Goal: Task Accomplishment & Management: Complete application form

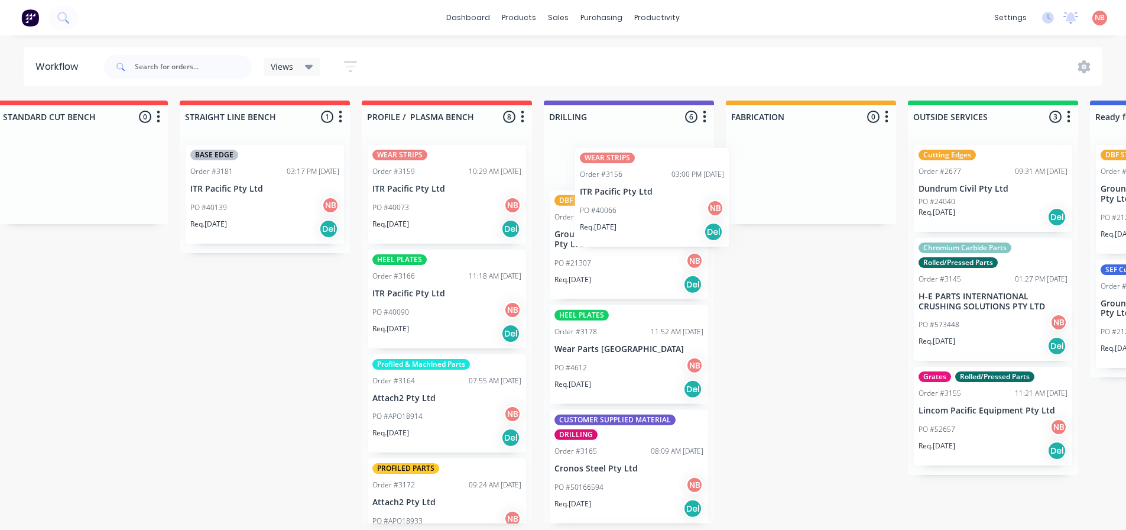
scroll to position [274, 0]
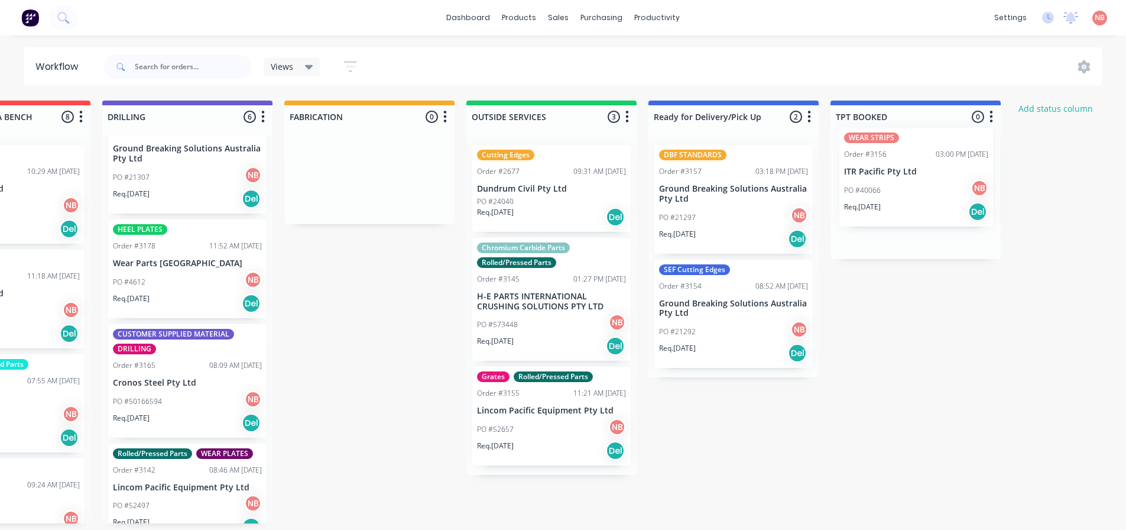
drag, startPoint x: 416, startPoint y: 197, endPoint x: 901, endPoint y: 182, distance: 484.5
click at [901, 182] on div "Submitted 1 Status colour #FF69B4 hex #FF69B4 Save Cancel Summaries Total order…" at bounding box center [326, 312] width 1972 height 423
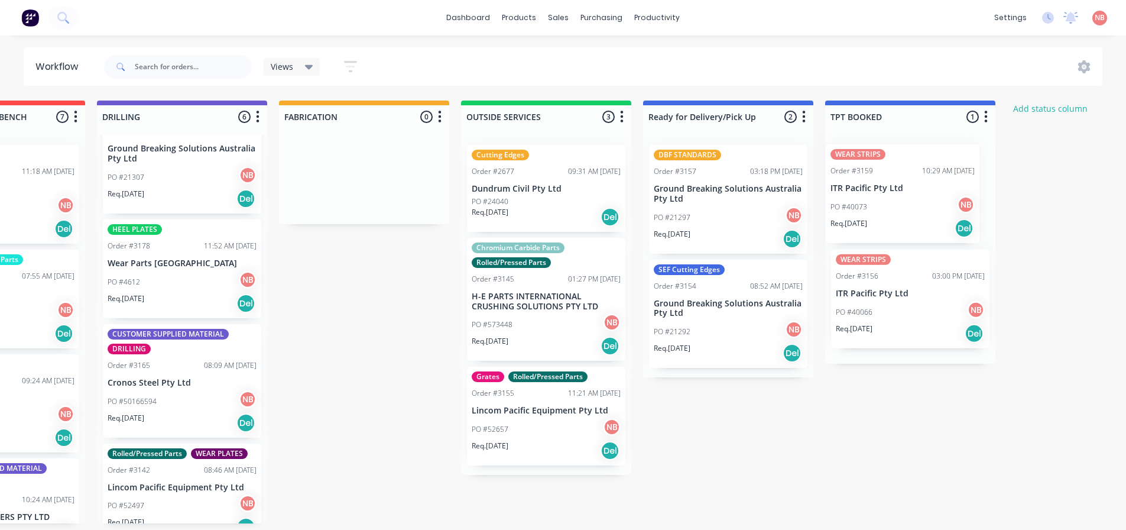
scroll to position [2, 672]
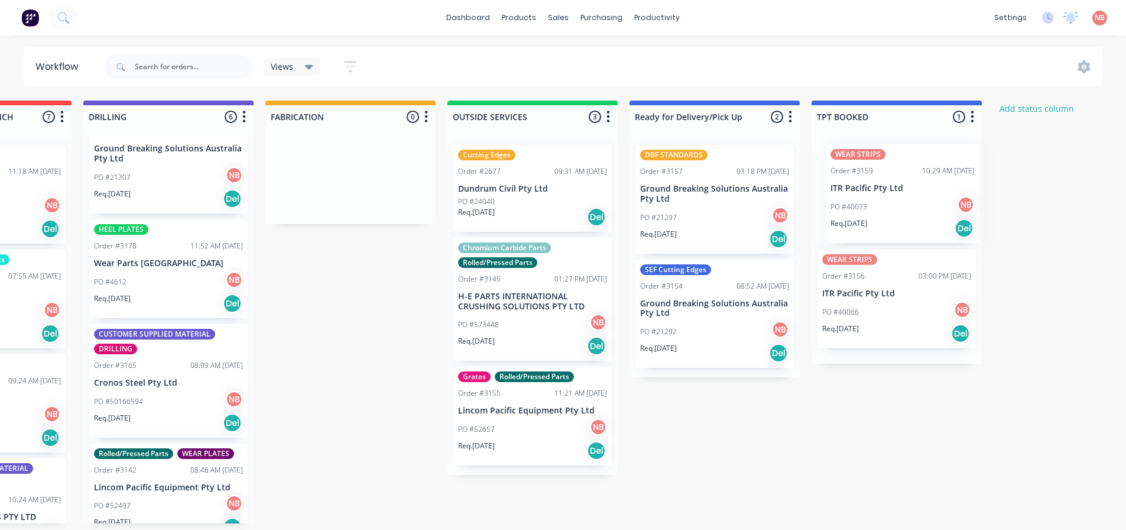
drag, startPoint x: 33, startPoint y: 208, endPoint x: 941, endPoint y: 210, distance: 908.2
click at [941, 210] on div "Submitted 1 Status colour #FF69B4 hex #FF69B4 Save Cancel Summaries Total order…" at bounding box center [306, 312] width 1972 height 423
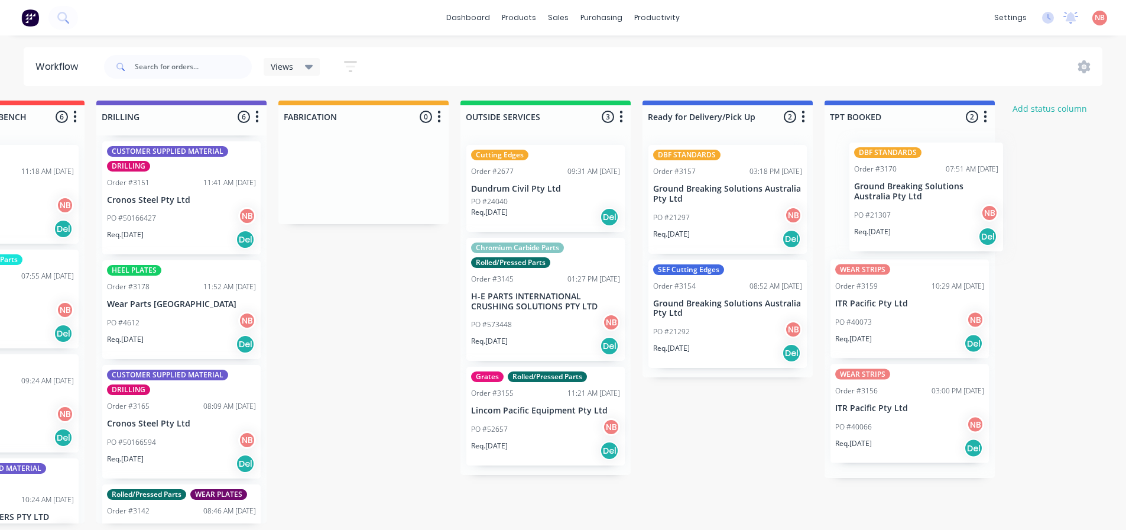
scroll to position [0, 666]
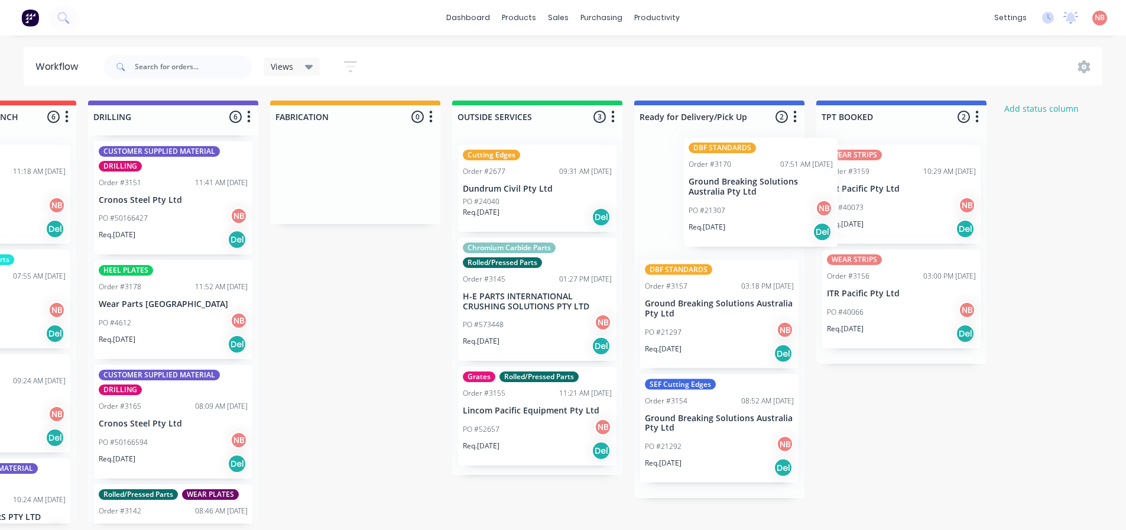
drag, startPoint x: 517, startPoint y: 321, endPoint x: 719, endPoint y: 249, distance: 214.1
click at [714, 201] on div "Submitted 1 Status colour #FF69B4 hex #FF69B4 Save Cancel Summaries Total order…" at bounding box center [311, 312] width 1972 height 423
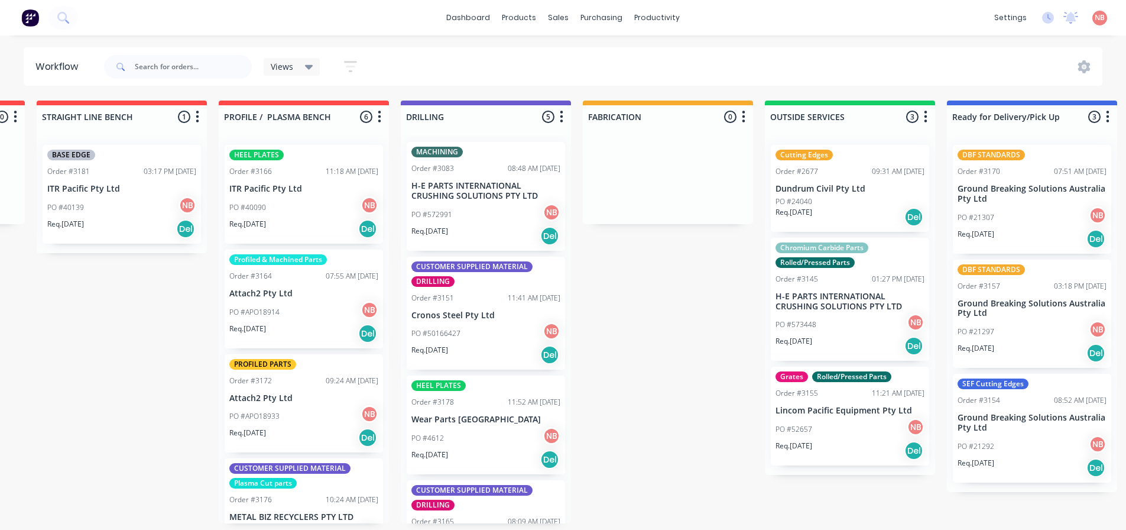
scroll to position [0, 0]
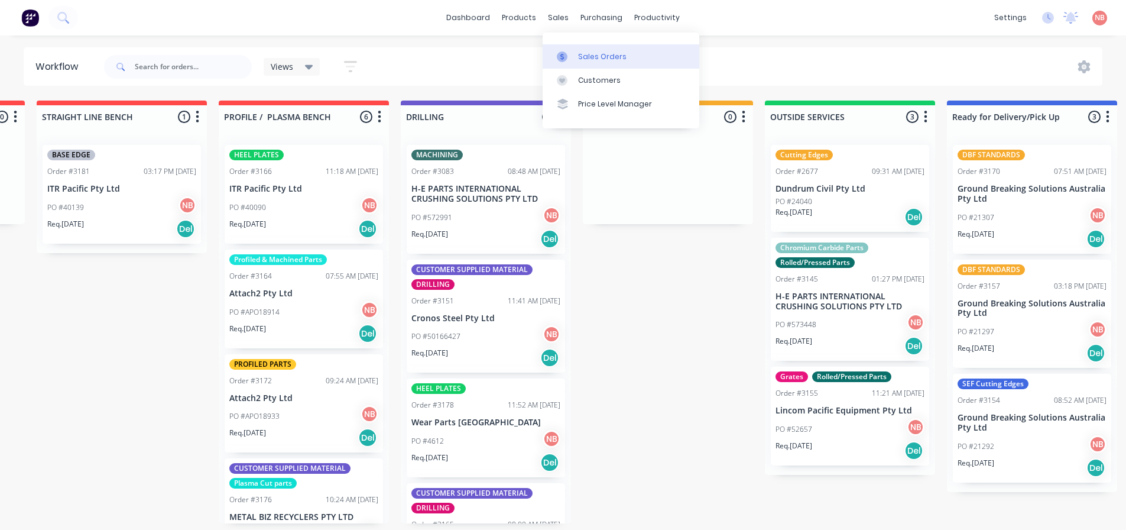
click at [576, 52] on link "Sales Orders" at bounding box center [621, 56] width 157 height 24
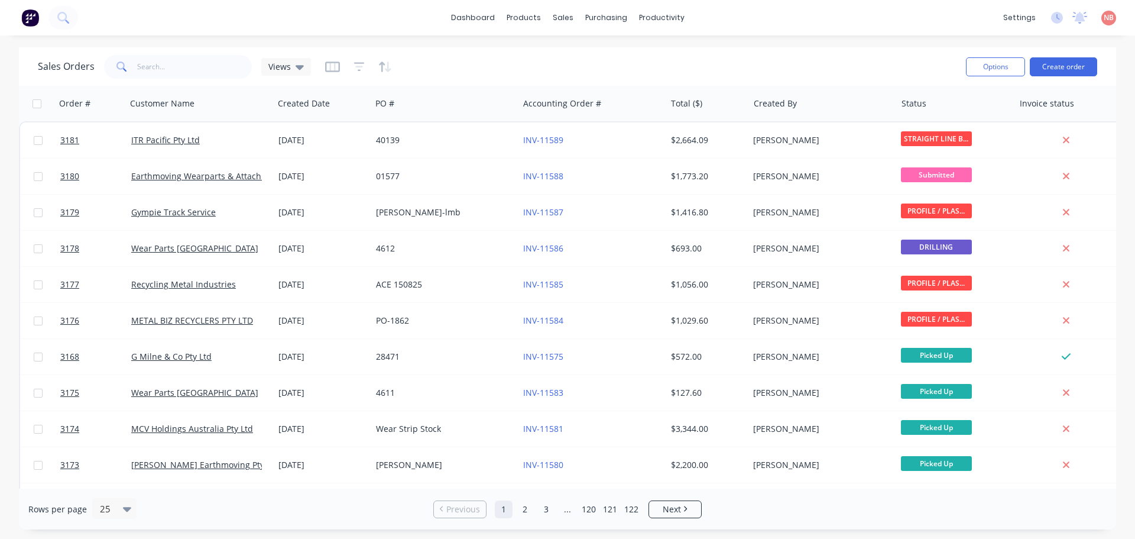
click at [740, 44] on div "dashboard products sales purchasing productivity dashboard products Product Cat…" at bounding box center [567, 269] width 1135 height 539
click at [236, 69] on input "text" at bounding box center [194, 67] width 115 height 24
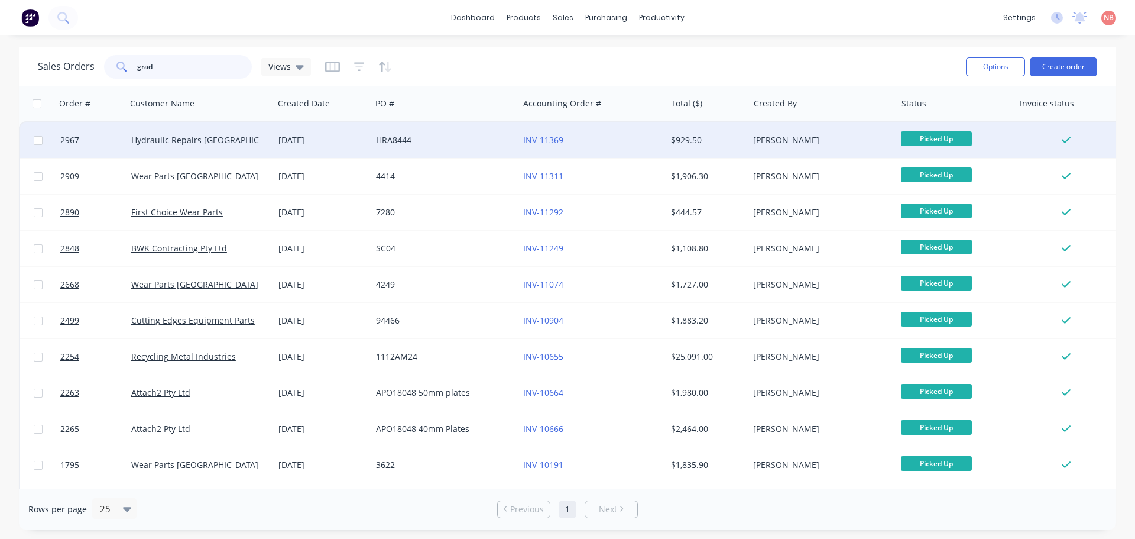
type input "grad"
click at [459, 148] on div "HRA8444" at bounding box center [444, 139] width 147 height 35
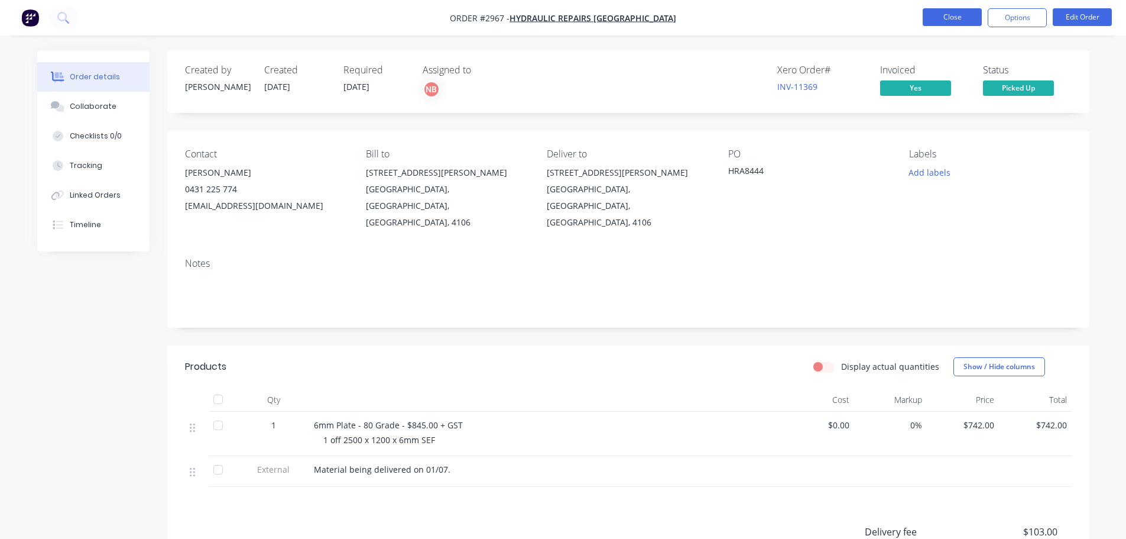
click at [943, 10] on button "Close" at bounding box center [952, 17] width 59 height 18
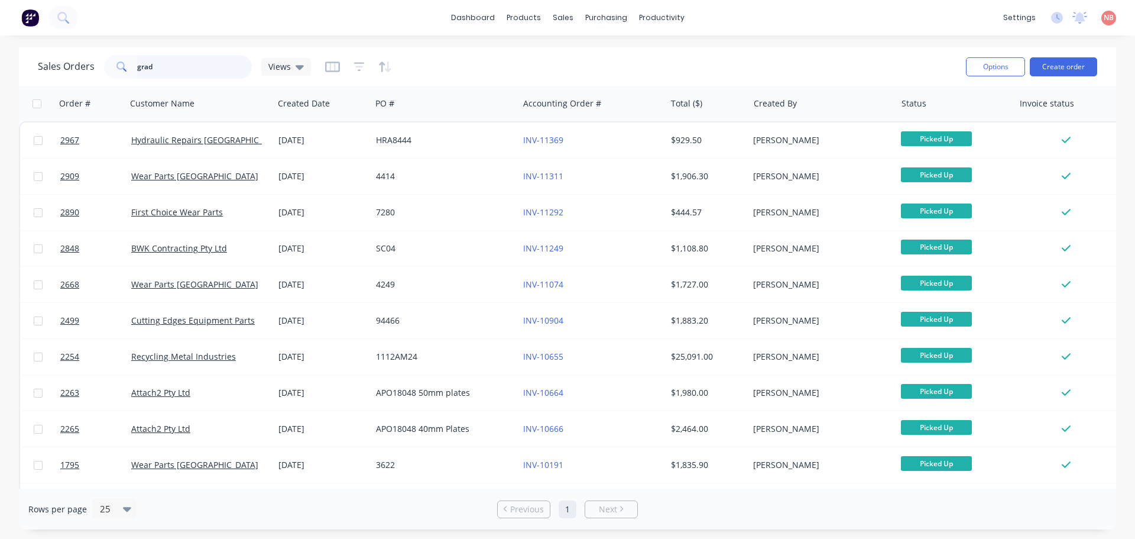
click at [187, 67] on input "grad" at bounding box center [194, 67] width 115 height 24
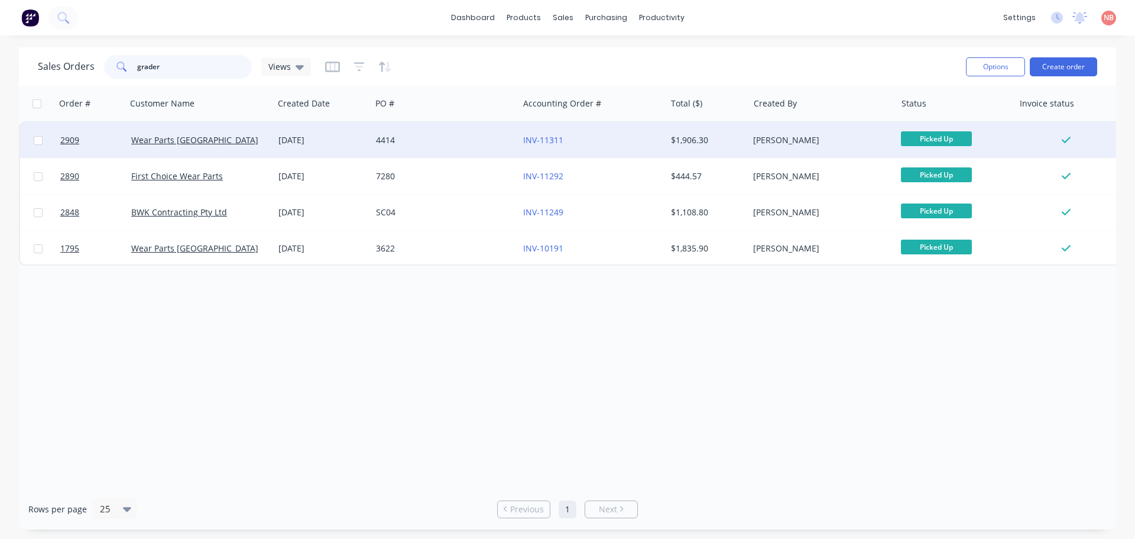
type input "grader"
click at [439, 147] on div "4414" at bounding box center [444, 139] width 147 height 35
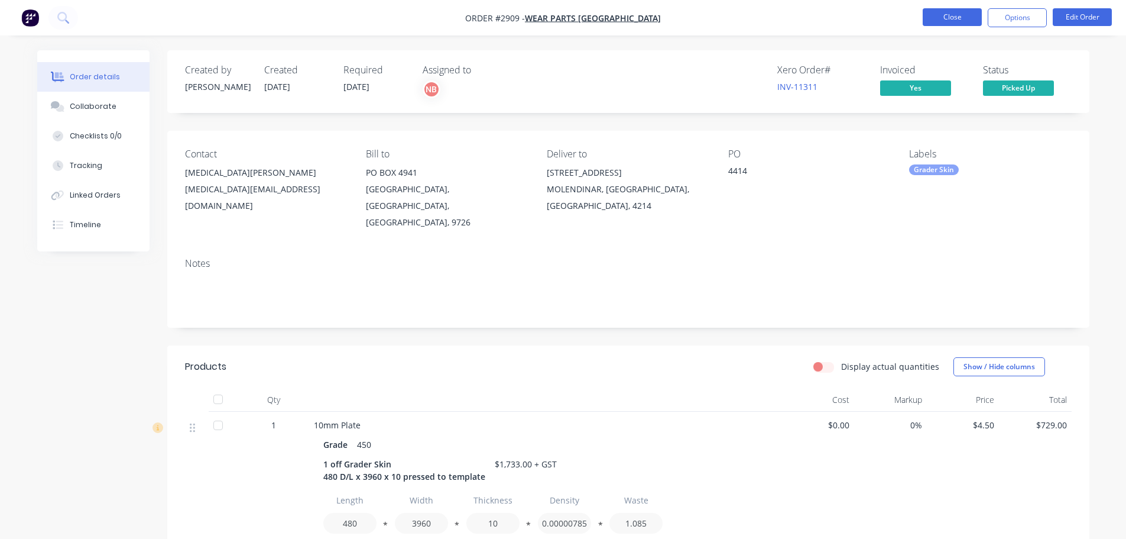
click at [935, 16] on button "Close" at bounding box center [952, 17] width 59 height 18
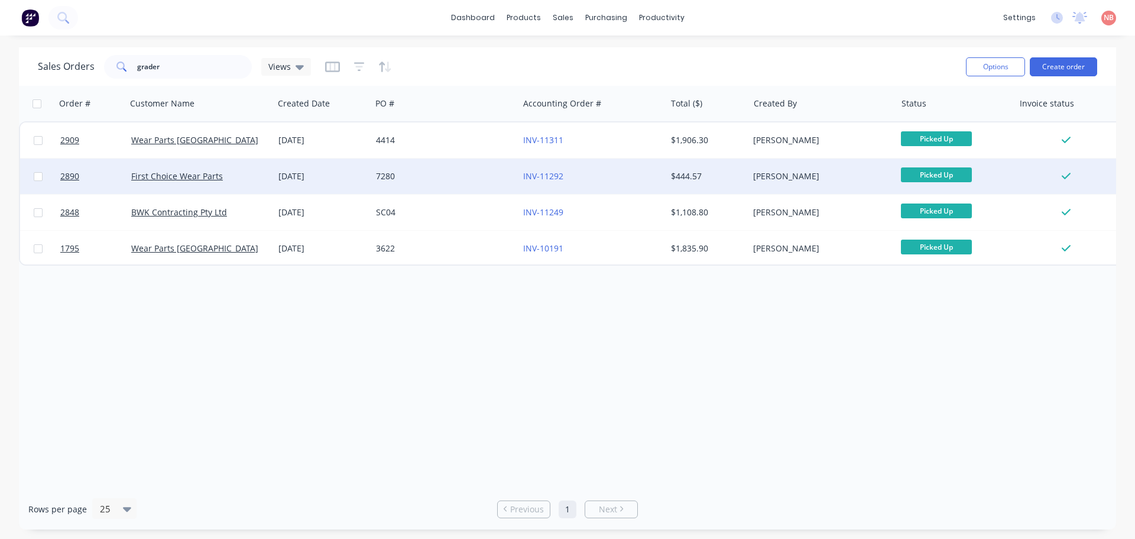
click at [442, 175] on div "7280" at bounding box center [441, 176] width 131 height 12
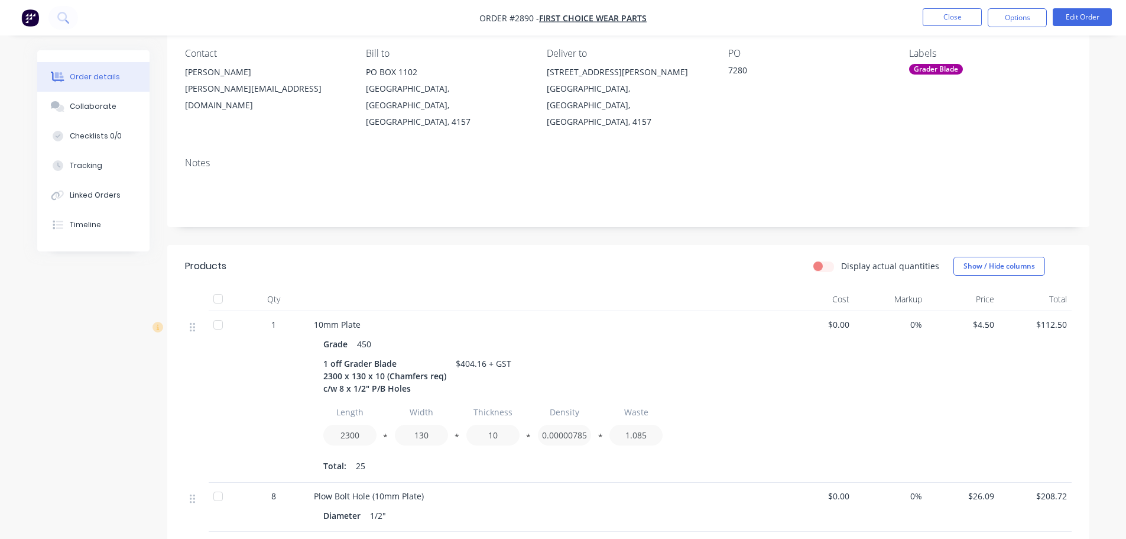
scroll to position [118, 0]
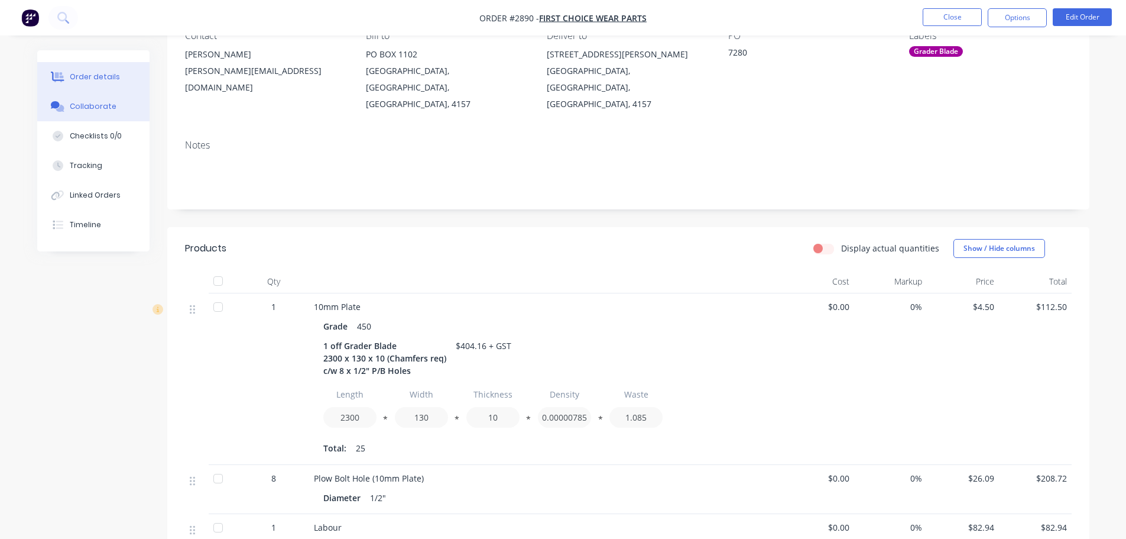
drag, startPoint x: 60, startPoint y: 97, endPoint x: 75, endPoint y: 94, distance: 15.7
click at [60, 97] on button "Collaborate" at bounding box center [93, 107] width 112 height 30
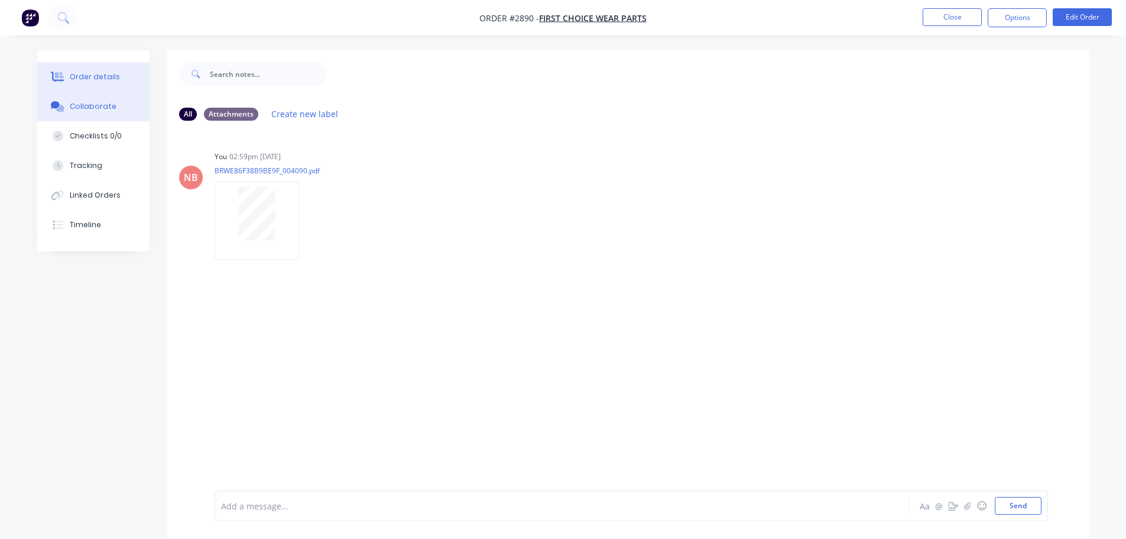
click at [96, 72] on div "Order details" at bounding box center [95, 77] width 50 height 11
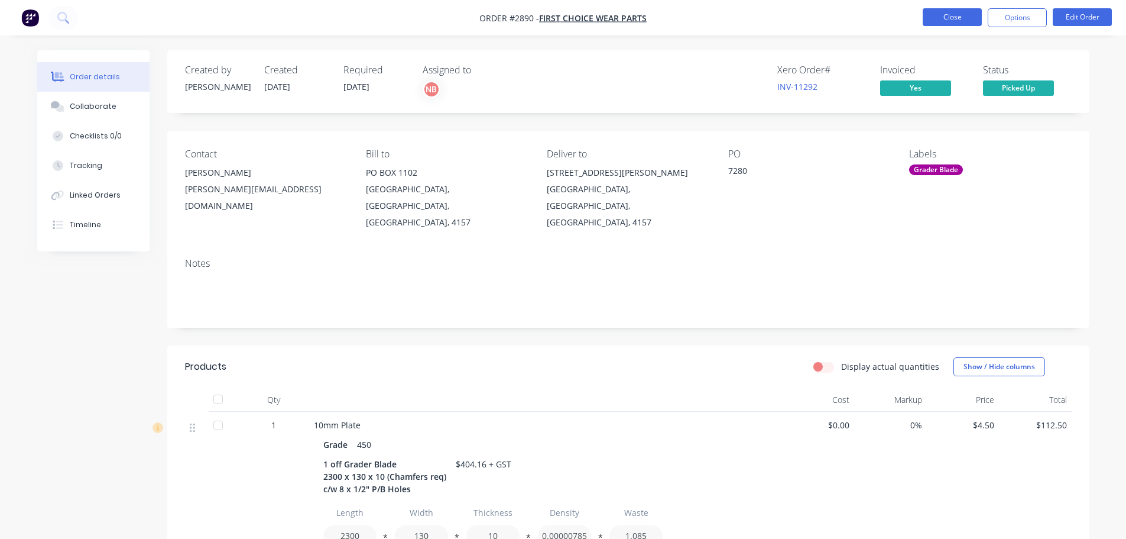
click at [963, 14] on button "Close" at bounding box center [952, 17] width 59 height 18
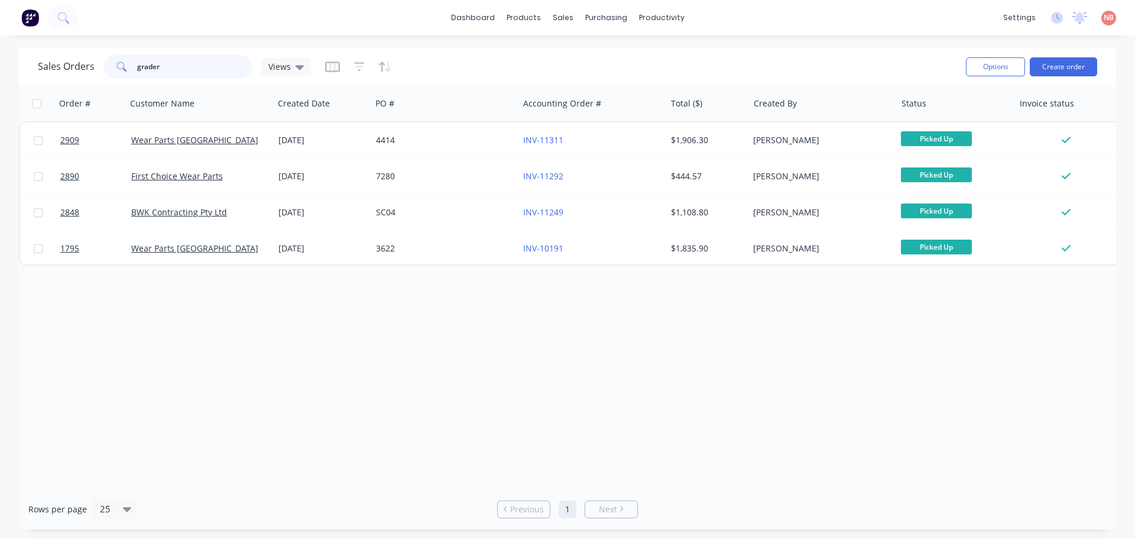
drag, startPoint x: 176, startPoint y: 61, endPoint x: 0, endPoint y: 74, distance: 176.6
click at [0, 74] on div "Sales Orders grader Views Options Create order Order # Customer Name Created Da…" at bounding box center [567, 288] width 1135 height 482
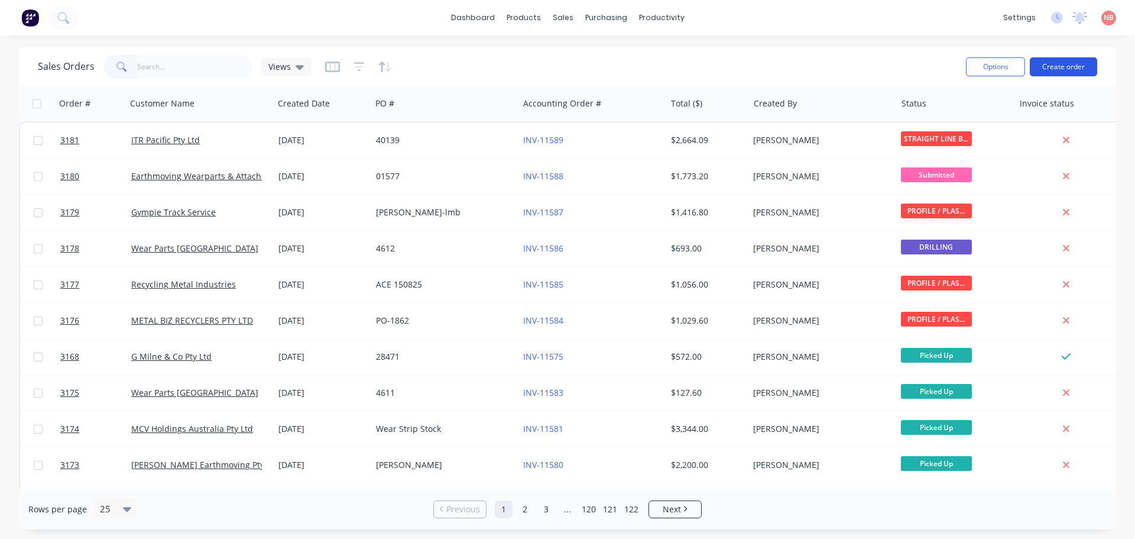
click at [1061, 67] on button "Create order" at bounding box center [1063, 66] width 67 height 19
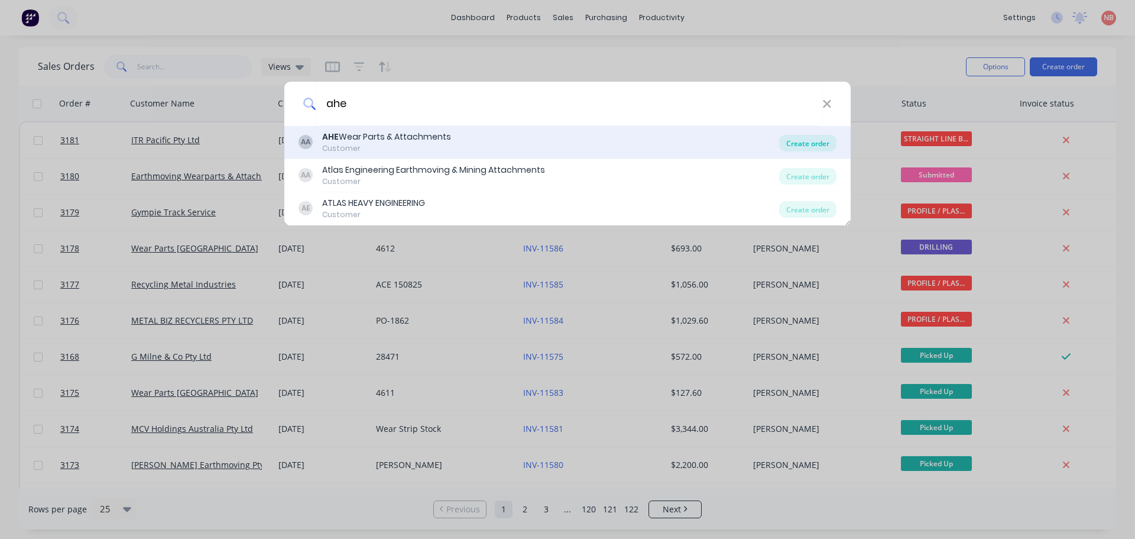
type input "ahe"
click at [795, 144] on div "Create order" at bounding box center [807, 143] width 57 height 17
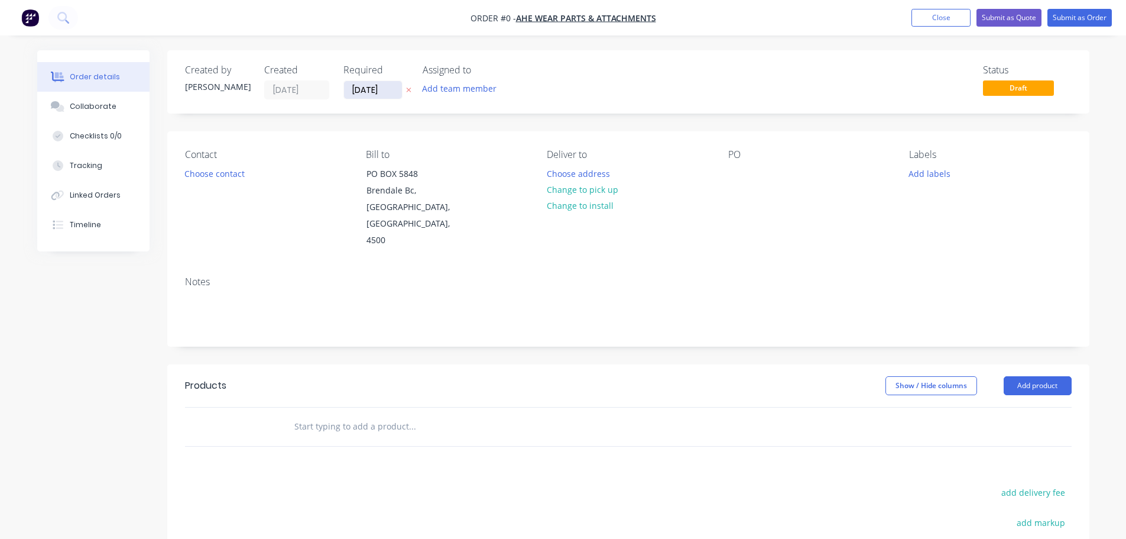
click at [384, 94] on input "[DATE]" at bounding box center [373, 90] width 58 height 18
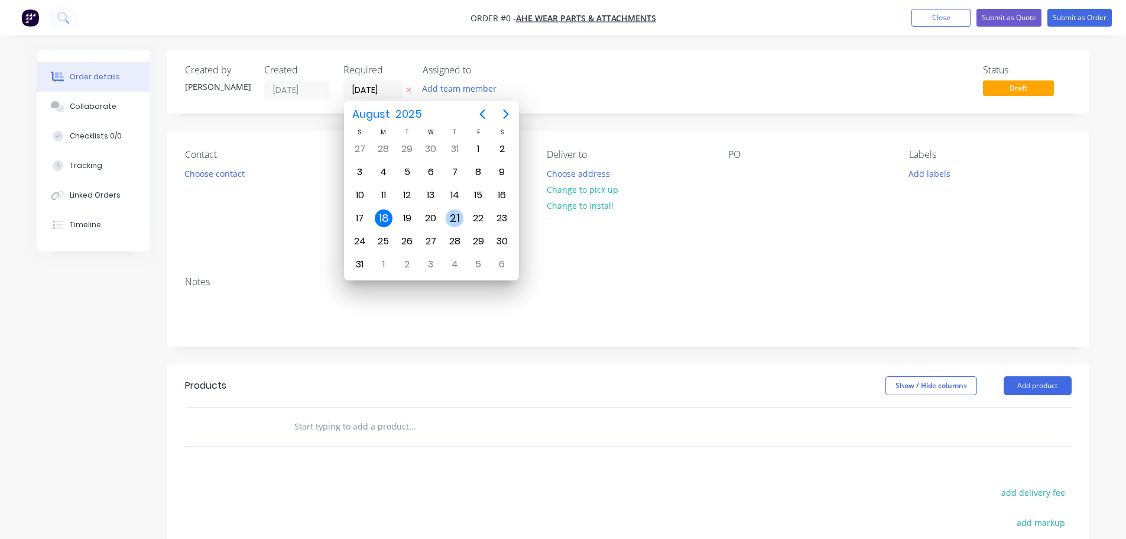
click at [458, 221] on div "21" at bounding box center [455, 218] width 18 height 18
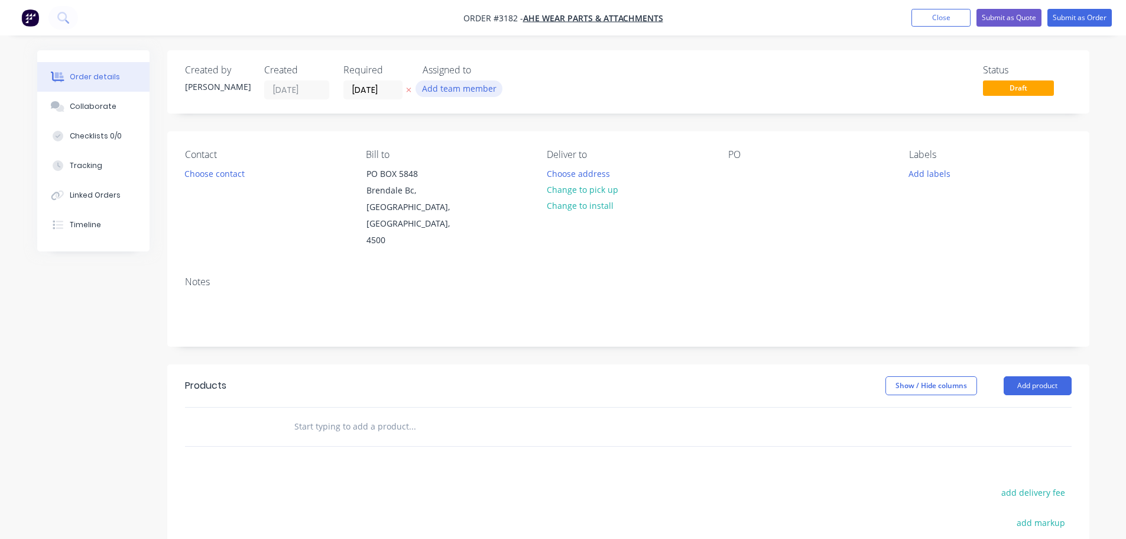
click at [438, 88] on button "Add team member" at bounding box center [459, 88] width 87 height 16
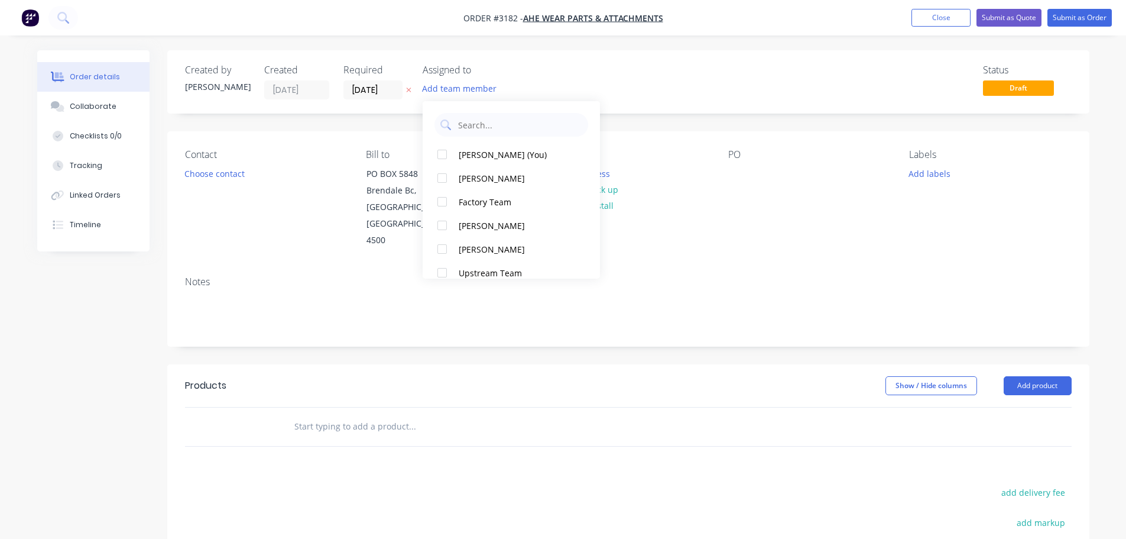
click at [481, 159] on div "[PERSON_NAME] (You)" at bounding box center [518, 154] width 118 height 12
click at [361, 88] on input "[DATE]" at bounding box center [373, 90] width 58 height 18
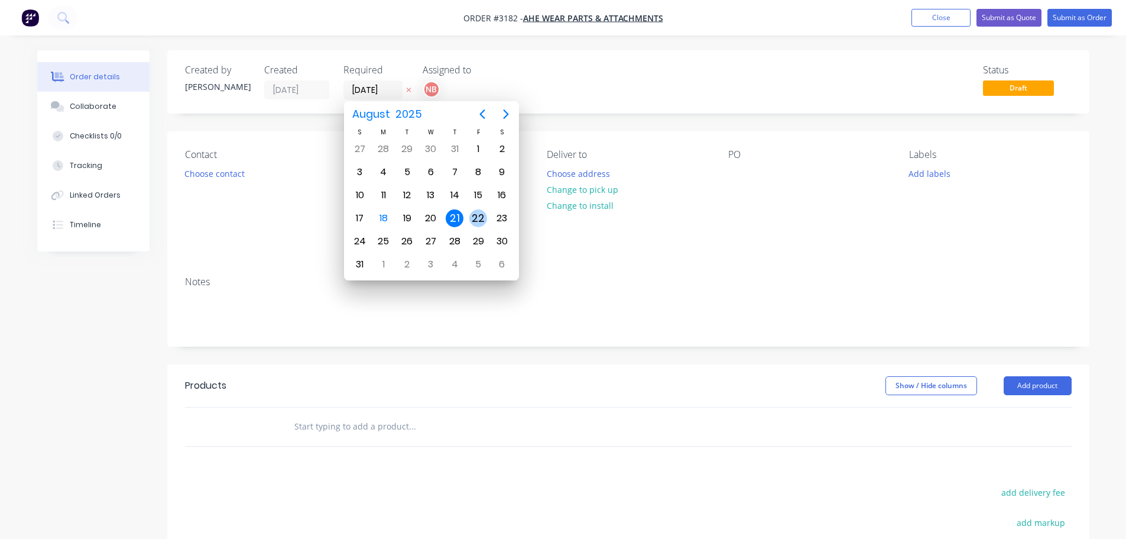
click at [477, 211] on div "22" at bounding box center [478, 218] width 18 height 18
type input "[DATE]"
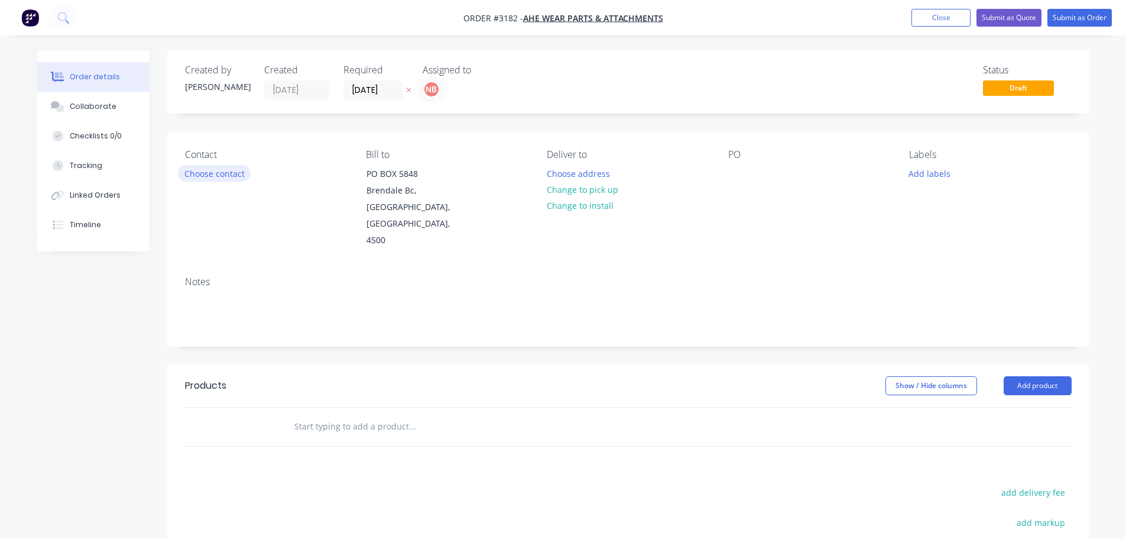
click at [206, 177] on button "Choose contact" at bounding box center [214, 173] width 73 height 16
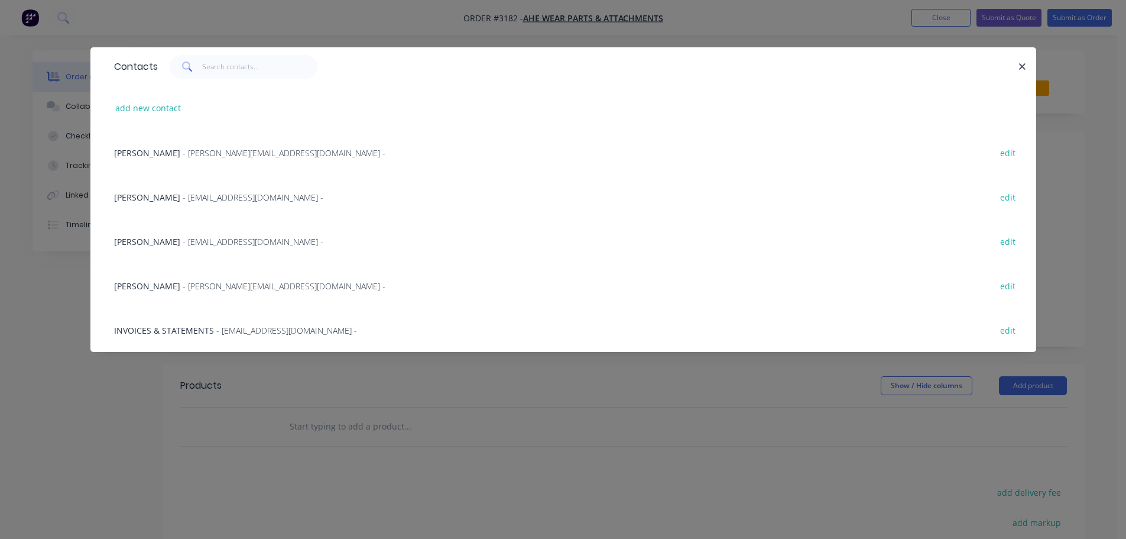
click at [183, 198] on span "- [EMAIL_ADDRESS][DOMAIN_NAME] -" at bounding box center [253, 197] width 141 height 11
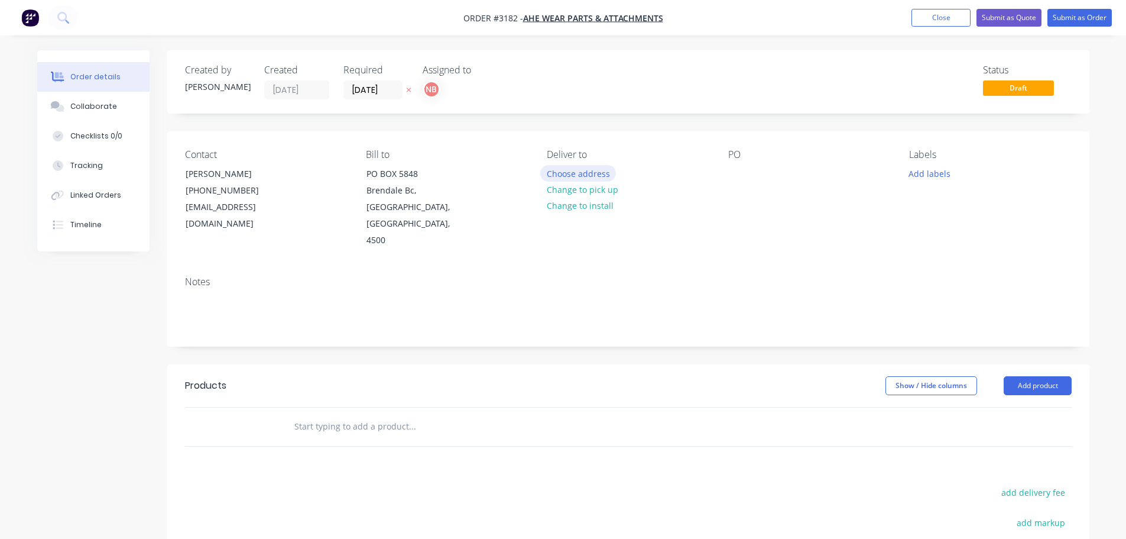
click at [600, 176] on button "Choose address" at bounding box center [578, 173] width 76 height 16
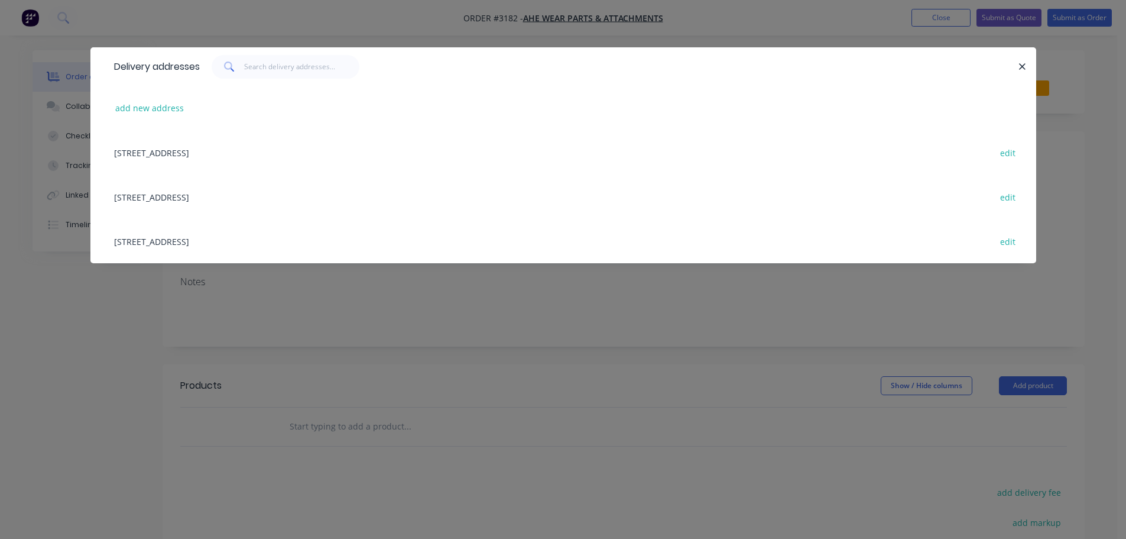
click at [254, 239] on div "[STREET_ADDRESS] edit" at bounding box center [563, 241] width 911 height 44
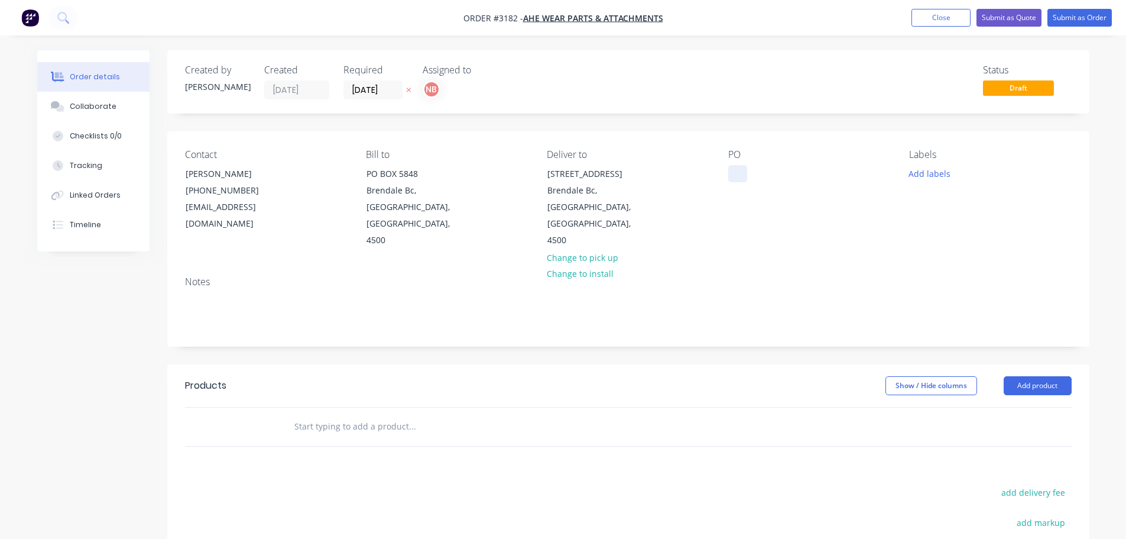
click at [740, 173] on div at bounding box center [737, 173] width 19 height 17
click at [922, 176] on button "Add labels" at bounding box center [930, 173] width 54 height 16
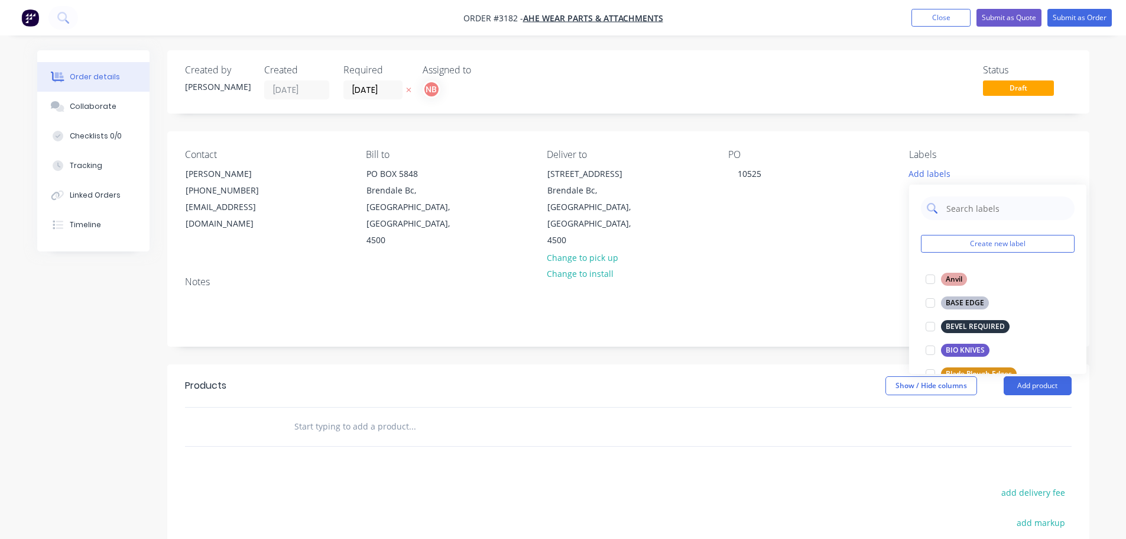
click at [950, 208] on input "text" at bounding box center [1007, 208] width 124 height 24
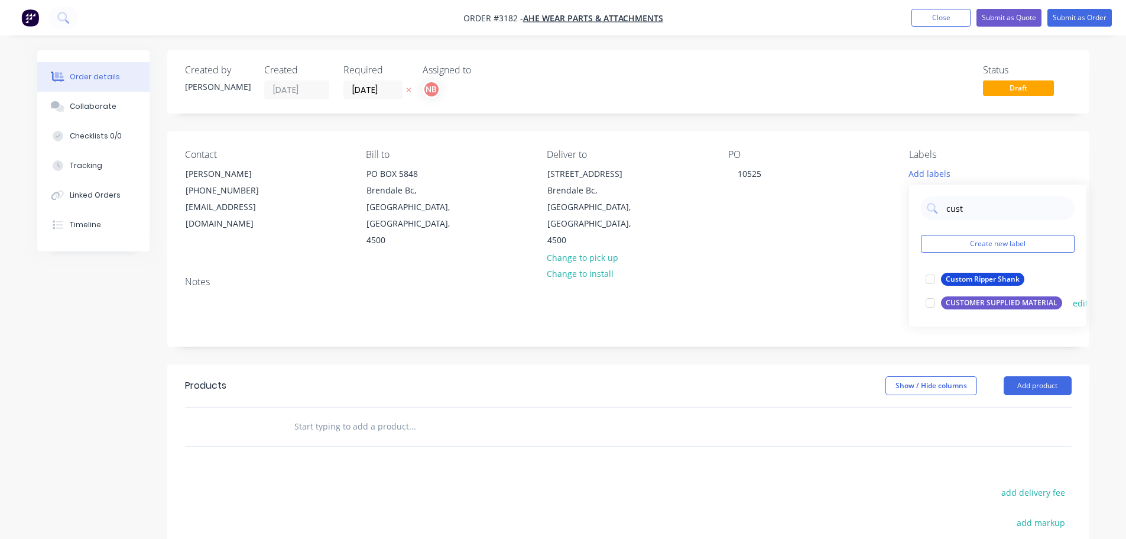
click at [977, 302] on div "CUSTOMER SUPPLIED MATERIAL" at bounding box center [1001, 302] width 121 height 13
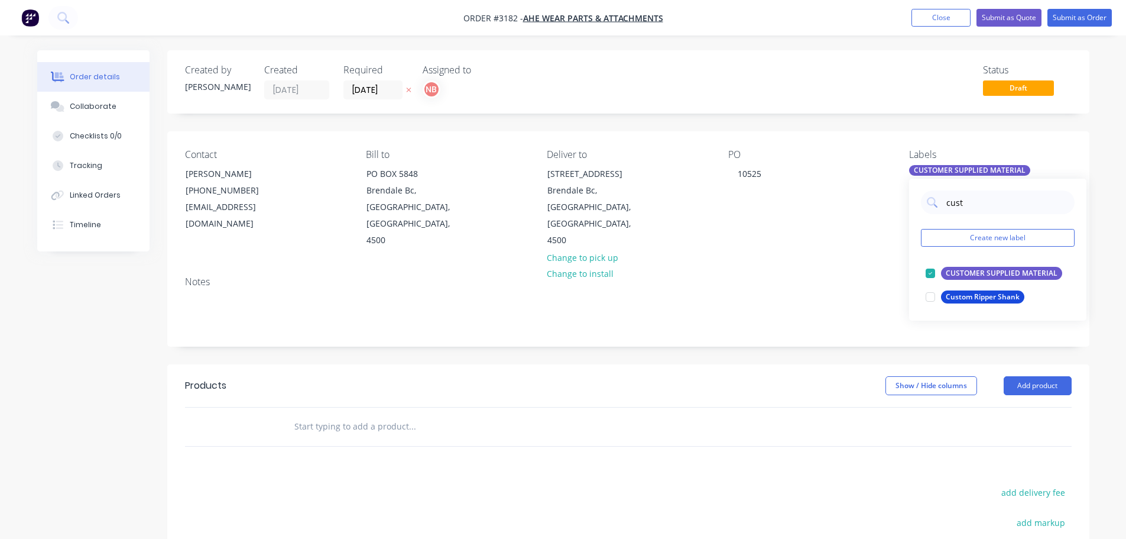
drag, startPoint x: 971, startPoint y: 200, endPoint x: 888, endPoint y: 211, distance: 84.0
click at [888, 211] on body "Order #3182 - AHE Wear Parts & Attachments Add product Close Submit as Quote Su…" at bounding box center [563, 374] width 1126 height 748
click at [959, 200] on input "cust" at bounding box center [1007, 202] width 124 height 24
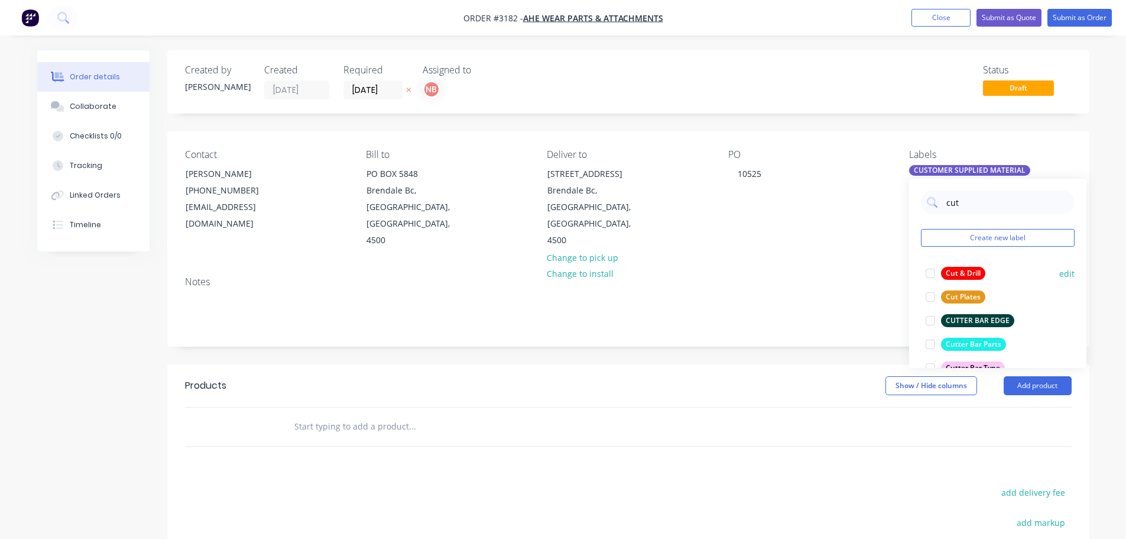
click at [961, 270] on div "Cut & Drill" at bounding box center [963, 273] width 44 height 13
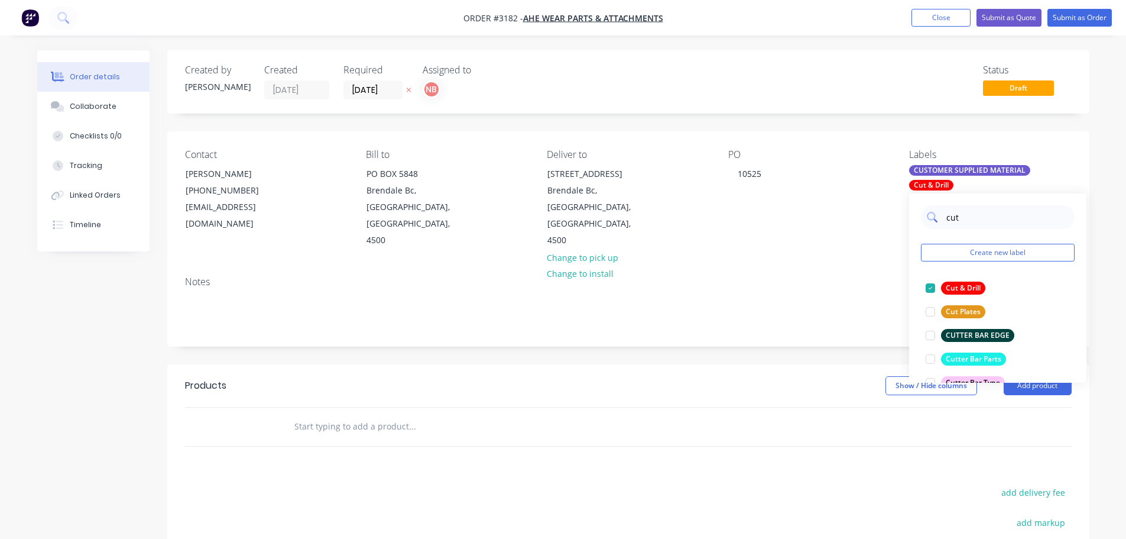
click at [964, 217] on input "cut" at bounding box center [1007, 217] width 124 height 24
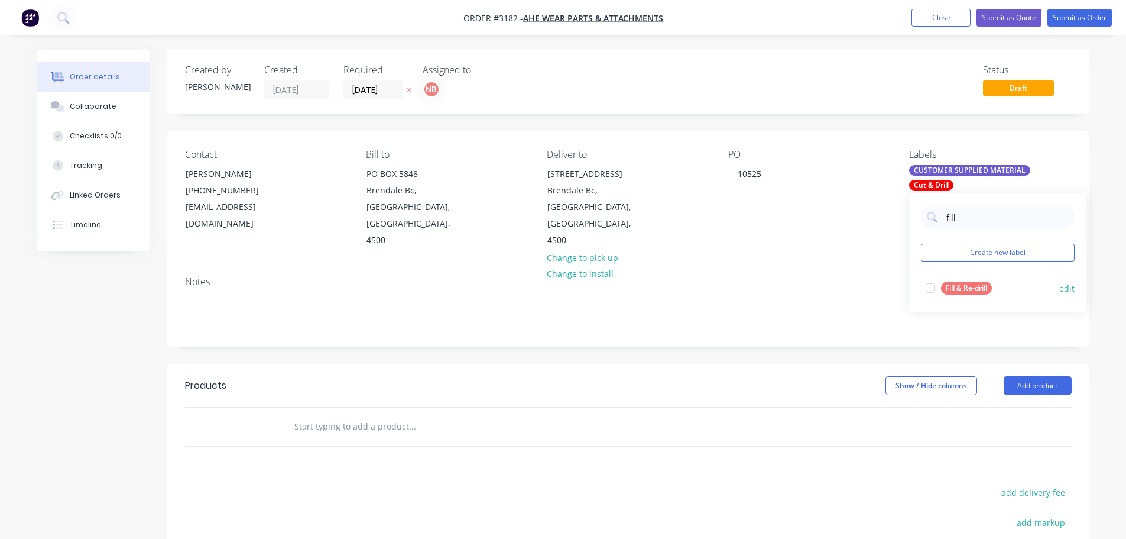
type input "fill"
click at [974, 285] on div "Fill & Re-drill" at bounding box center [966, 287] width 51 height 13
click at [872, 347] on div "Created by [PERSON_NAME] Created [DATE] Required [DATE] Assigned to NB Status D…" at bounding box center [628, 390] width 922 height 680
click at [1036, 390] on button "Add product" at bounding box center [1038, 385] width 68 height 19
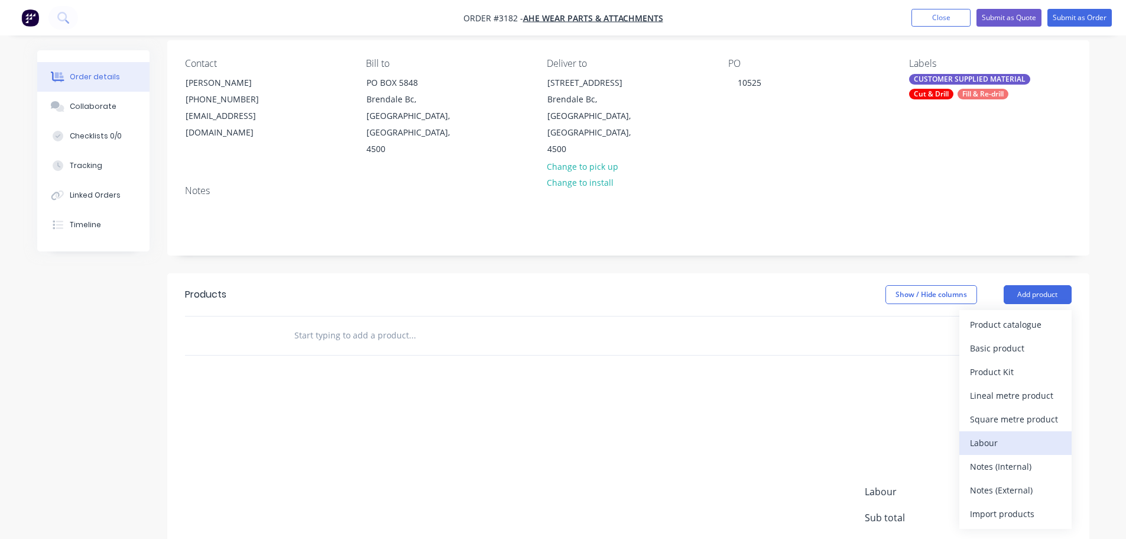
scroll to position [118, 0]
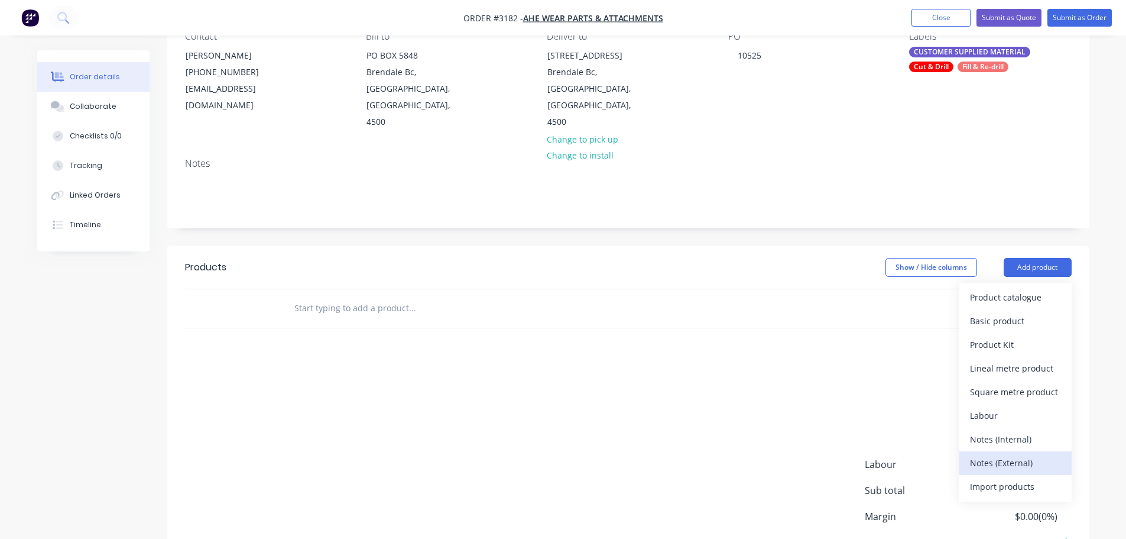
click at [986, 454] on div "Notes (External)" at bounding box center [1015, 462] width 91 height 17
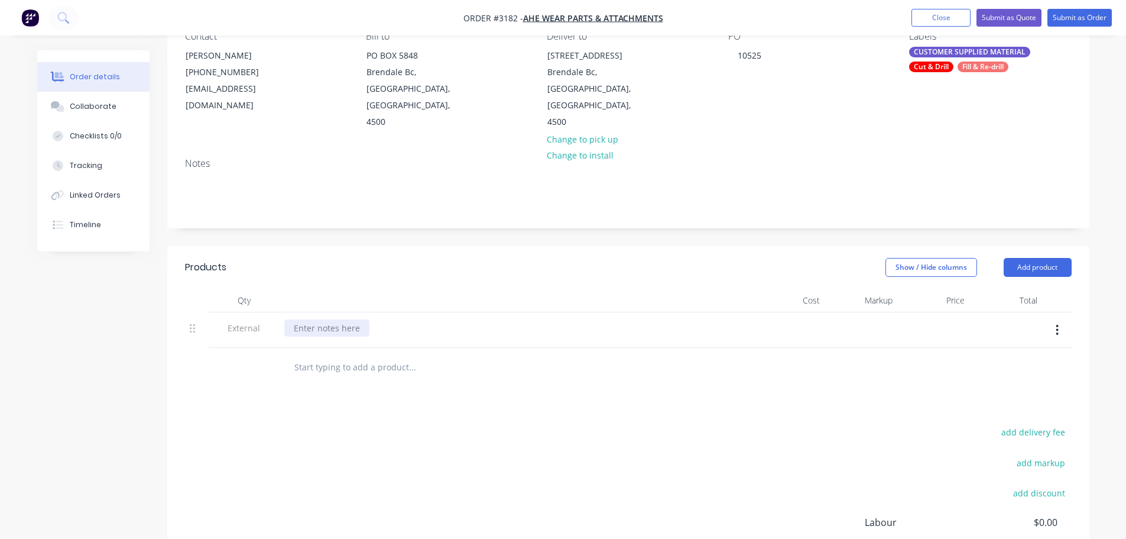
click at [345, 331] on div at bounding box center [326, 327] width 85 height 17
click at [915, 18] on button "Close" at bounding box center [941, 18] width 59 height 18
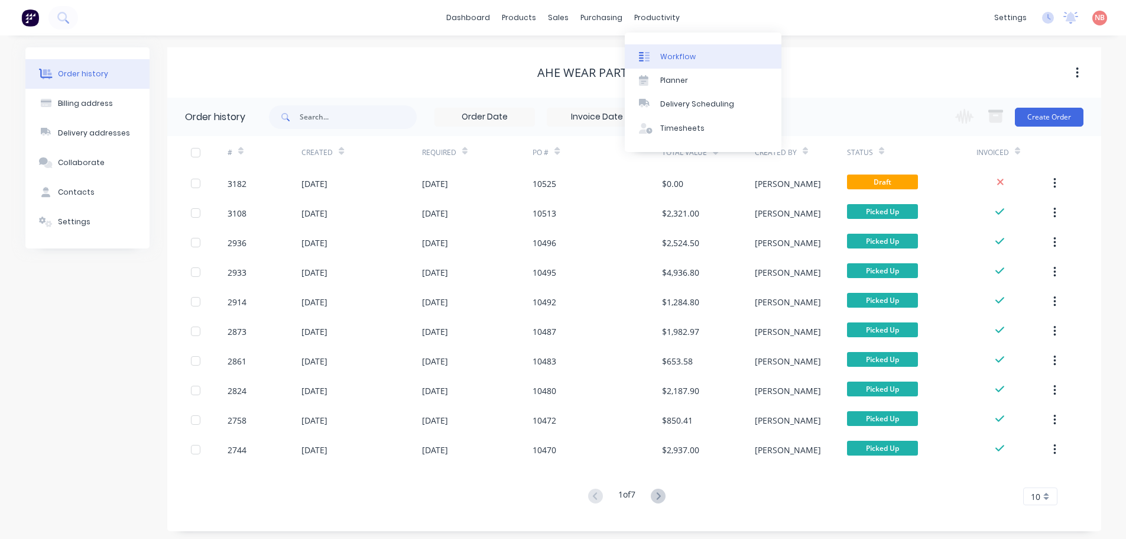
click at [665, 54] on div "Workflow" at bounding box center [677, 56] width 35 height 11
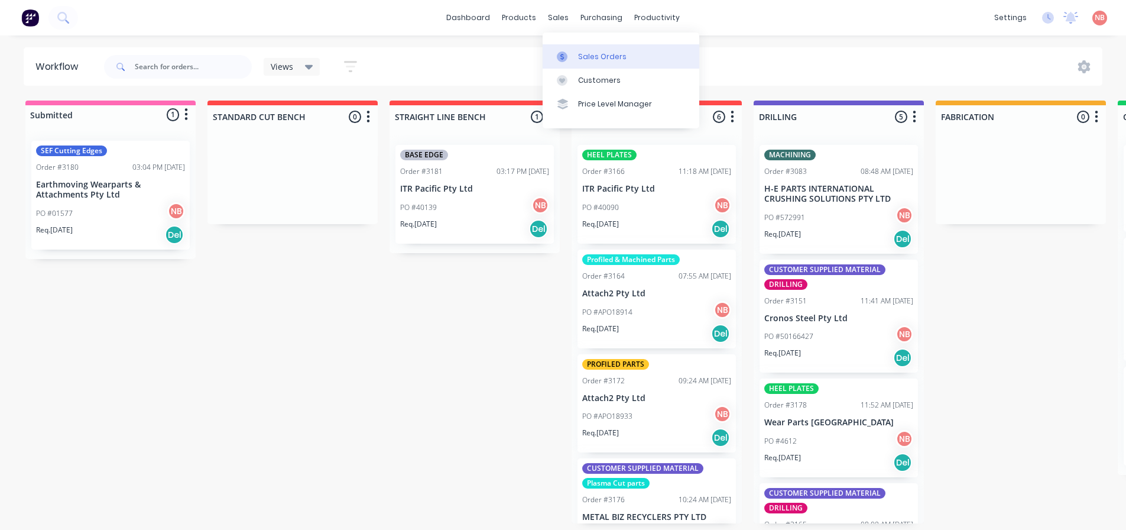
click at [566, 49] on link "Sales Orders" at bounding box center [621, 56] width 157 height 24
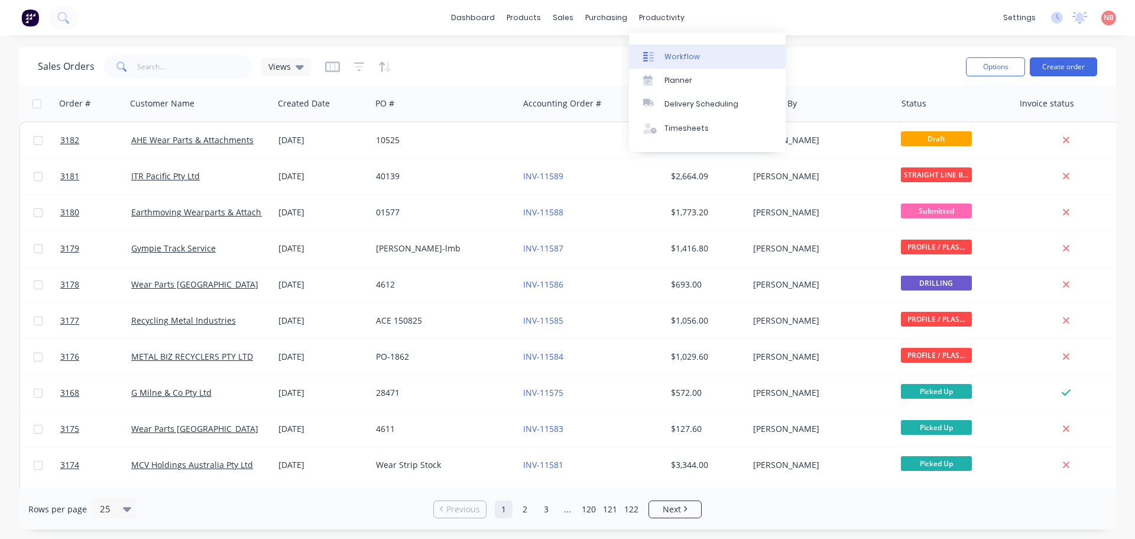
click at [673, 54] on div "Workflow" at bounding box center [682, 56] width 35 height 11
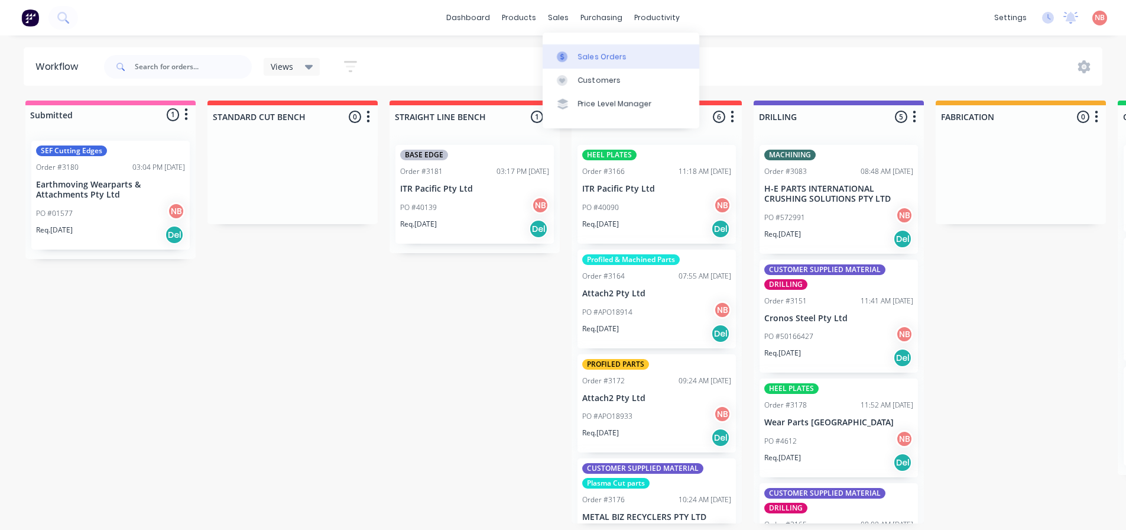
click at [568, 49] on link "Sales Orders" at bounding box center [621, 56] width 157 height 24
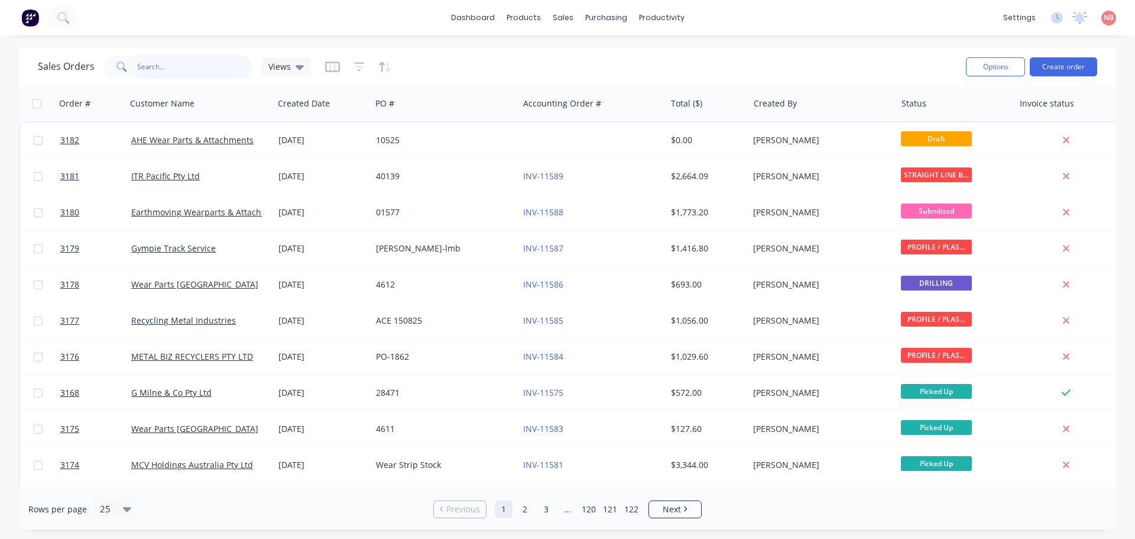
click at [194, 67] on input "text" at bounding box center [194, 67] width 115 height 24
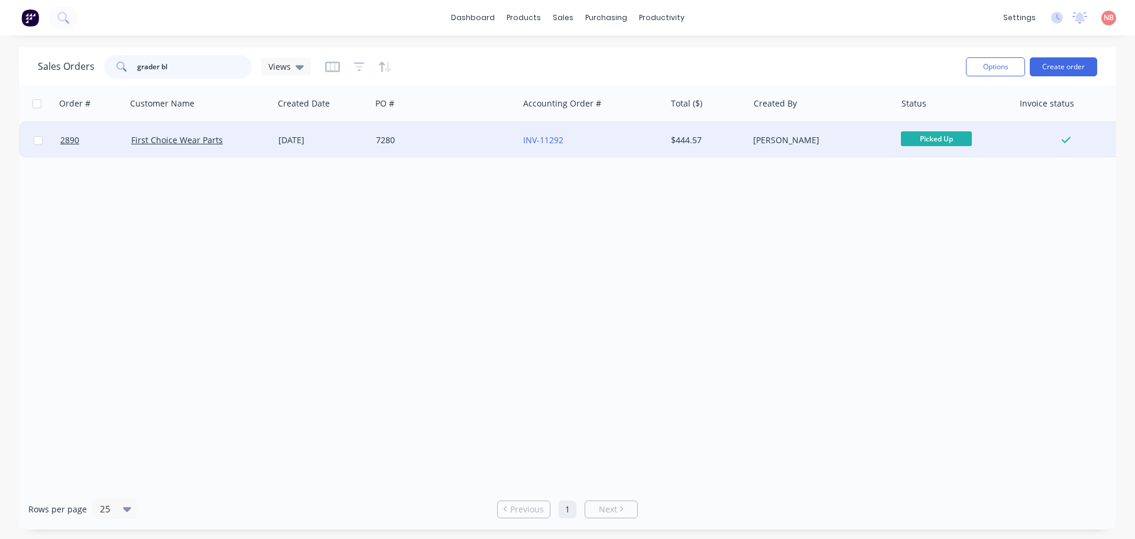
type input "grader bl"
click at [485, 140] on div "7280" at bounding box center [441, 140] width 131 height 12
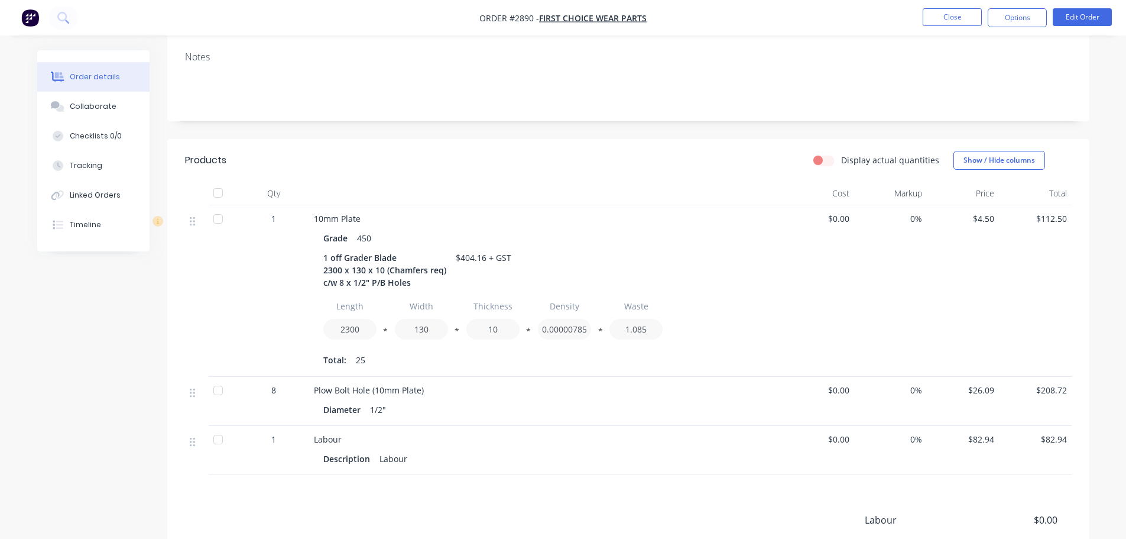
scroll to position [237, 0]
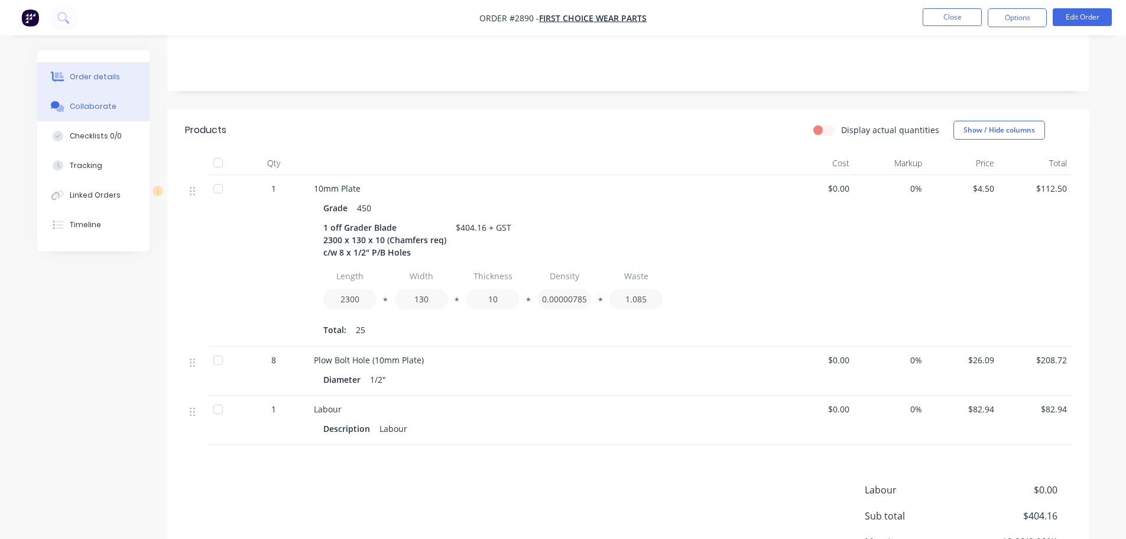
click at [111, 108] on div "Collaborate" at bounding box center [93, 106] width 47 height 11
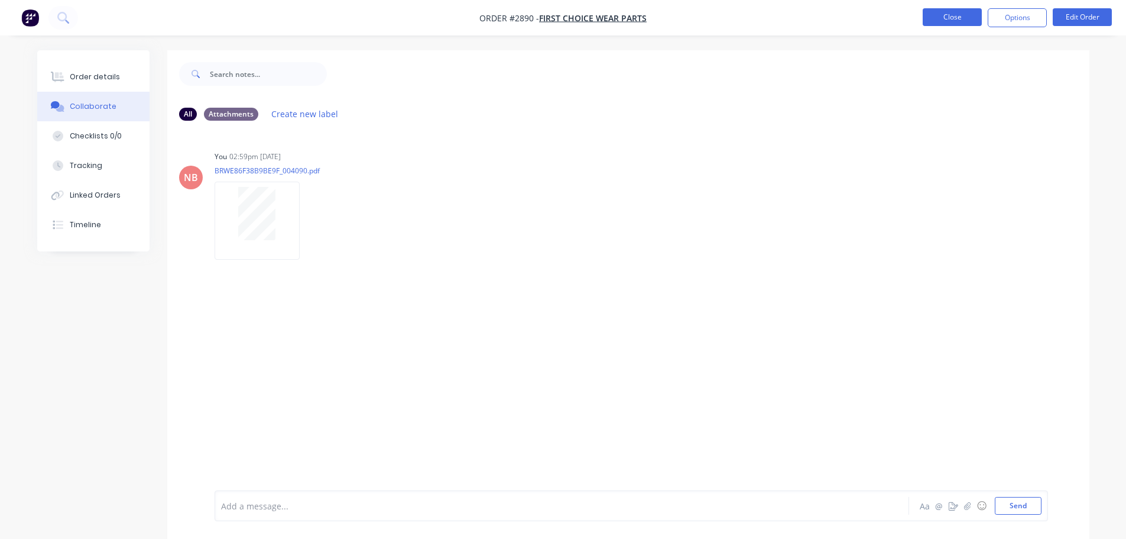
click at [948, 15] on button "Close" at bounding box center [952, 17] width 59 height 18
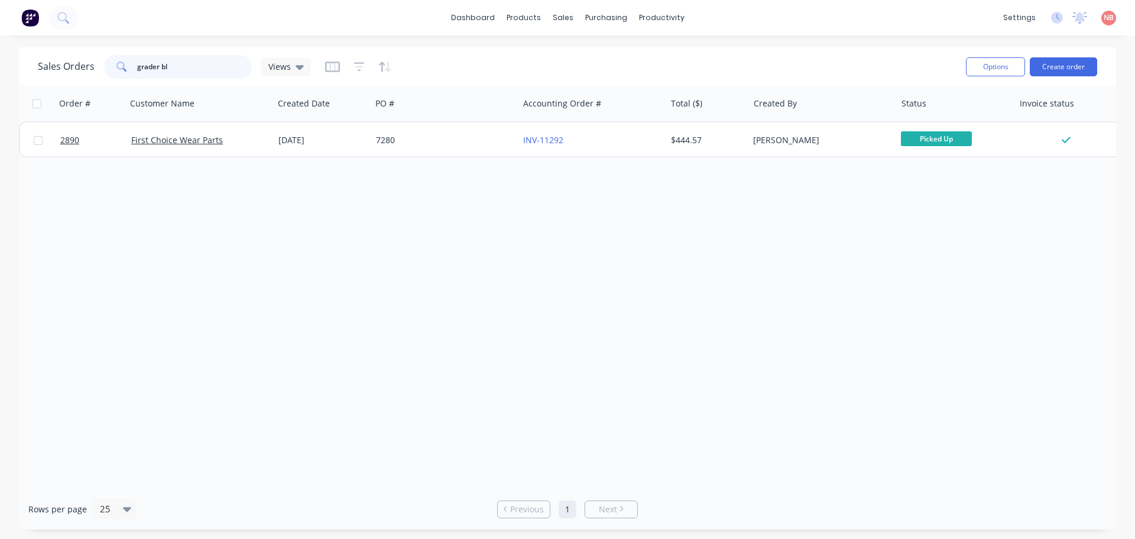
drag, startPoint x: 119, startPoint y: 66, endPoint x: 100, endPoint y: 67, distance: 19.5
click at [100, 67] on div "Sales Orders grader bl Views" at bounding box center [174, 67] width 273 height 24
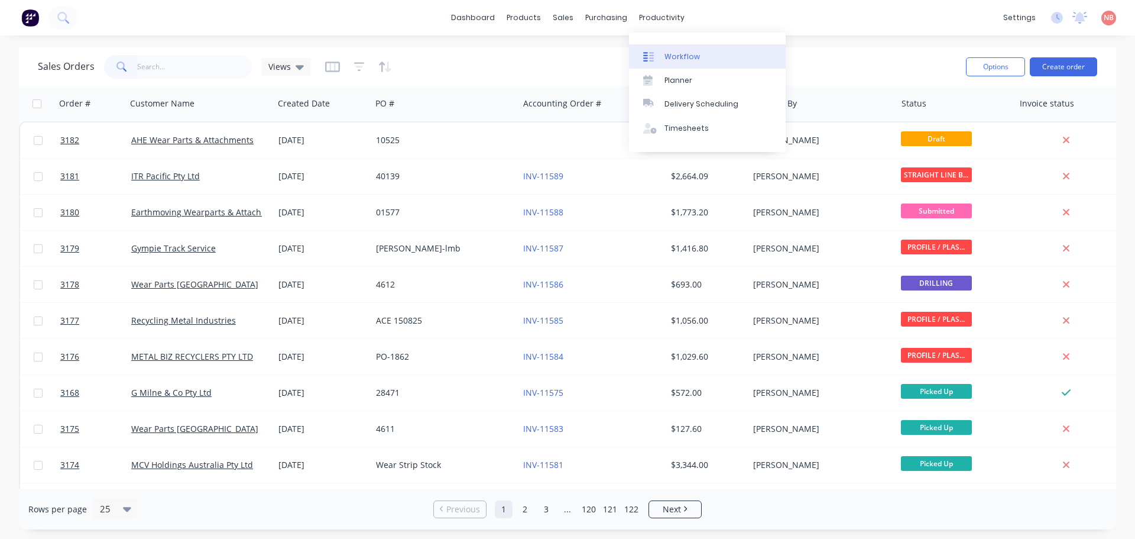
click at [668, 55] on div "Workflow" at bounding box center [682, 56] width 35 height 11
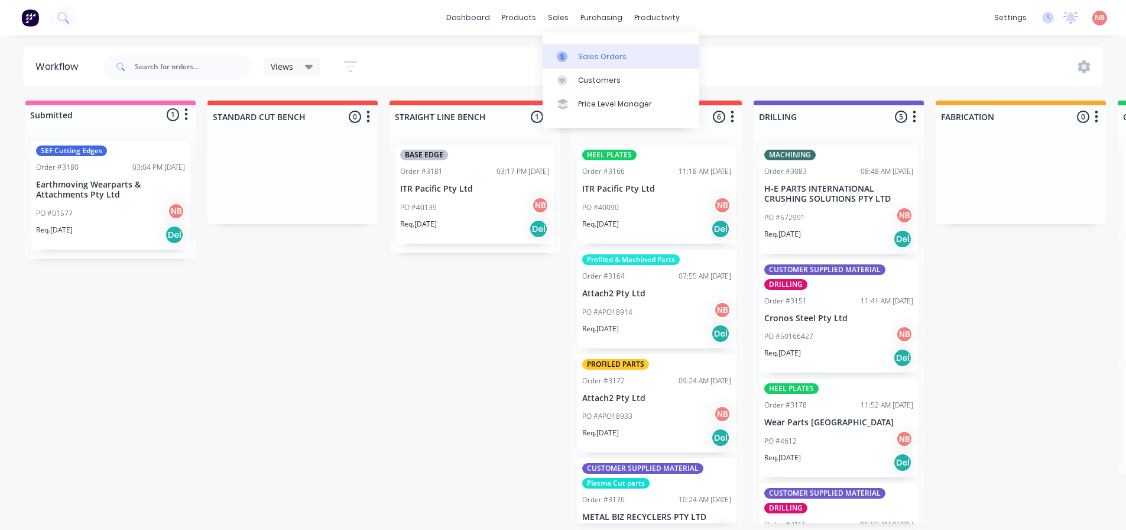
click at [573, 57] on div at bounding box center [566, 56] width 18 height 11
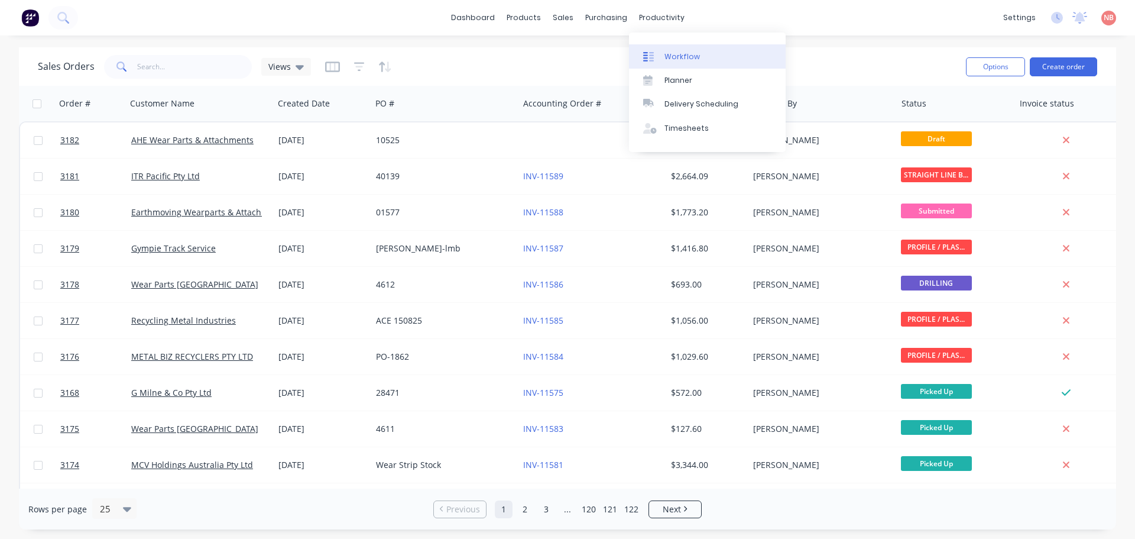
click at [665, 58] on div "Workflow" at bounding box center [682, 56] width 35 height 11
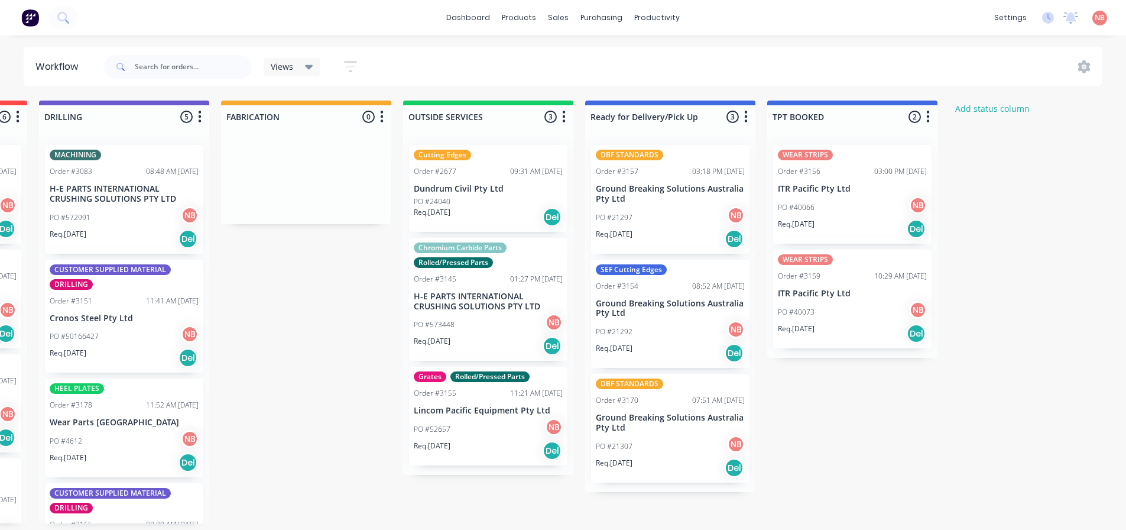
scroll to position [0, 740]
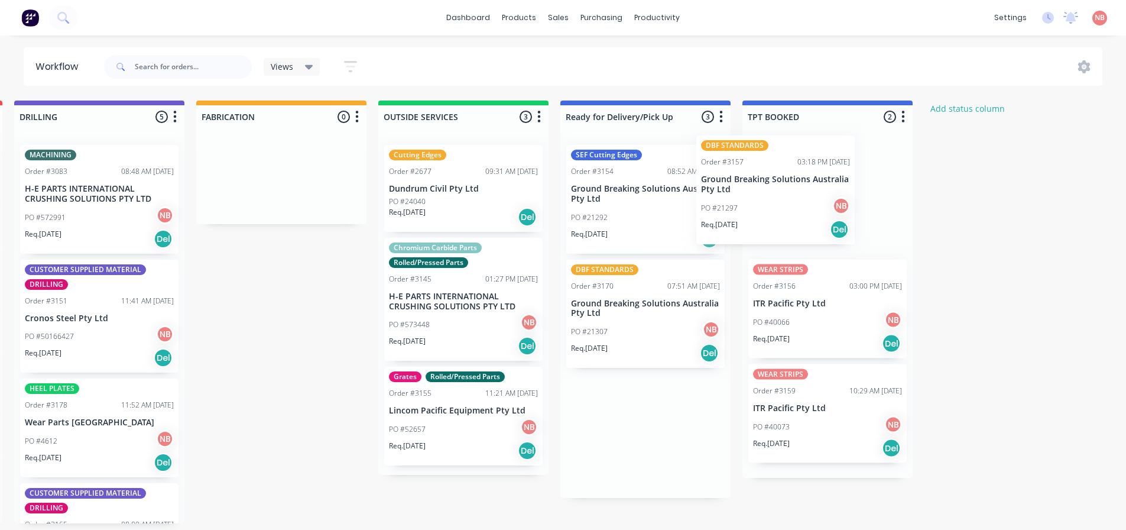
drag, startPoint x: 641, startPoint y: 216, endPoint x: 802, endPoint y: 202, distance: 161.4
click at [802, 202] on div "Submitted 1 Status colour #FF69B4 hex #FF69B4 Save Cancel Summaries Total order…" at bounding box center [237, 312] width 1972 height 423
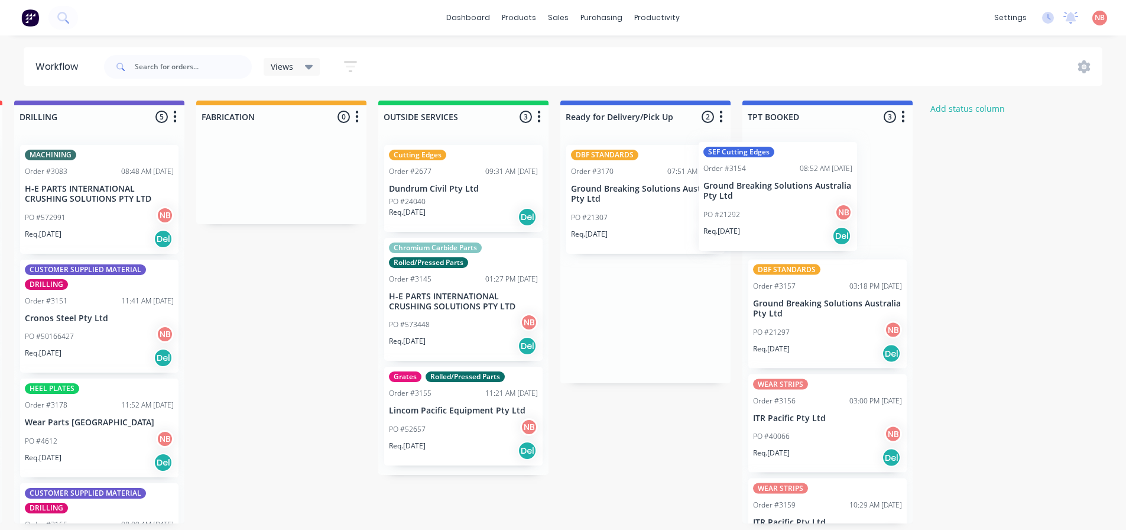
drag, startPoint x: 637, startPoint y: 215, endPoint x: 776, endPoint y: 212, distance: 139.6
click at [776, 212] on div "Submitted 1 Status colour #FF69B4 hex #FF69B4 Save Cancel Summaries Total order…" at bounding box center [237, 312] width 1972 height 423
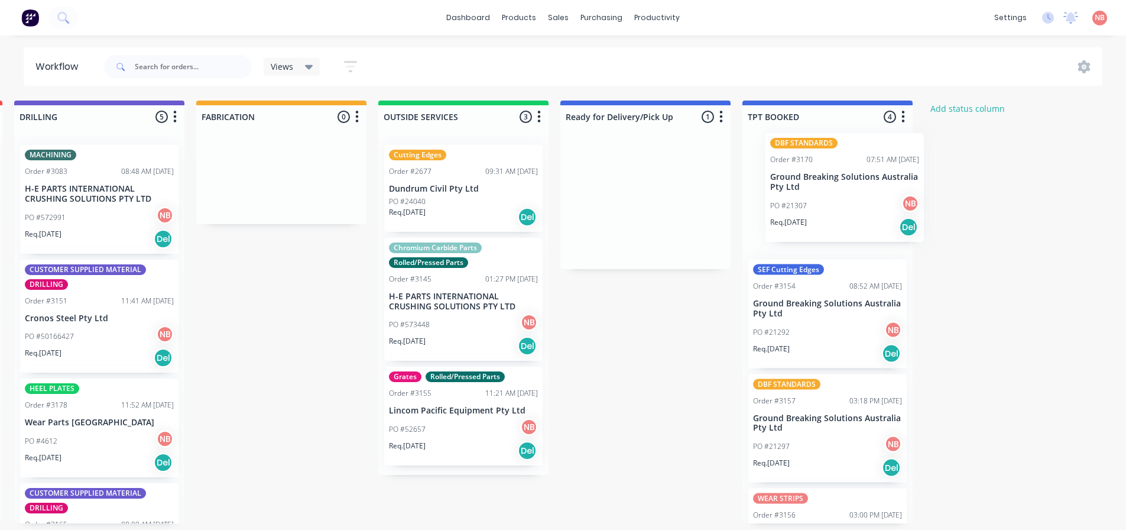
scroll to position [0, 742]
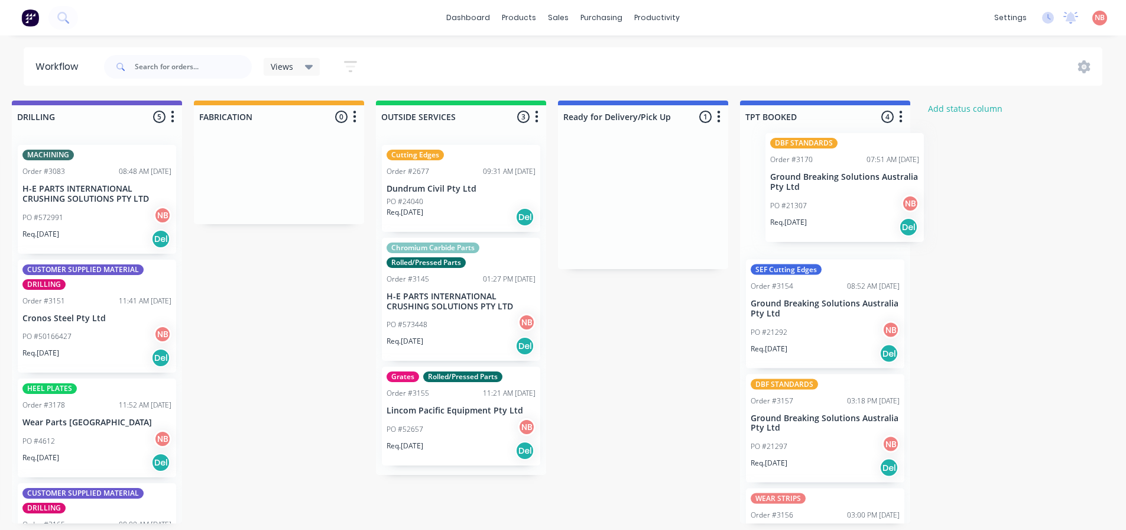
drag, startPoint x: 598, startPoint y: 218, endPoint x: 804, endPoint y: 205, distance: 206.1
click at [804, 205] on div "Submitted 1 Status colour #FF69B4 hex #FF69B4 Save Cancel Summaries Total order…" at bounding box center [235, 312] width 1972 height 423
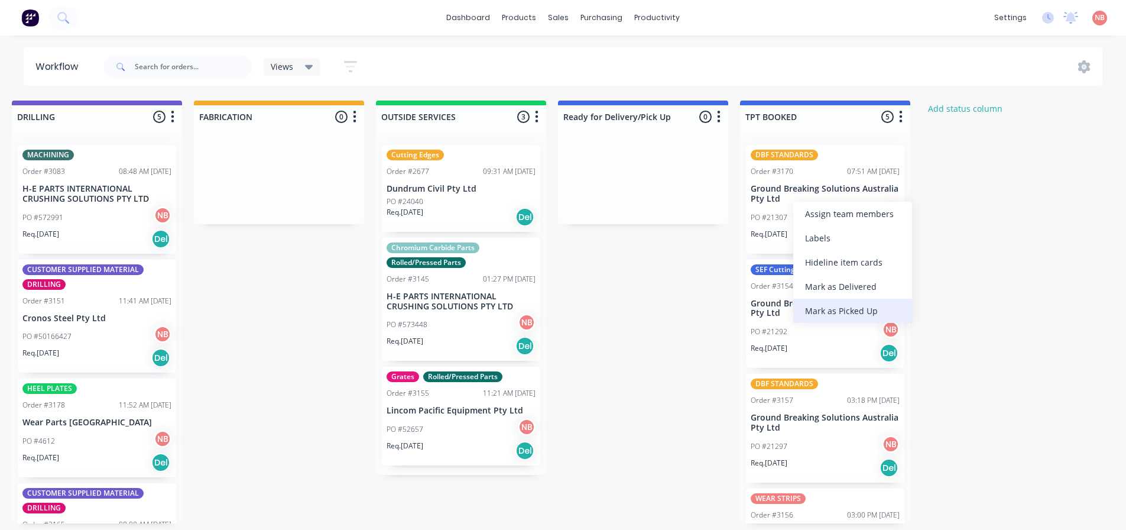
click at [847, 307] on div "Mark as Picked Up" at bounding box center [853, 311] width 119 height 24
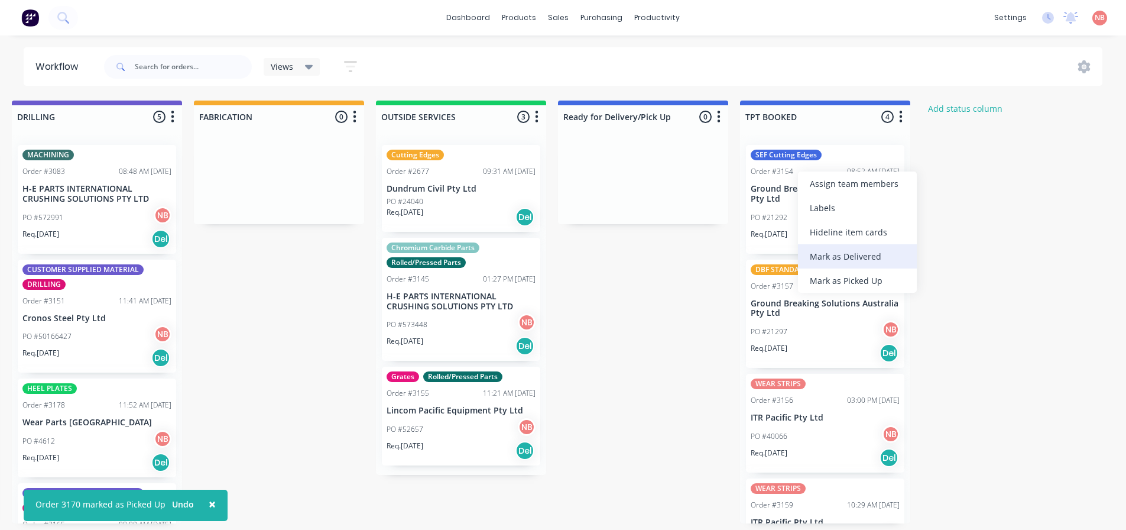
click at [815, 247] on div "Mark as Delivered" at bounding box center [857, 256] width 119 height 24
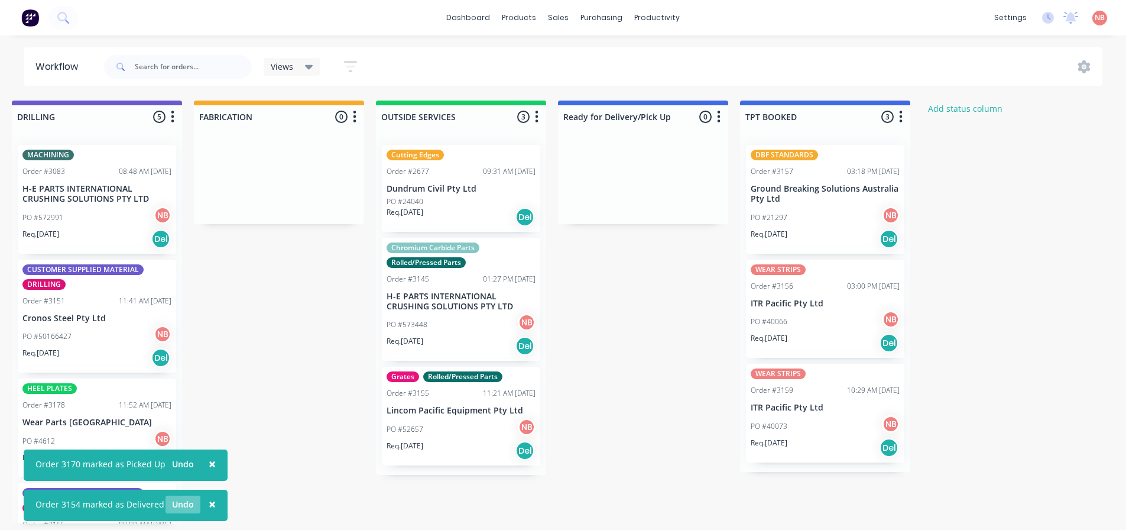
click at [177, 507] on button "Undo" at bounding box center [183, 505] width 35 height 18
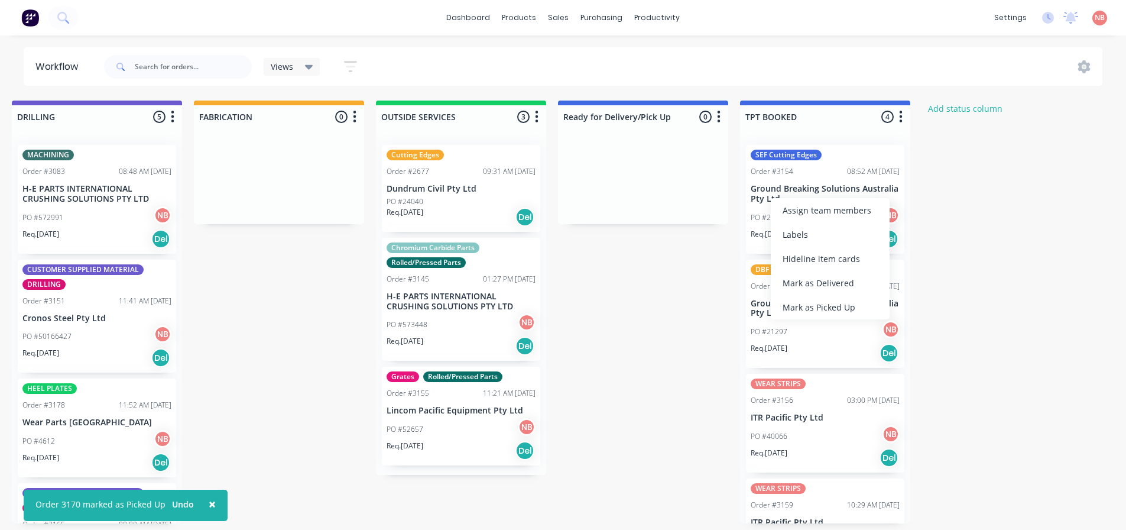
drag, startPoint x: 798, startPoint y: 307, endPoint x: 781, endPoint y: 219, distance: 89.8
click at [797, 307] on div "Mark as Picked Up" at bounding box center [830, 307] width 119 height 24
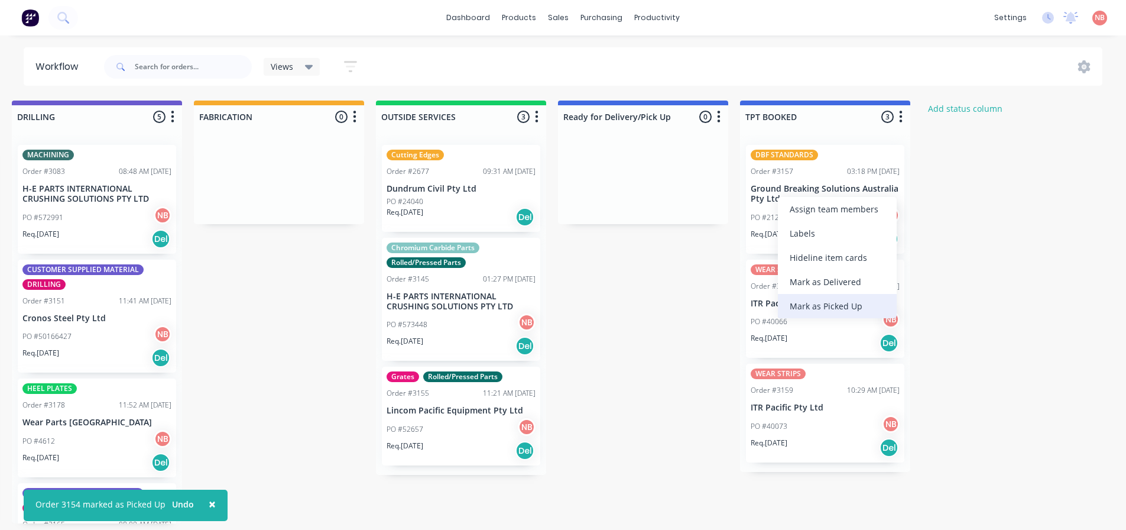
click at [800, 310] on div "Mark as Picked Up" at bounding box center [837, 306] width 119 height 24
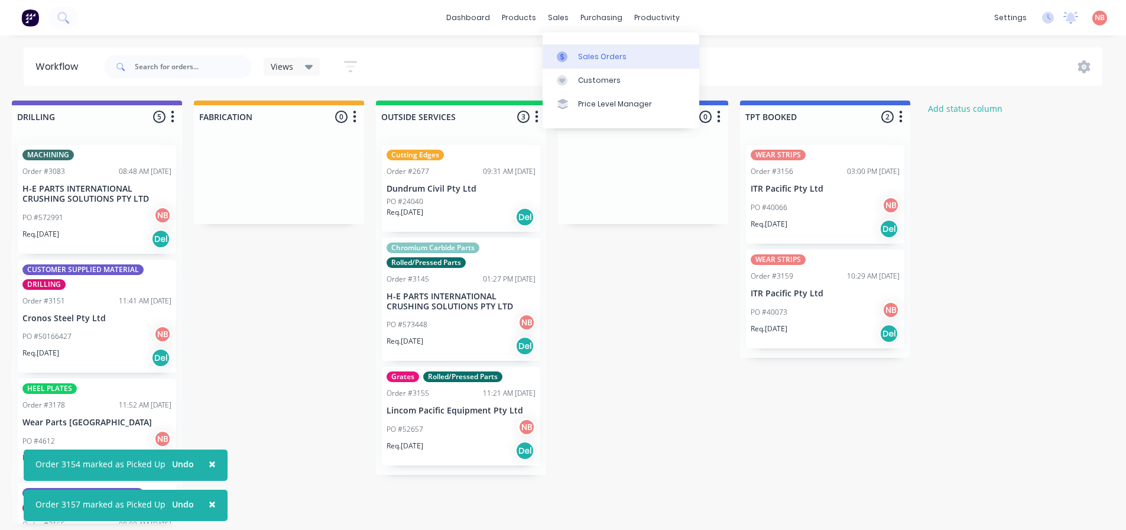
click at [570, 49] on link "Sales Orders" at bounding box center [621, 56] width 157 height 24
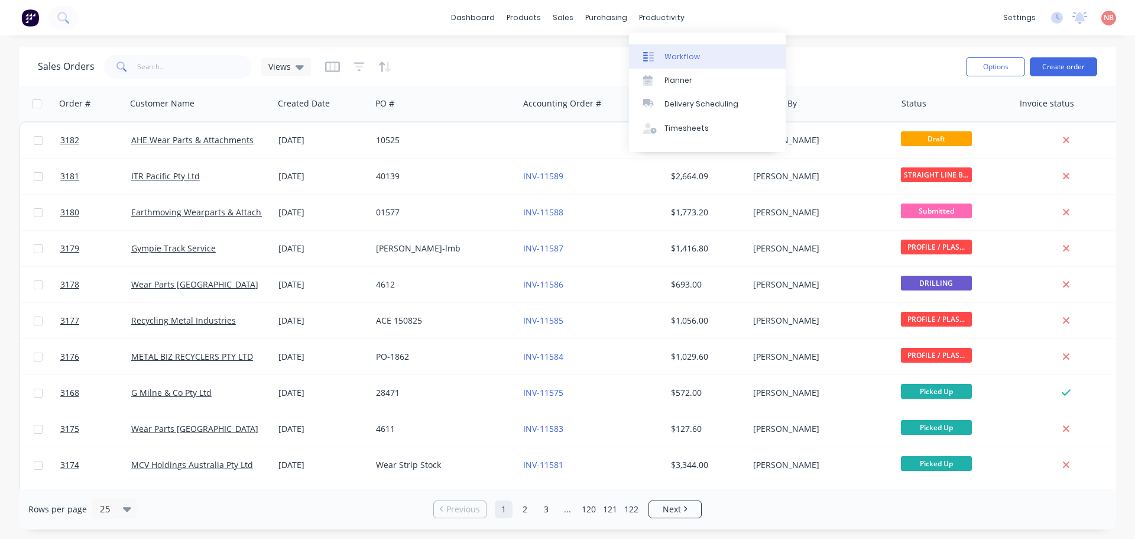
click at [663, 58] on link "Workflow" at bounding box center [707, 56] width 157 height 24
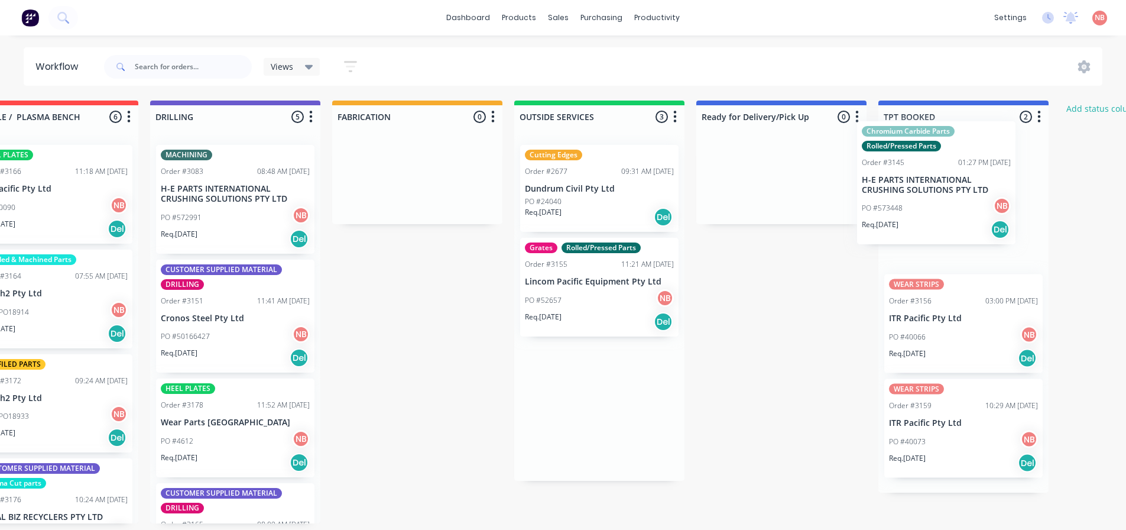
scroll to position [0, 641]
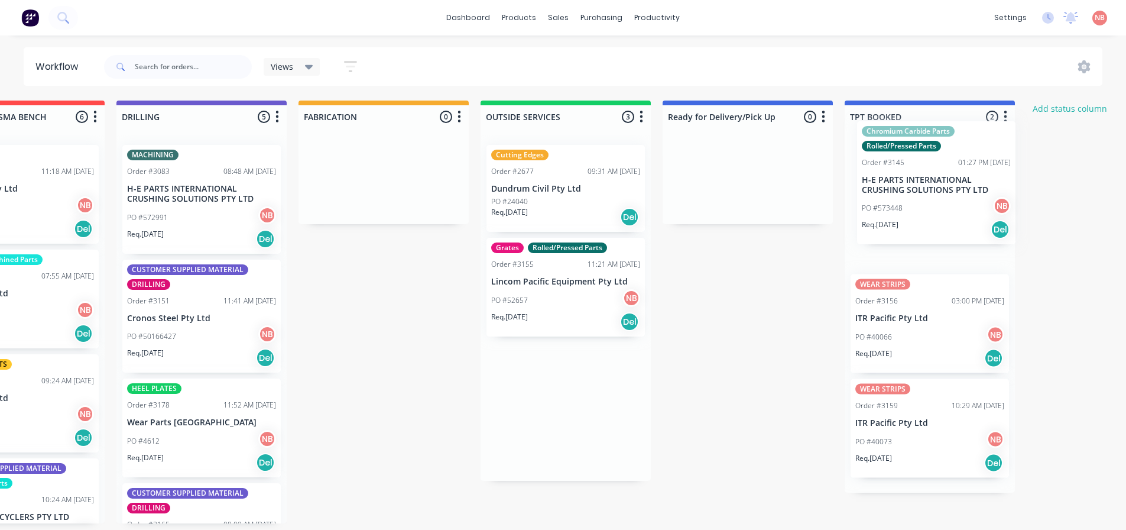
drag, startPoint x: 581, startPoint y: 306, endPoint x: 893, endPoint y: 189, distance: 333.8
click at [893, 189] on div "Submitted 1 Status colour #FF69B4 hex #FF69B4 Save Cancel Summaries Total order…" at bounding box center [339, 312] width 1972 height 423
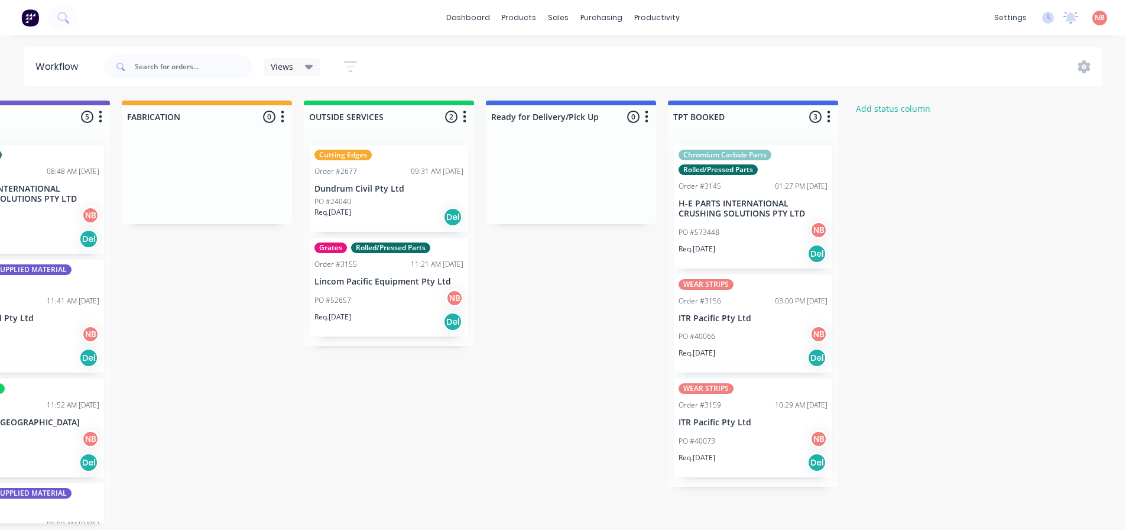
scroll to position [0, 818]
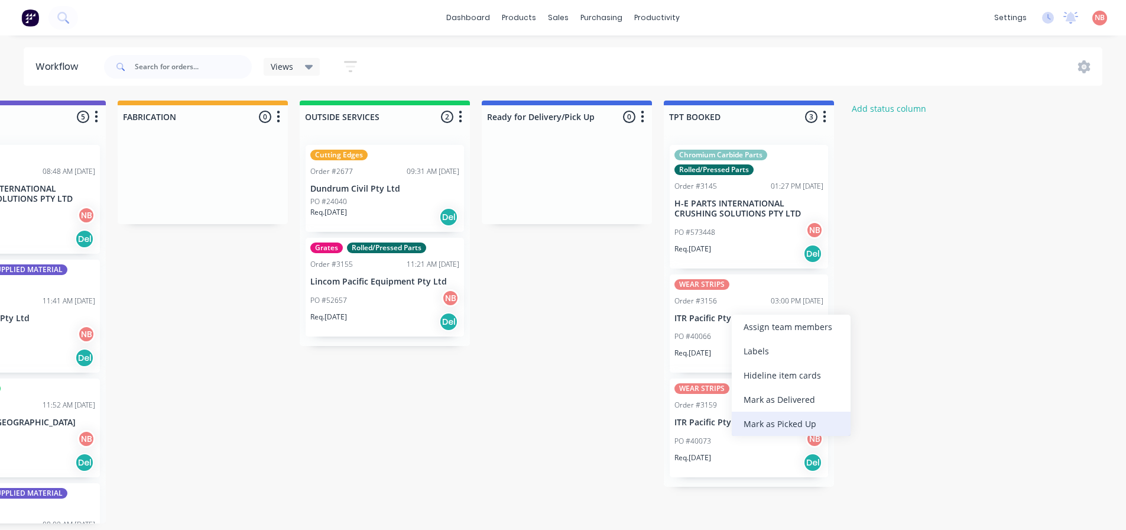
click at [766, 417] on div "Mark as Picked Up" at bounding box center [791, 424] width 119 height 24
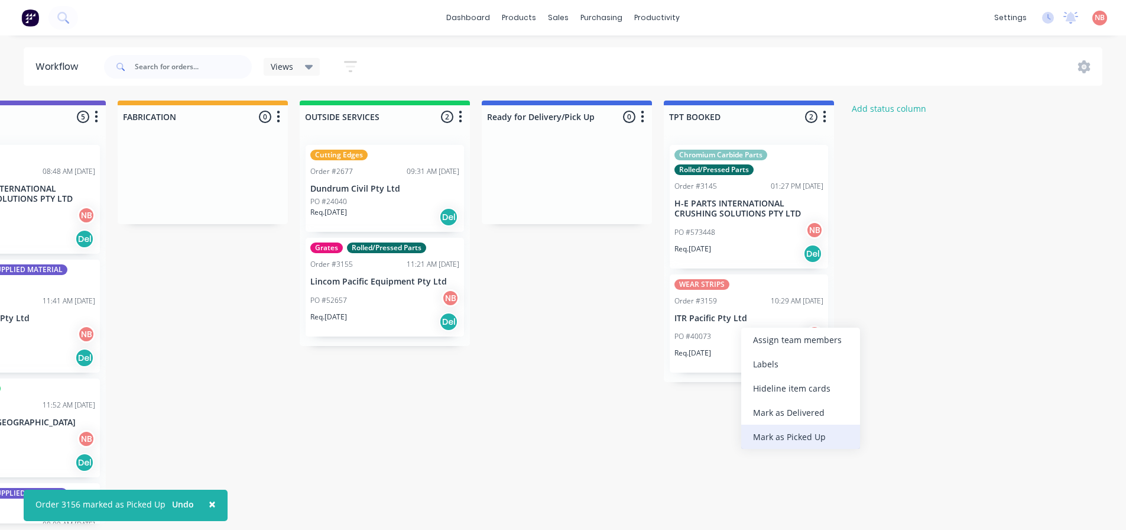
click at [767, 438] on div "Mark as Picked Up" at bounding box center [800, 437] width 119 height 24
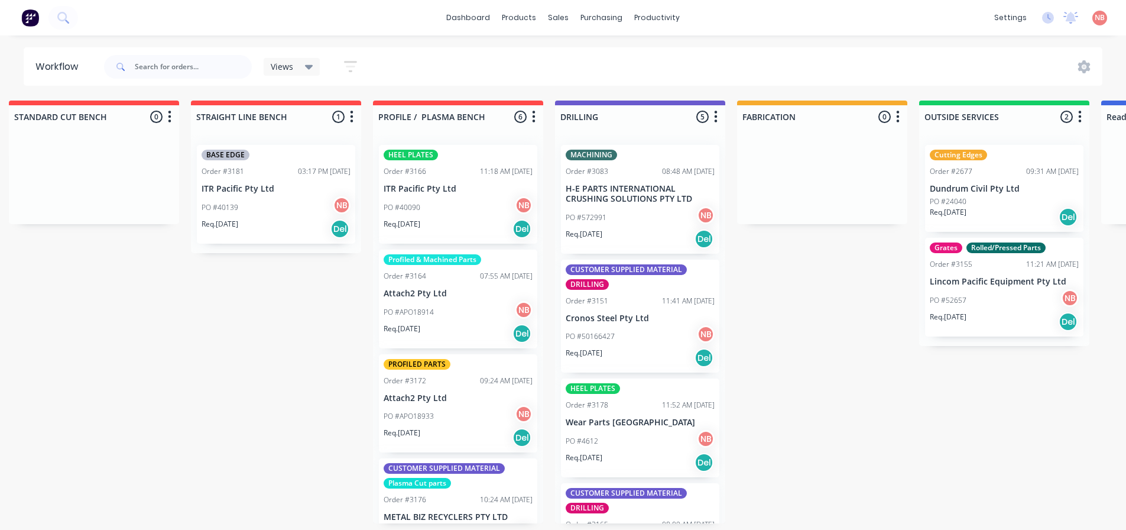
scroll to position [0, 204]
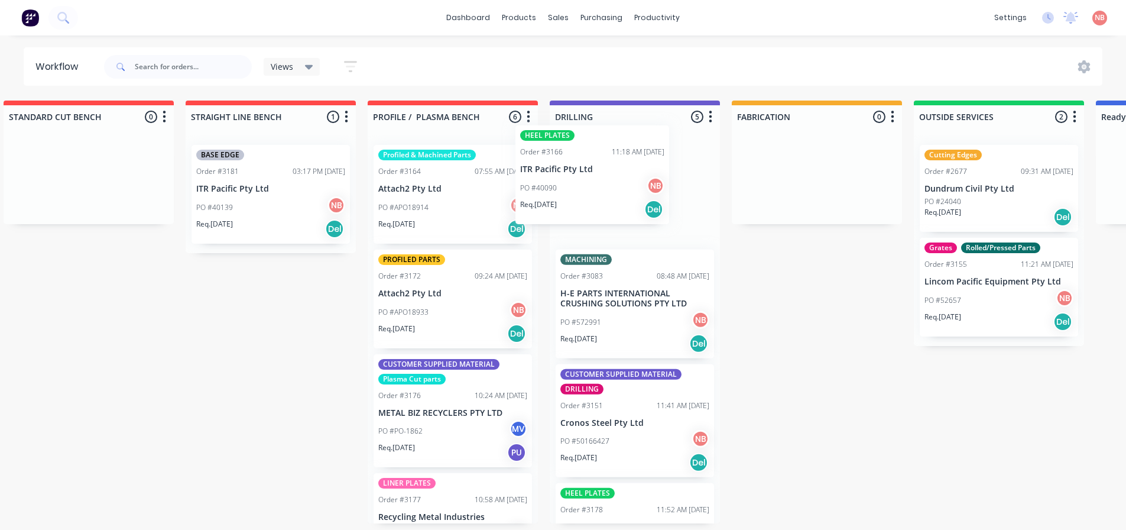
drag, startPoint x: 452, startPoint y: 196, endPoint x: 579, endPoint y: 180, distance: 128.6
click at [579, 180] on div "Submitted 1 Status colour #FF69B4 hex #FF69B4 Save Cancel Summaries Total order…" at bounding box center [773, 312] width 1972 height 423
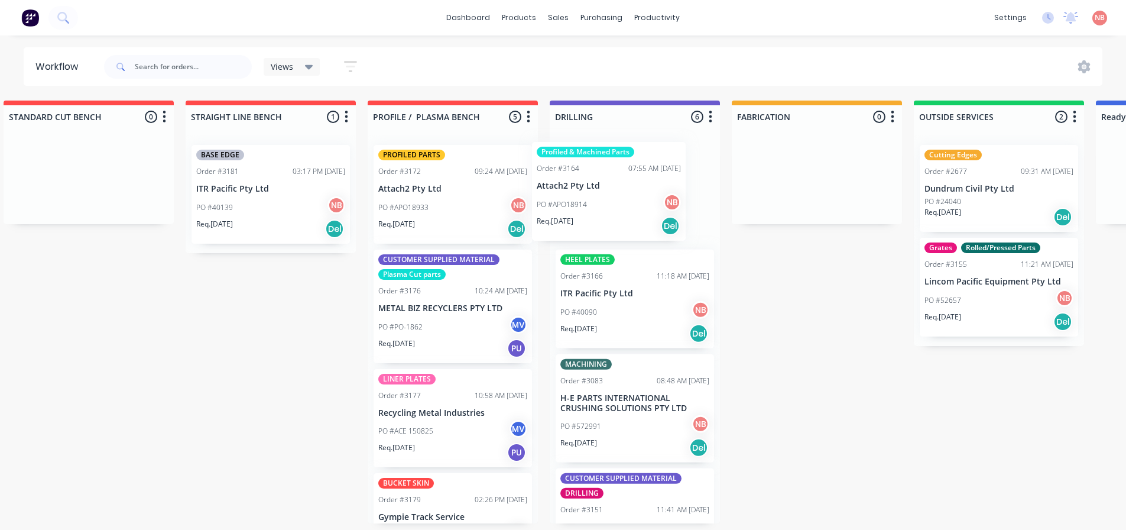
drag, startPoint x: 451, startPoint y: 203, endPoint x: 615, endPoint y: 200, distance: 163.8
click at [615, 200] on div "Submitted 1 Status colour #FF69B4 hex #FF69B4 Save Cancel Summaries Total order…" at bounding box center [773, 312] width 1972 height 423
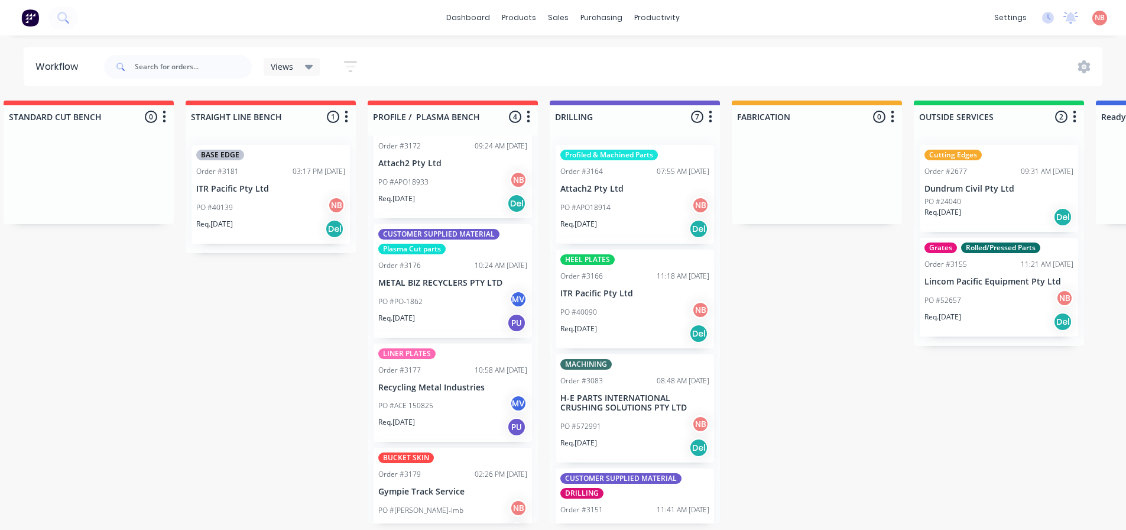
scroll to position [49, 0]
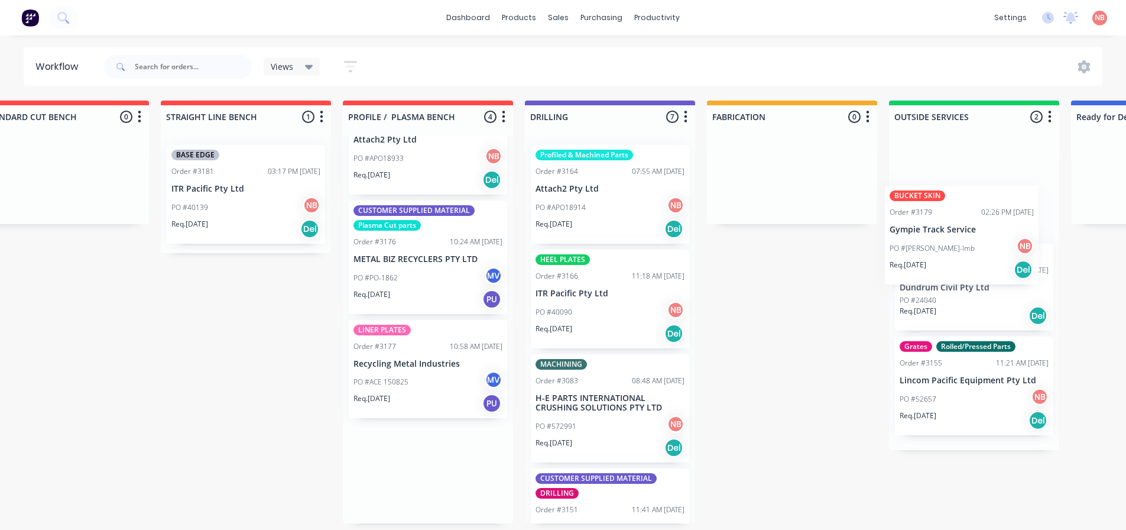
drag, startPoint x: 399, startPoint y: 474, endPoint x: 913, endPoint y: 232, distance: 567.6
click at [913, 232] on div "Submitted 1 Status colour #FF69B4 hex #FF69B4 Save Cancel Summaries Total order…" at bounding box center [748, 312] width 1972 height 423
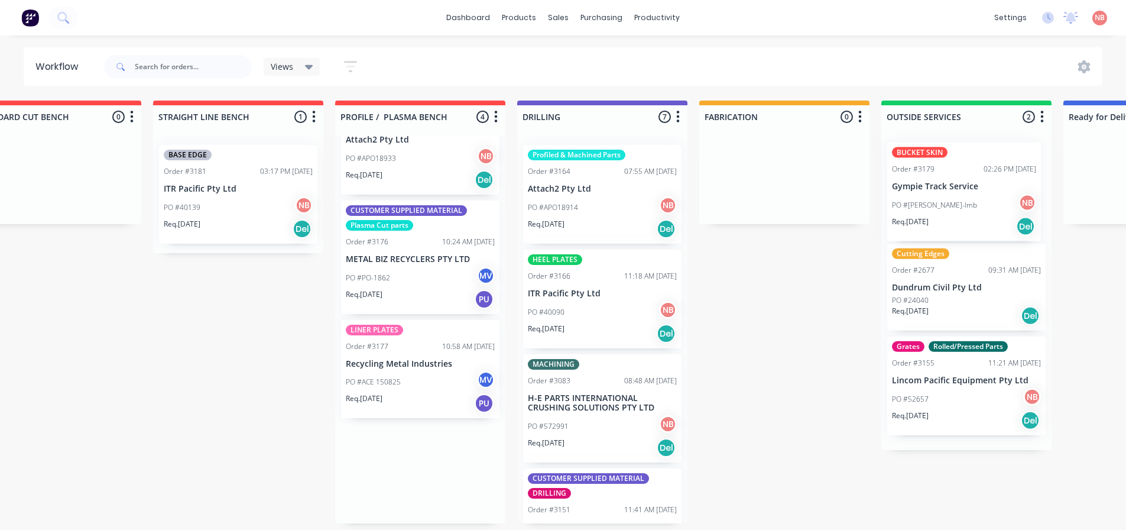
scroll to position [0, 0]
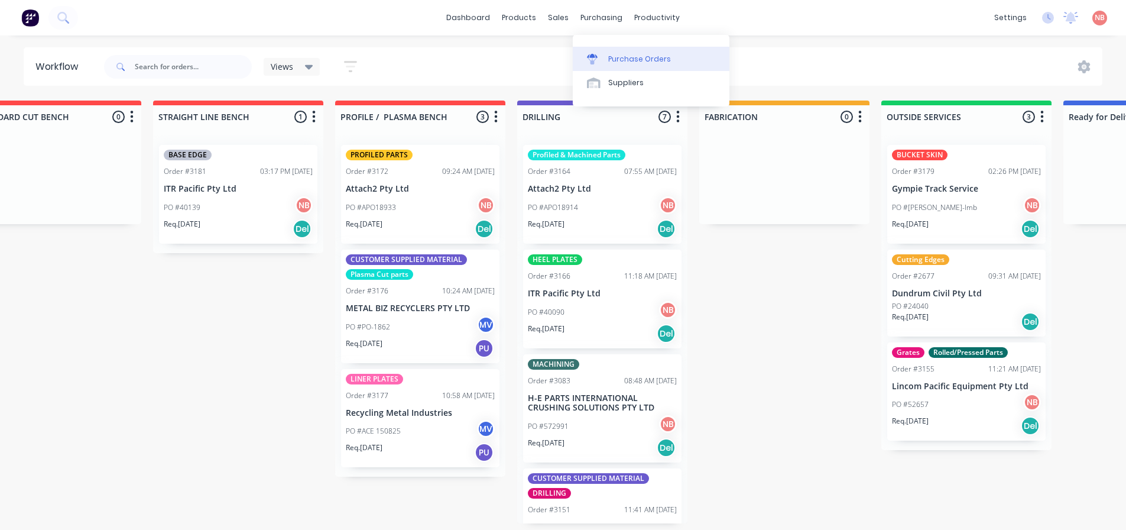
click at [606, 50] on link "Purchase Orders" at bounding box center [651, 59] width 157 height 24
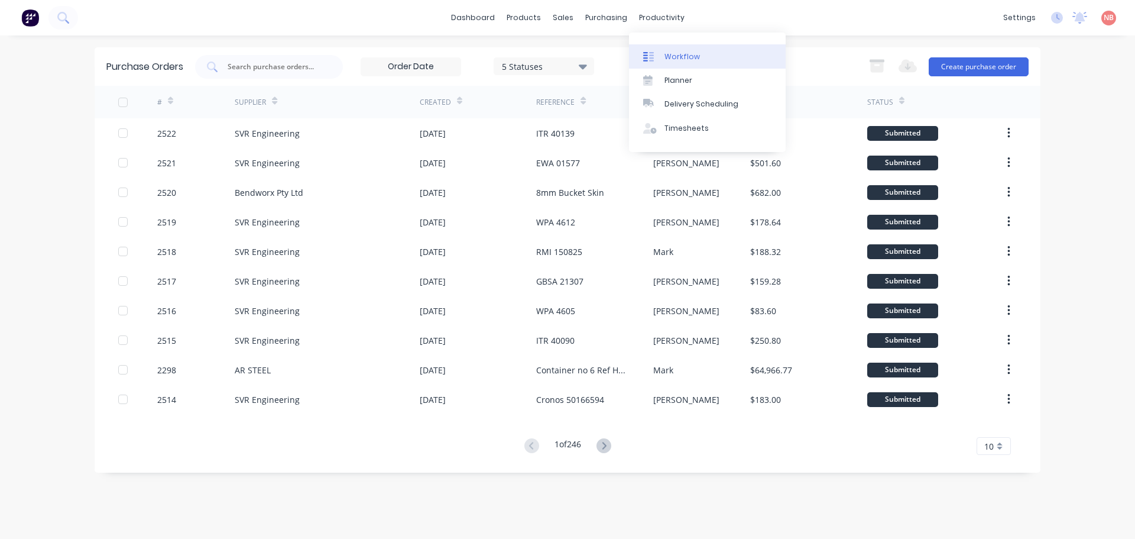
click at [658, 61] on div at bounding box center [652, 56] width 18 height 11
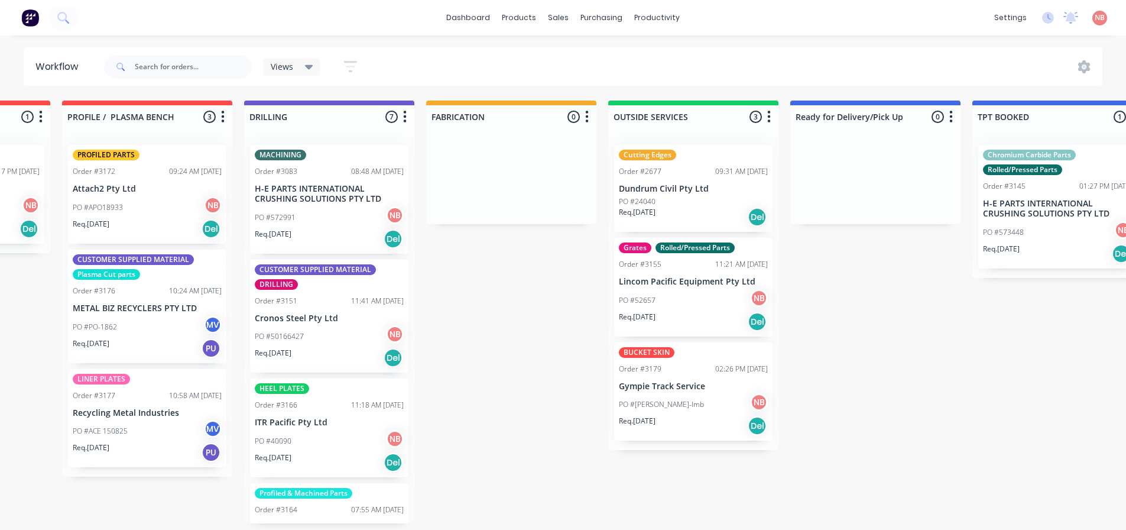
scroll to position [0, 520]
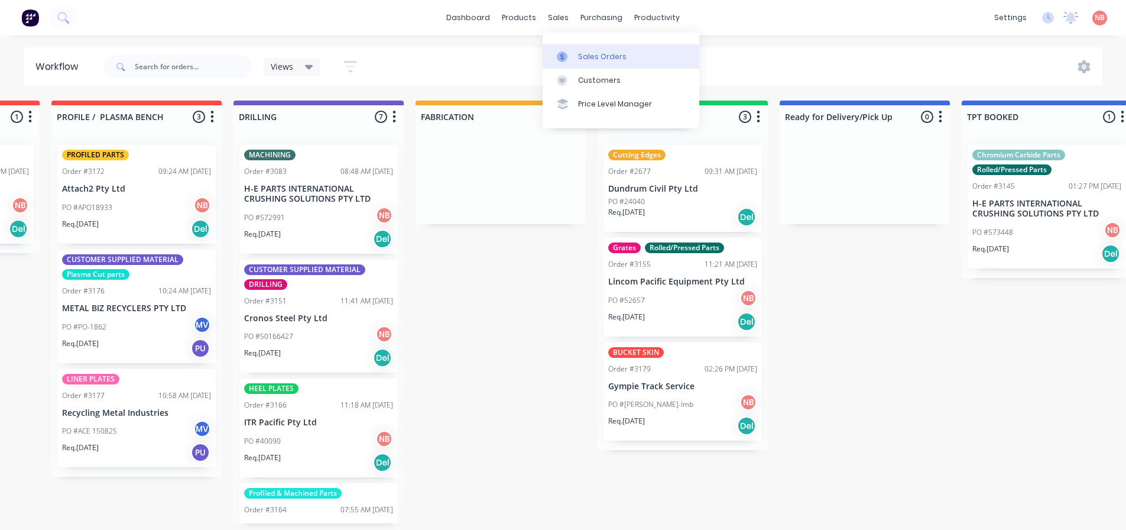
click at [582, 60] on div "Sales Orders" at bounding box center [602, 56] width 48 height 11
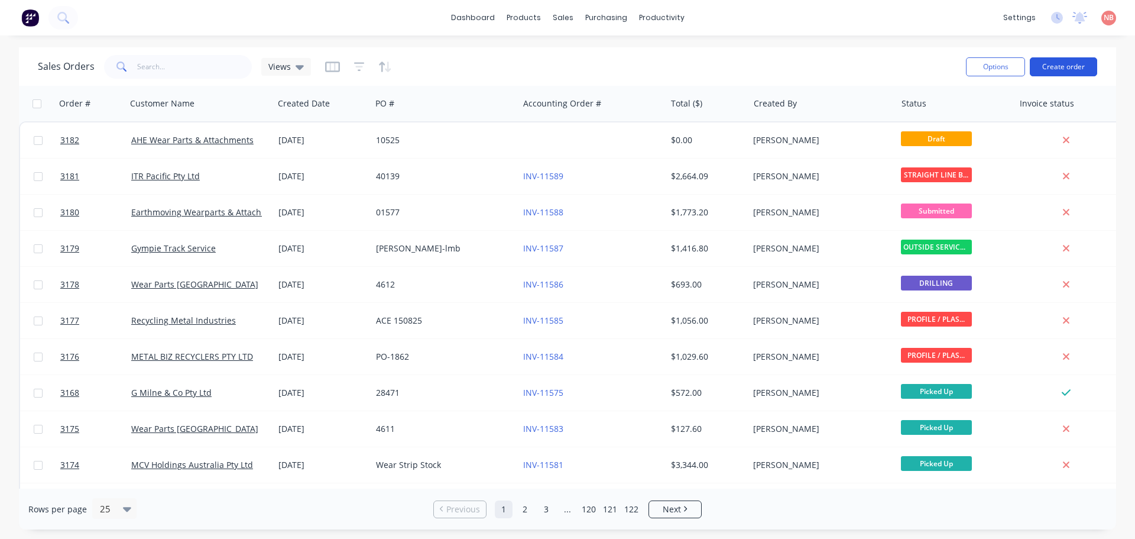
click at [1044, 65] on button "Create order" at bounding box center [1063, 66] width 67 height 19
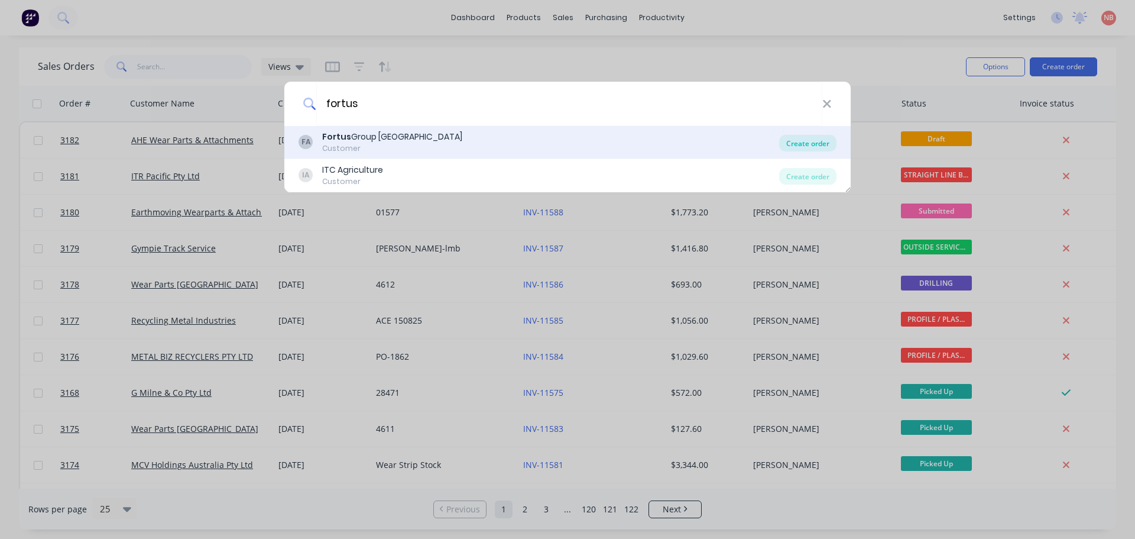
type input "fortus"
click at [786, 140] on div "Create order" at bounding box center [807, 143] width 57 height 17
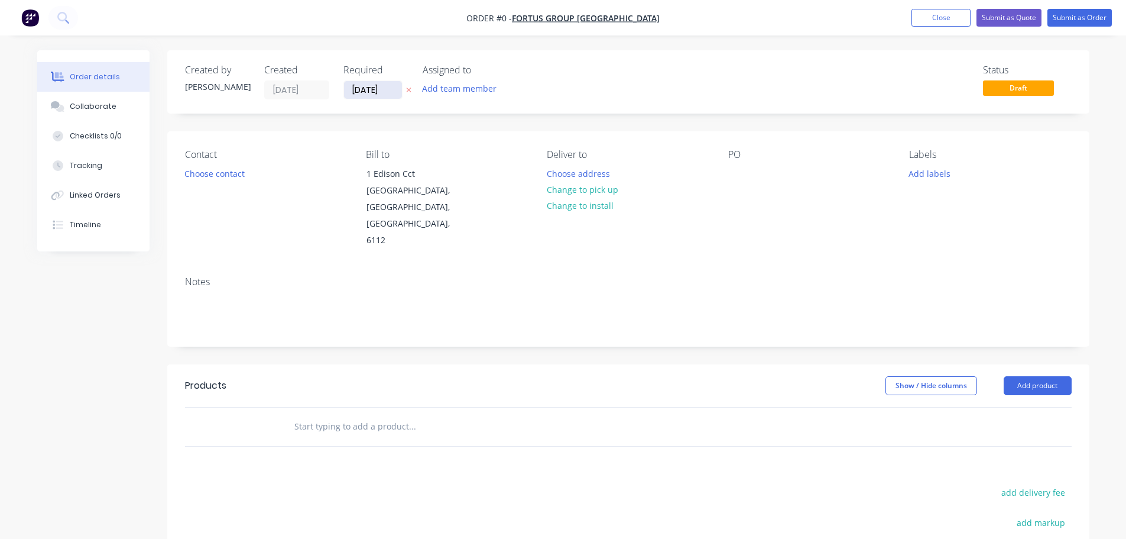
click at [367, 90] on input "[DATE]" at bounding box center [373, 90] width 58 height 18
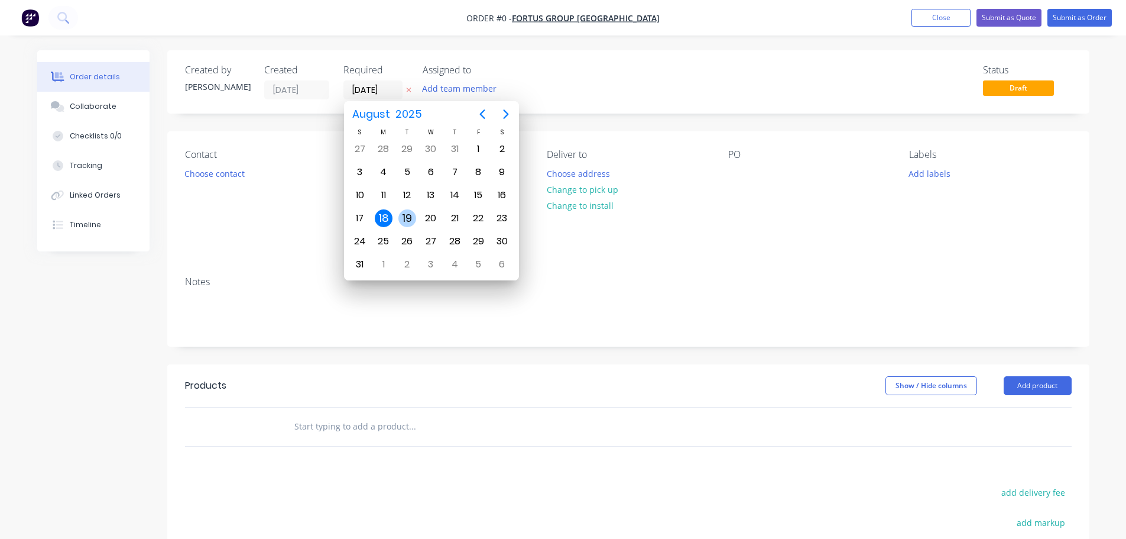
click at [410, 217] on div "19" at bounding box center [408, 218] width 18 height 18
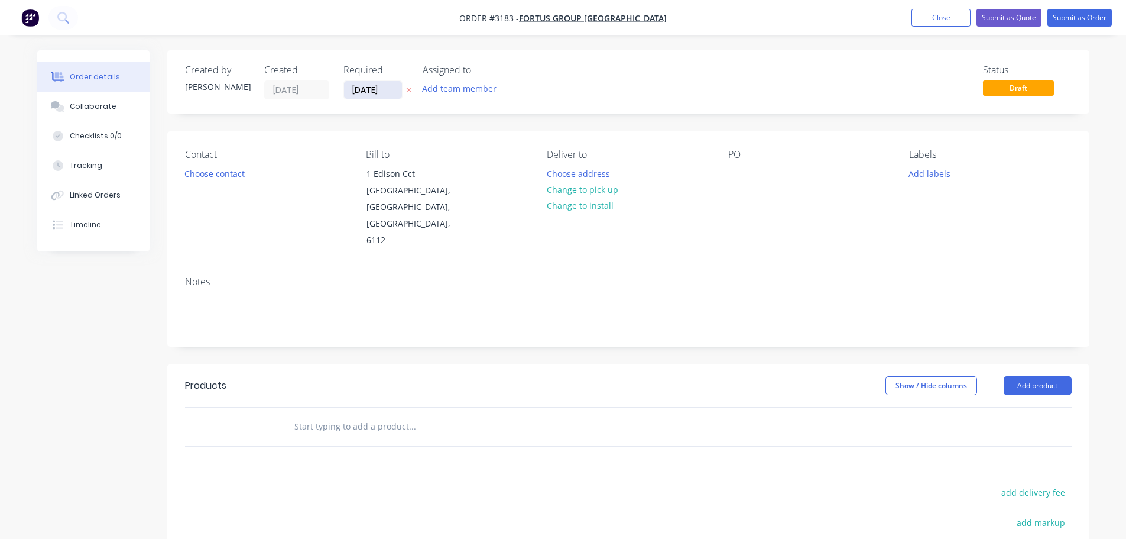
click at [365, 93] on input "[DATE]" at bounding box center [373, 90] width 58 height 18
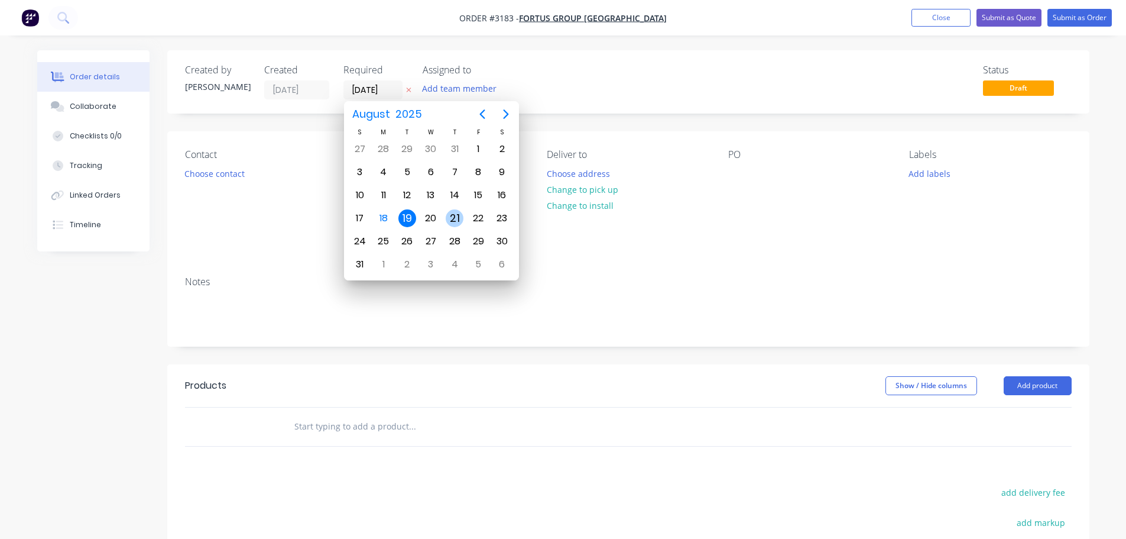
click at [449, 221] on div "21" at bounding box center [455, 218] width 18 height 18
type input "[DATE]"
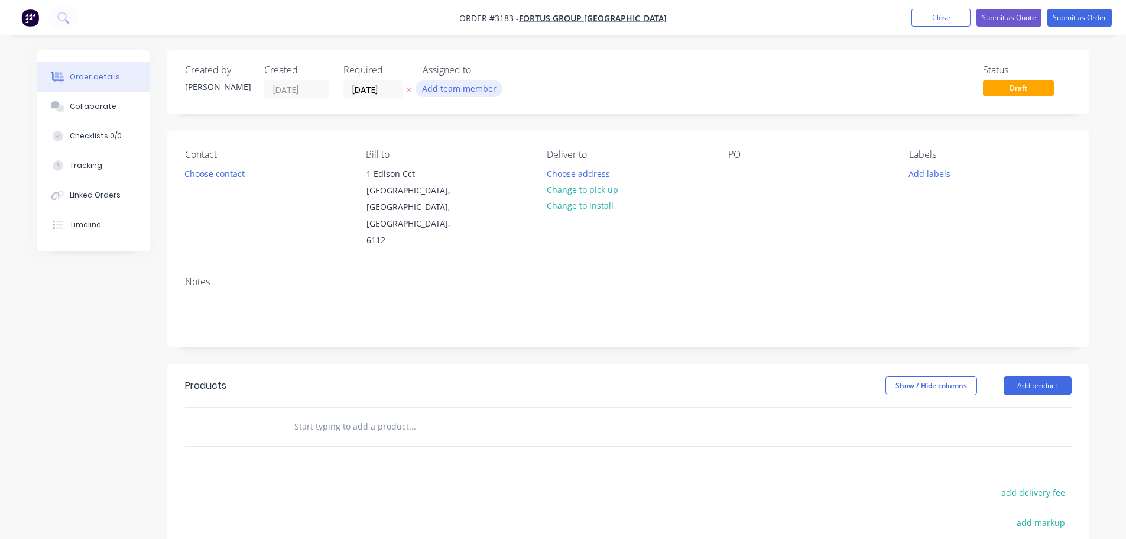
click at [459, 90] on button "Add team member" at bounding box center [459, 88] width 87 height 16
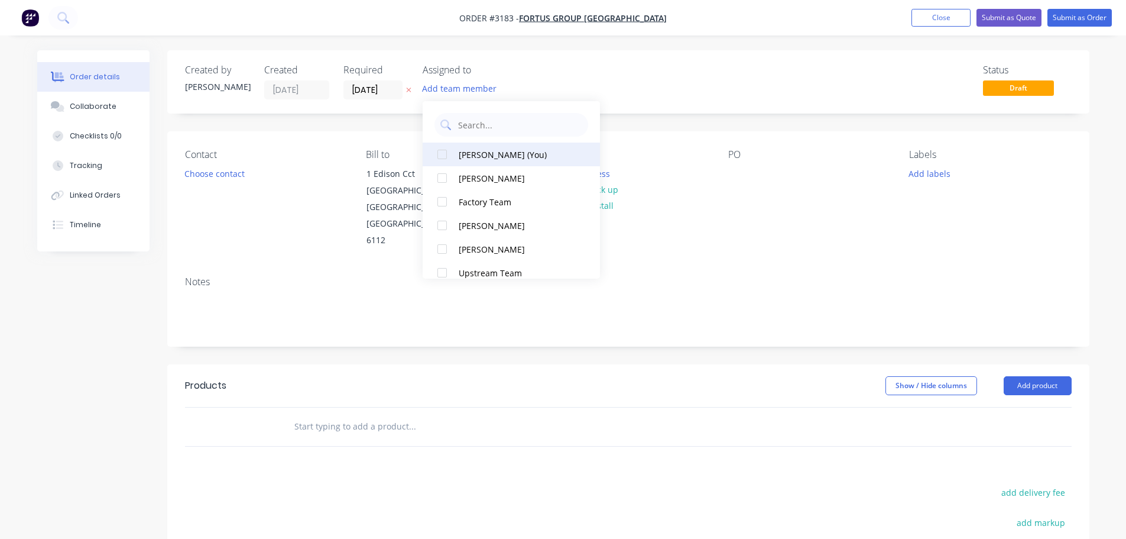
click at [482, 152] on div "[PERSON_NAME] (You)" at bounding box center [518, 154] width 118 height 12
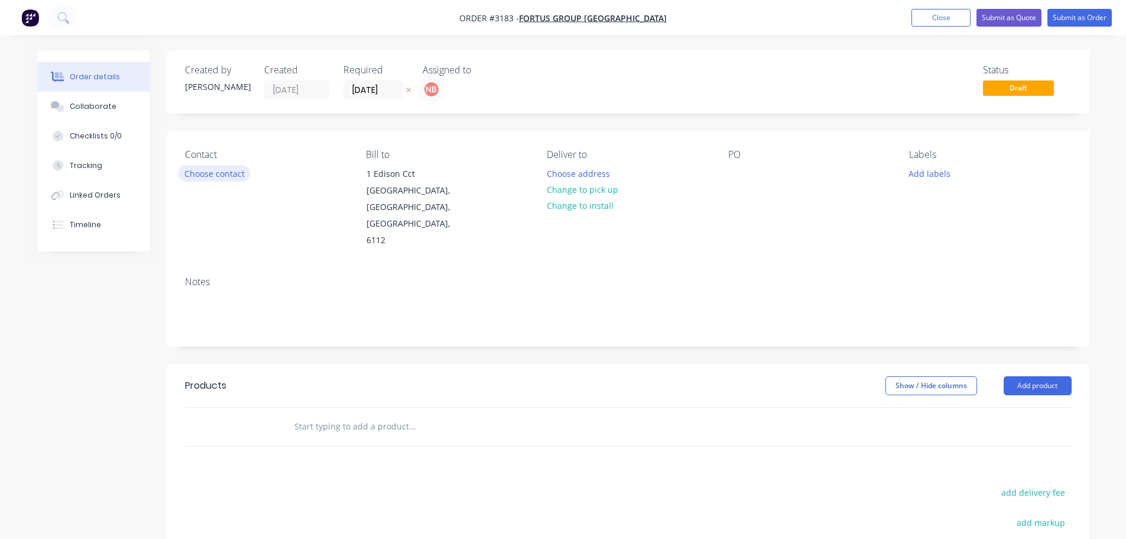
click at [231, 173] on button "Choose contact" at bounding box center [214, 173] width 73 height 16
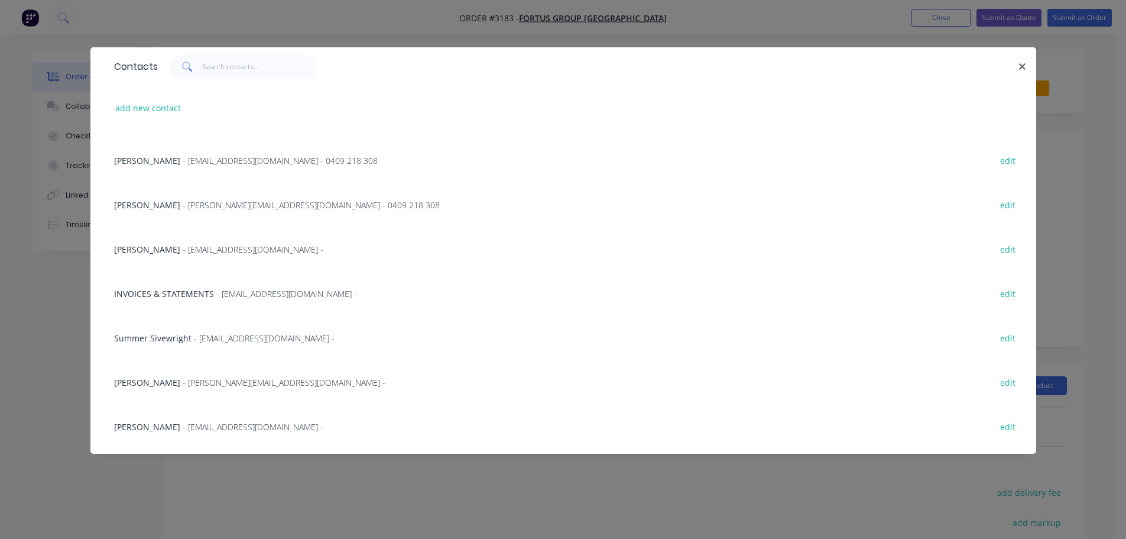
scroll to position [386, 0]
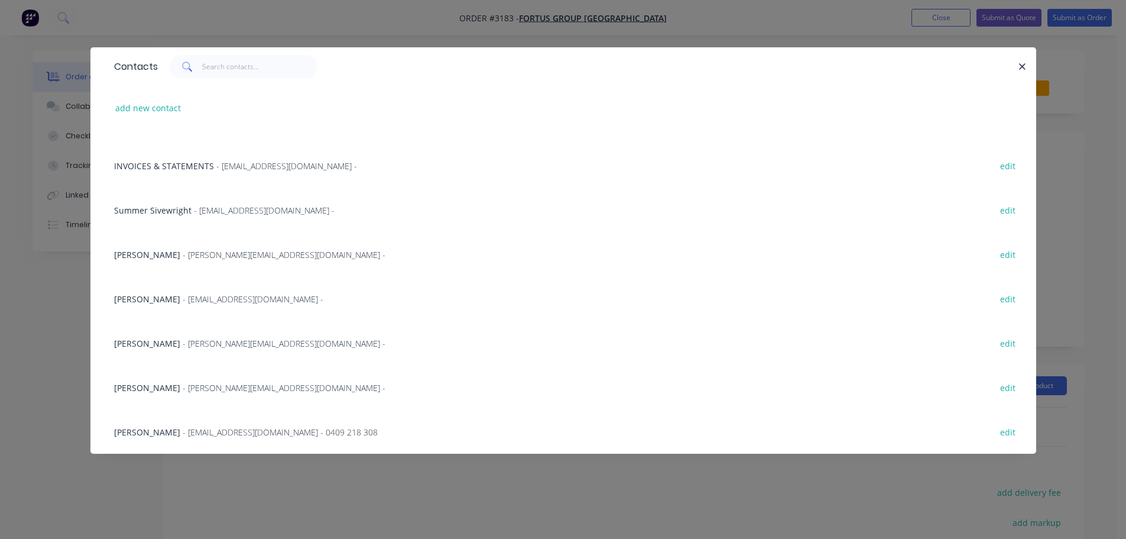
click at [189, 425] on div "[PERSON_NAME] - [PERSON_NAME][EMAIL_ADDRESS][DOMAIN_NAME] - 0409 218 308 edit" at bounding box center [563, 431] width 911 height 44
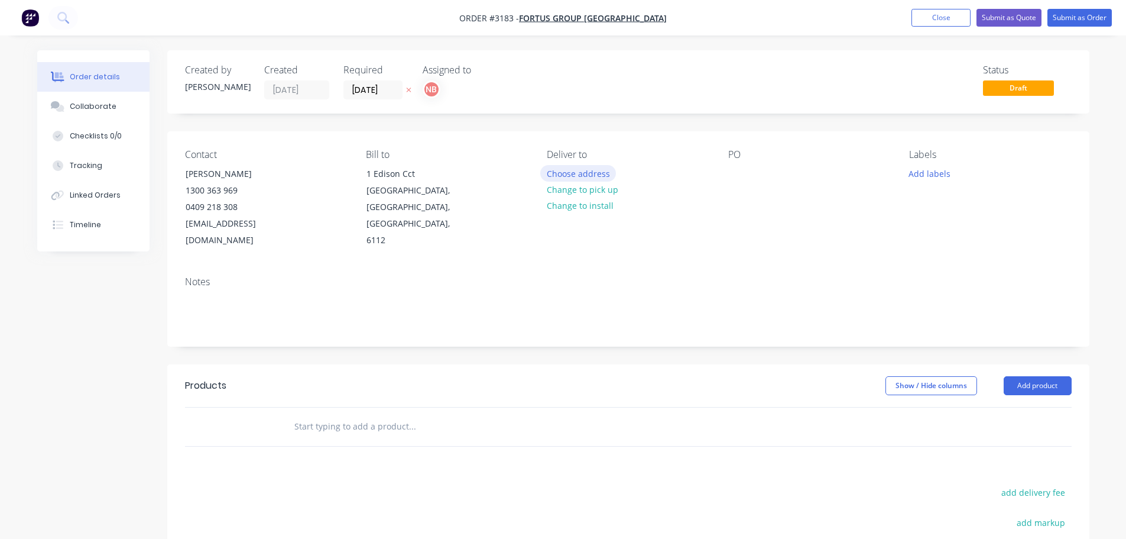
click at [573, 173] on button "Choose address" at bounding box center [578, 173] width 76 height 16
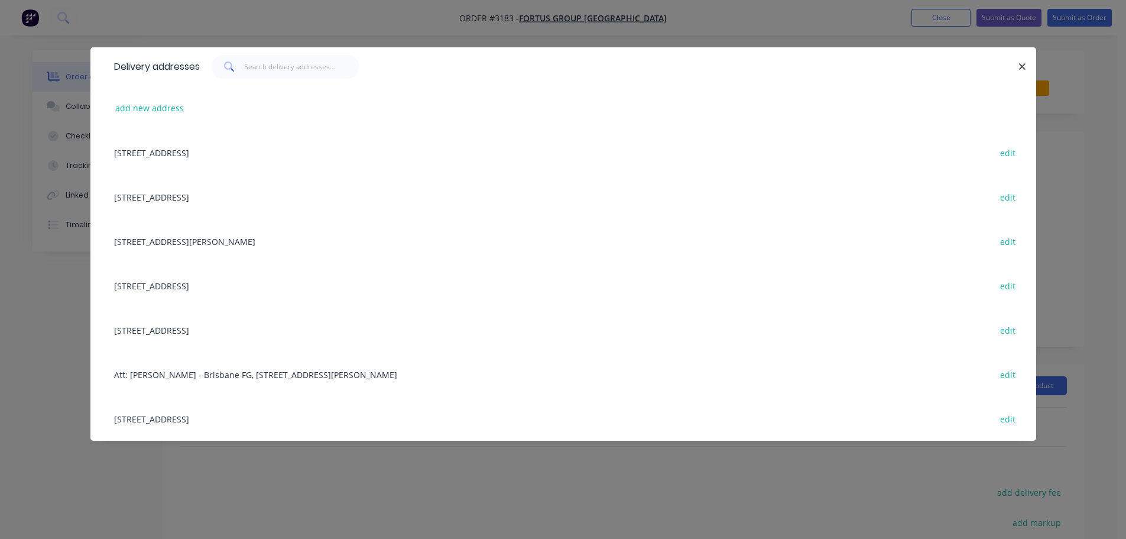
click at [223, 153] on div "[STREET_ADDRESS] edit" at bounding box center [563, 152] width 911 height 44
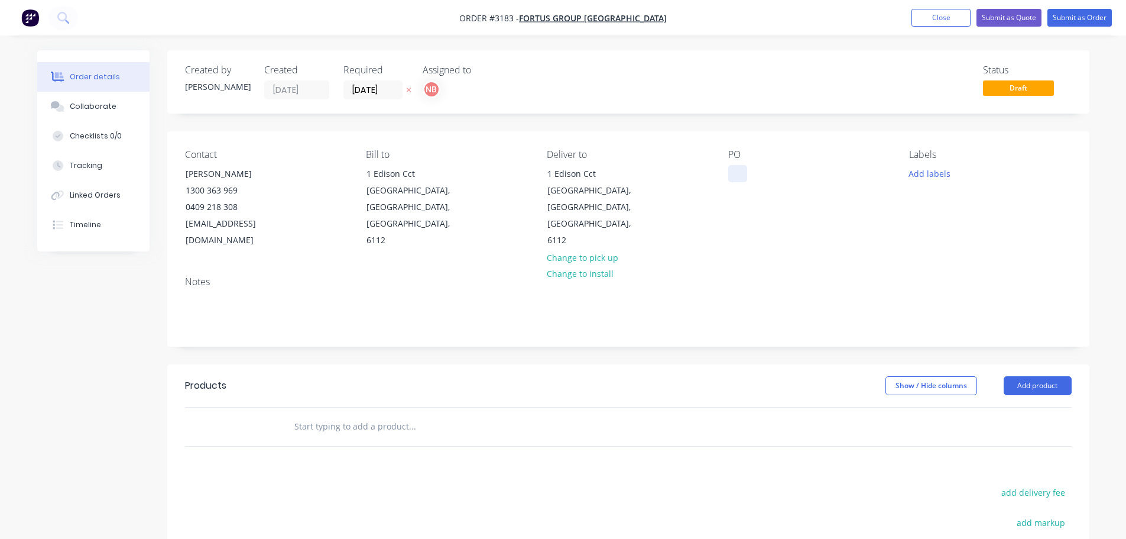
click at [741, 170] on div at bounding box center [737, 173] width 19 height 17
click at [914, 178] on button "Add labels" at bounding box center [930, 173] width 54 height 16
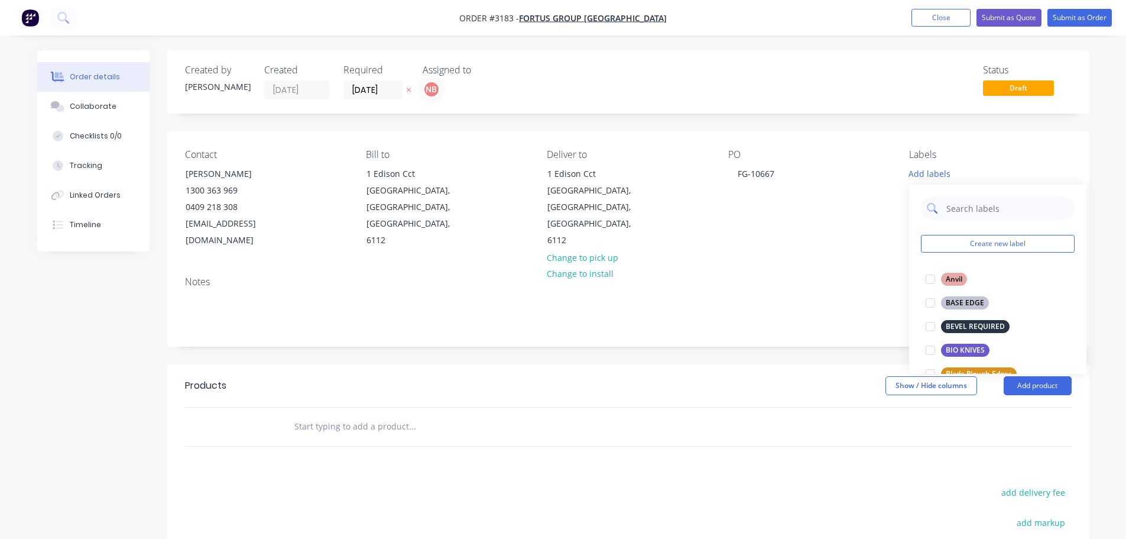
click at [966, 206] on input "text" at bounding box center [1007, 208] width 124 height 24
type input "dbf"
click at [973, 309] on button "DBF STANDARDS" at bounding box center [967, 302] width 92 height 17
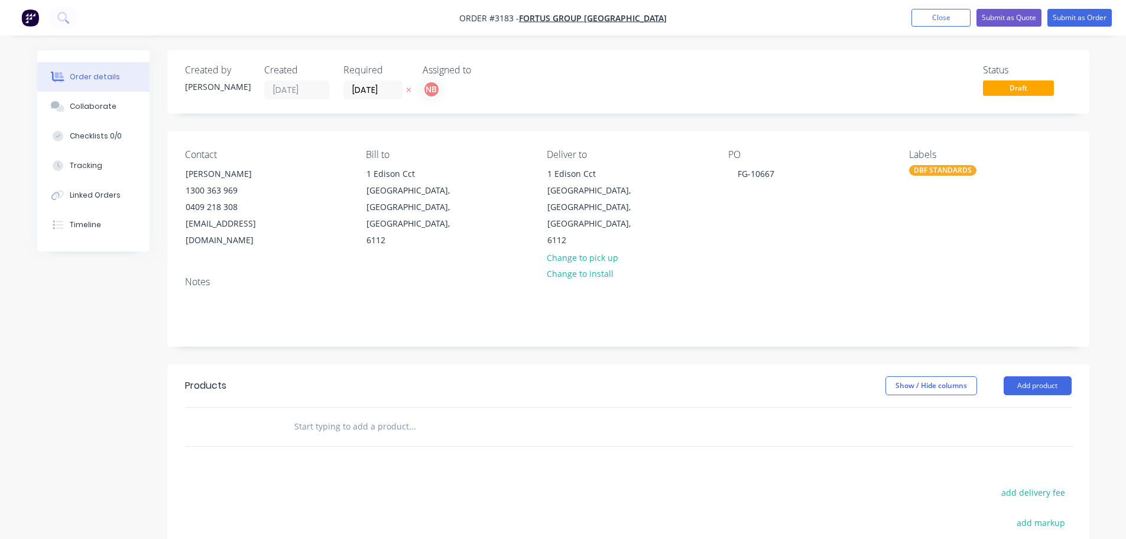
click at [1019, 381] on header "Products Show / Hide columns Add product" at bounding box center [628, 385] width 922 height 43
click at [1020, 377] on button "Add product" at bounding box center [1038, 385] width 68 height 19
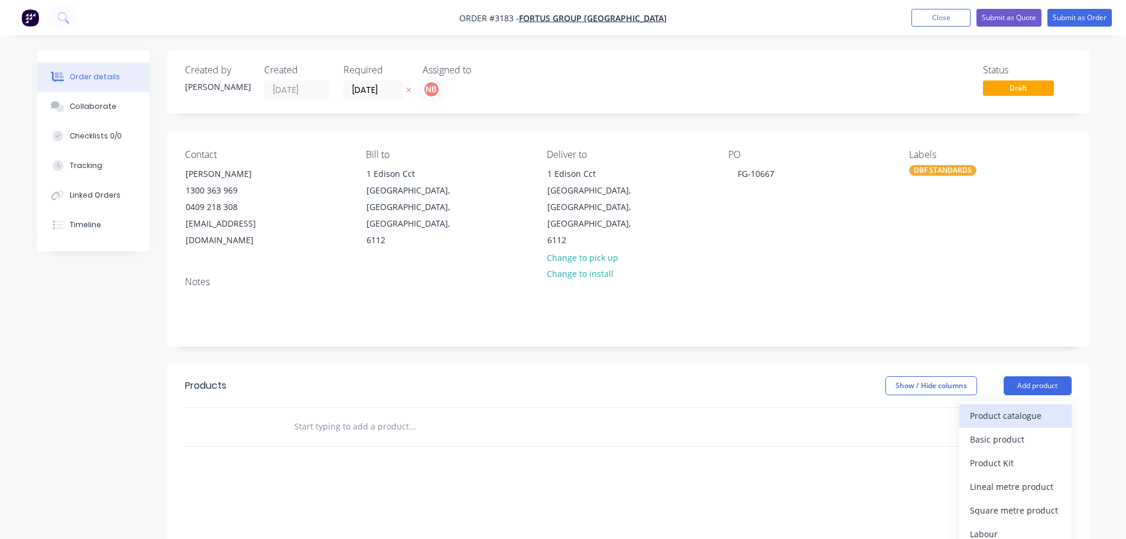
click at [1016, 407] on div "Product catalogue" at bounding box center [1015, 415] width 91 height 17
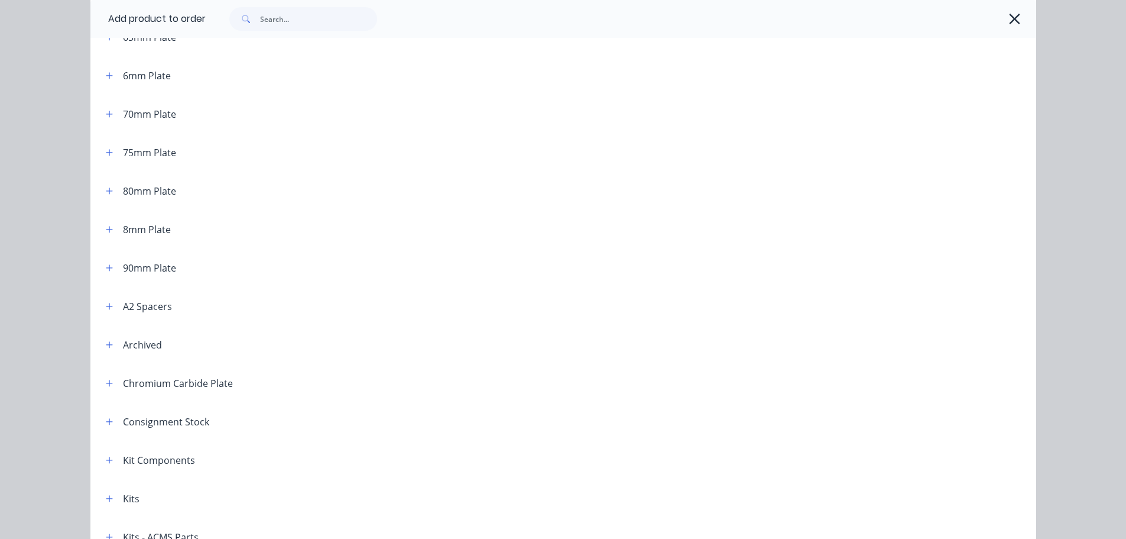
scroll to position [1718, 0]
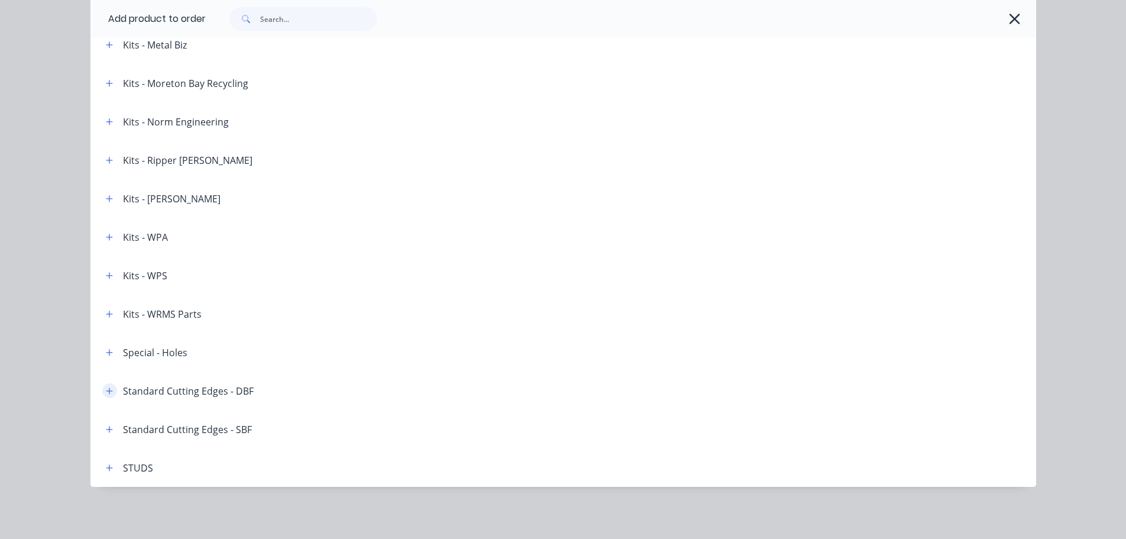
click at [111, 388] on button "button" at bounding box center [109, 390] width 15 height 15
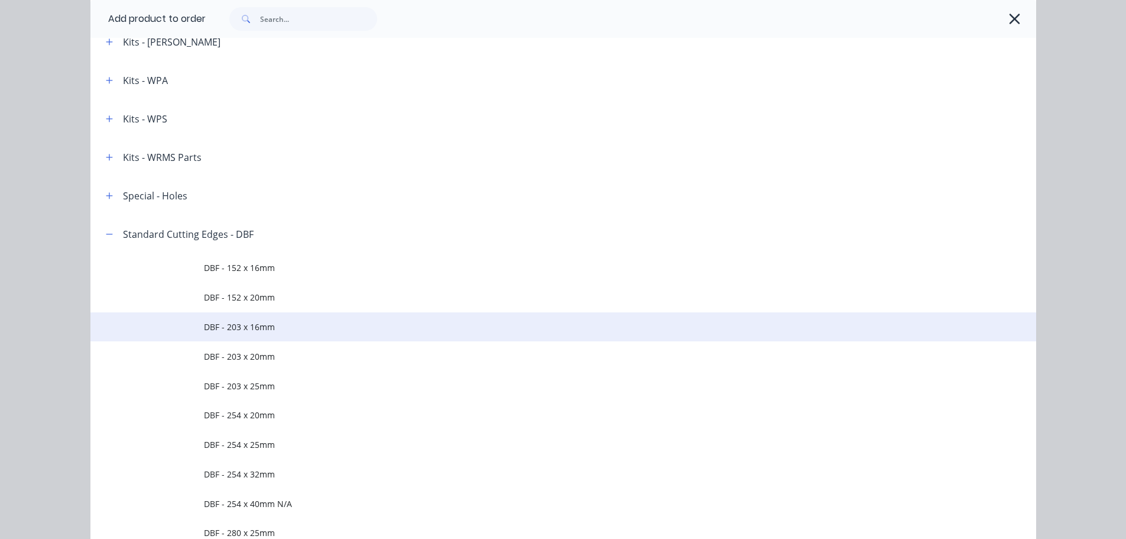
scroll to position [1896, 0]
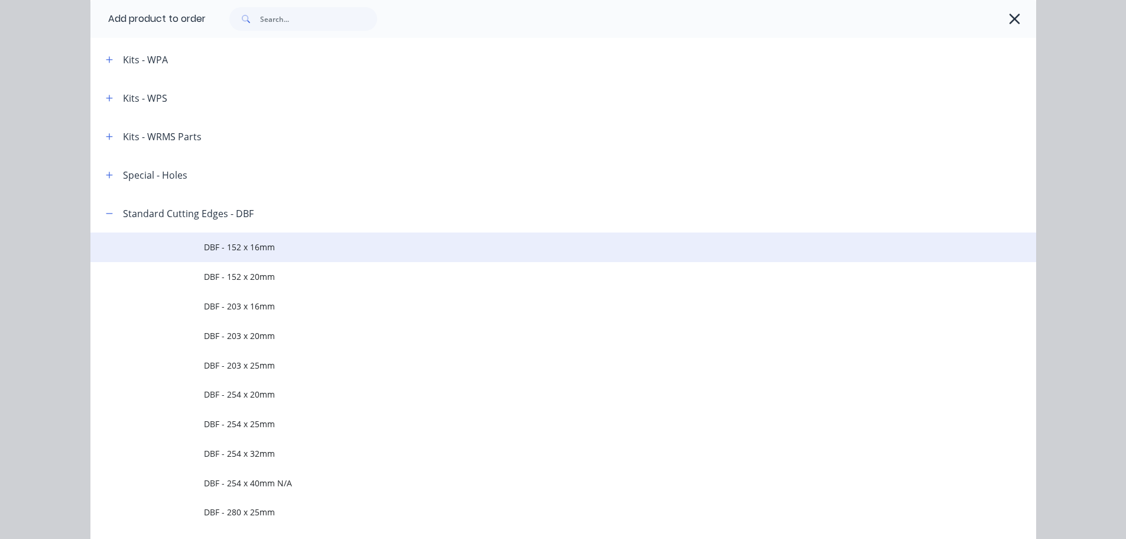
click at [243, 252] on span "DBF - 152 x 16mm" at bounding box center [537, 247] width 666 height 12
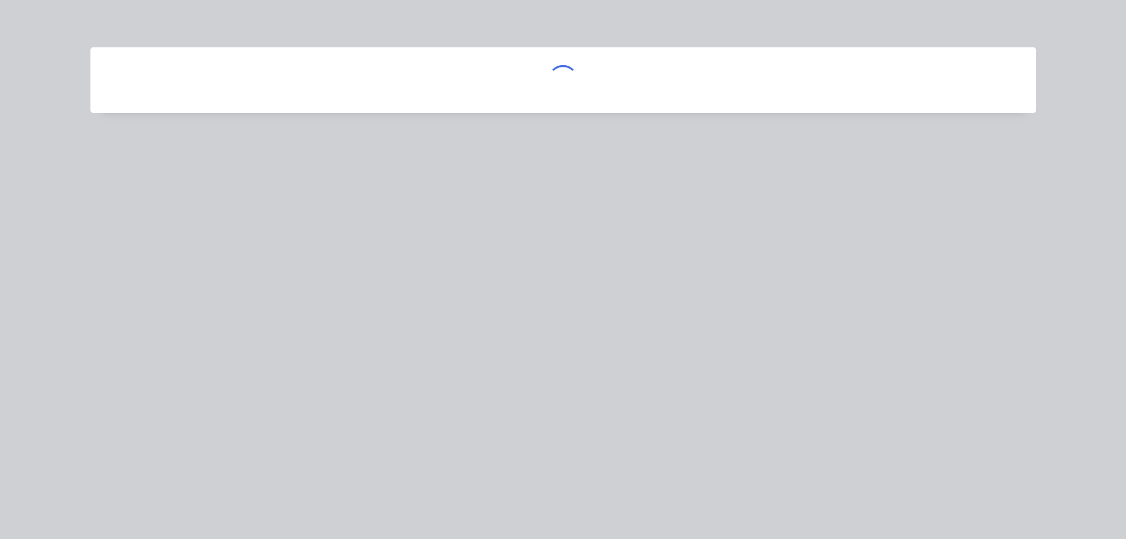
scroll to position [0, 0]
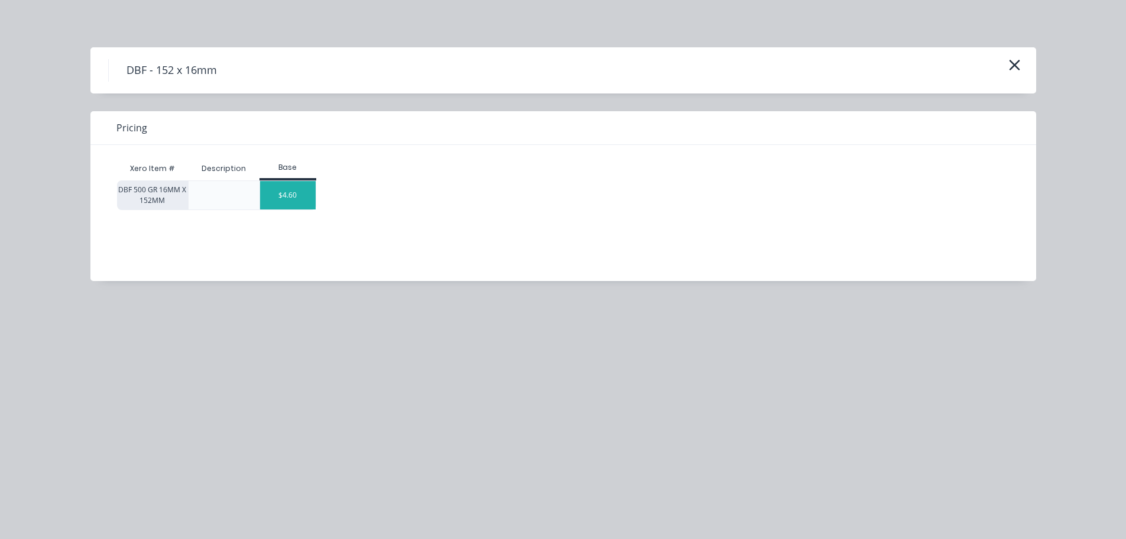
click at [267, 201] on div "$4.60" at bounding box center [288, 195] width 56 height 28
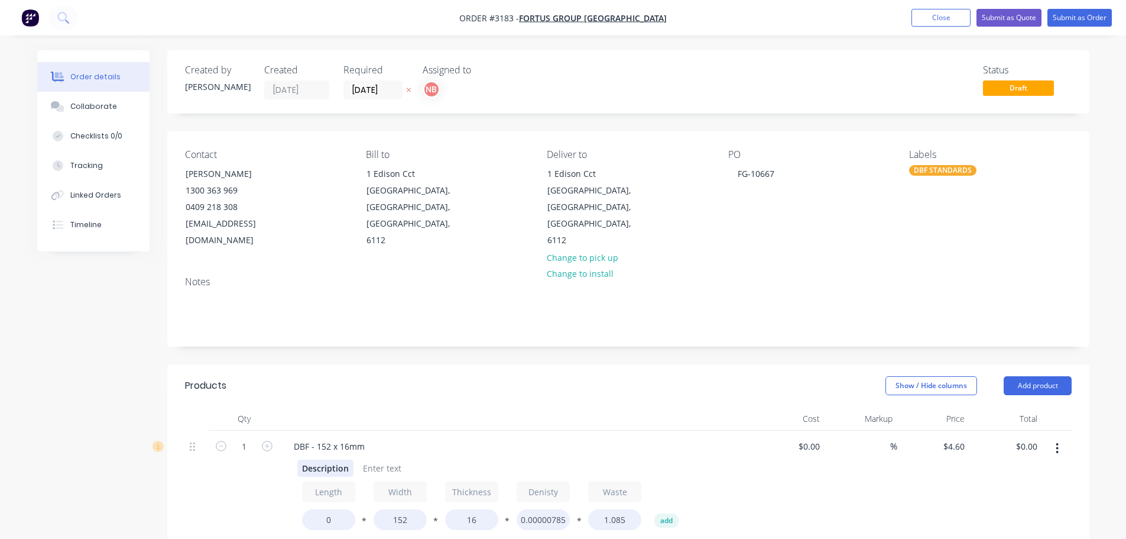
click at [312, 459] on div "Description" at bounding box center [325, 467] width 56 height 17
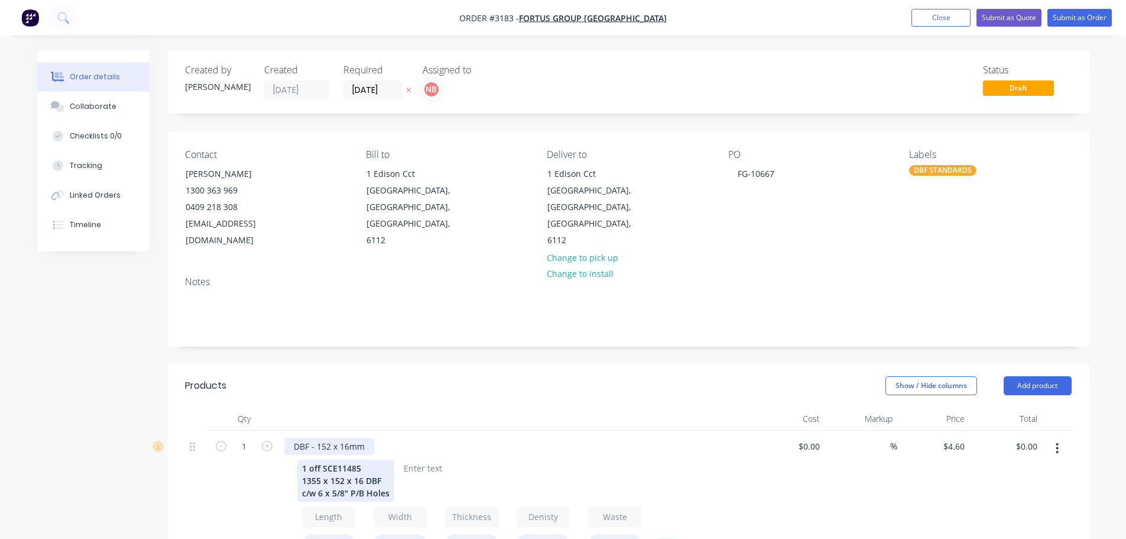
scroll to position [59, 0]
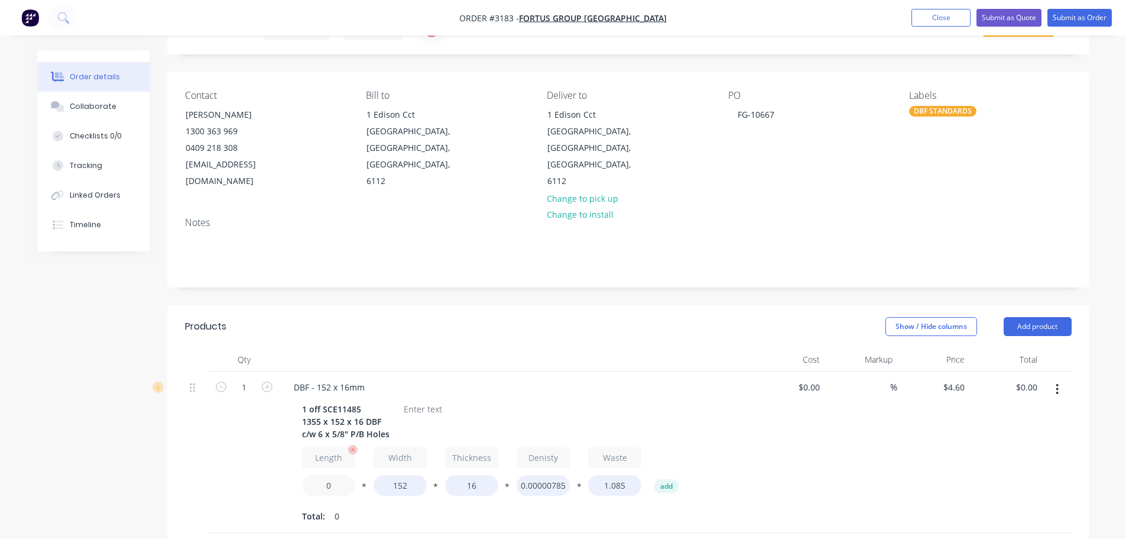
click at [326, 475] on input "0" at bounding box center [328, 485] width 53 height 21
type input "1355"
type input "$128.80"
click at [415, 400] on div at bounding box center [423, 408] width 48 height 17
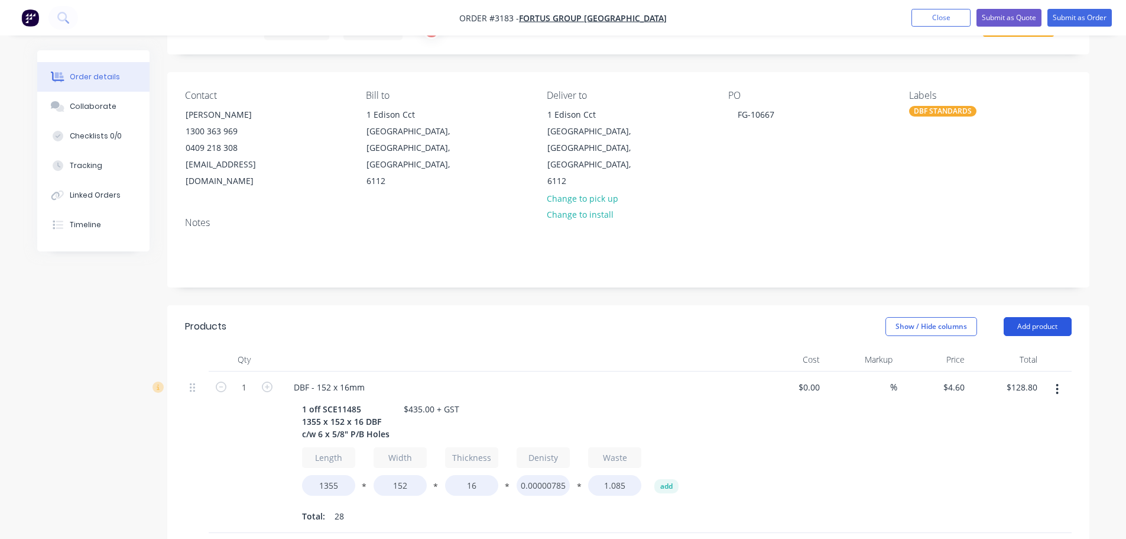
click at [1025, 318] on button "Add product" at bounding box center [1038, 326] width 68 height 19
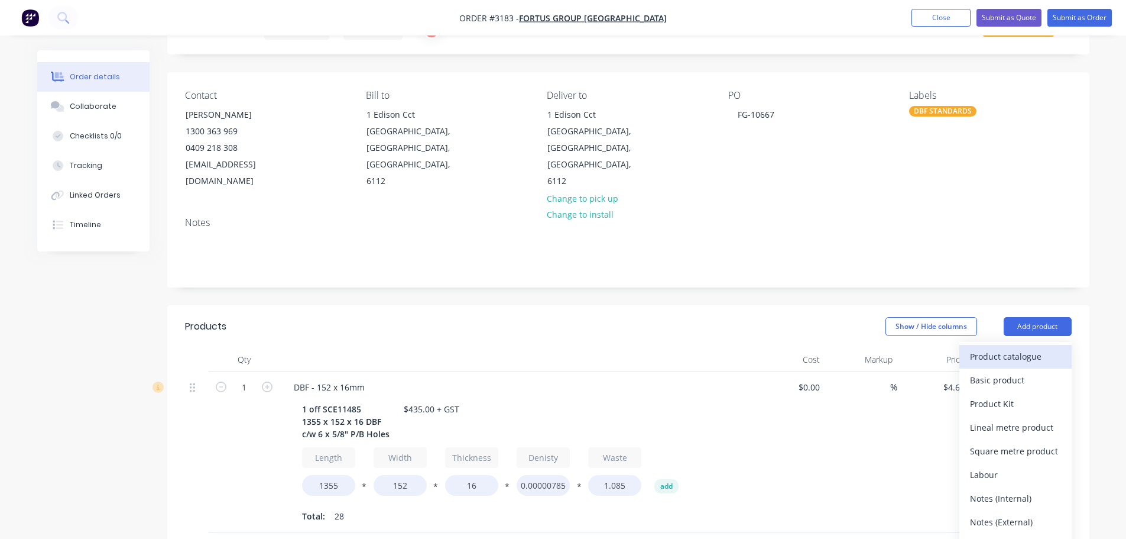
click at [1012, 348] on div "Product catalogue" at bounding box center [1015, 356] width 91 height 17
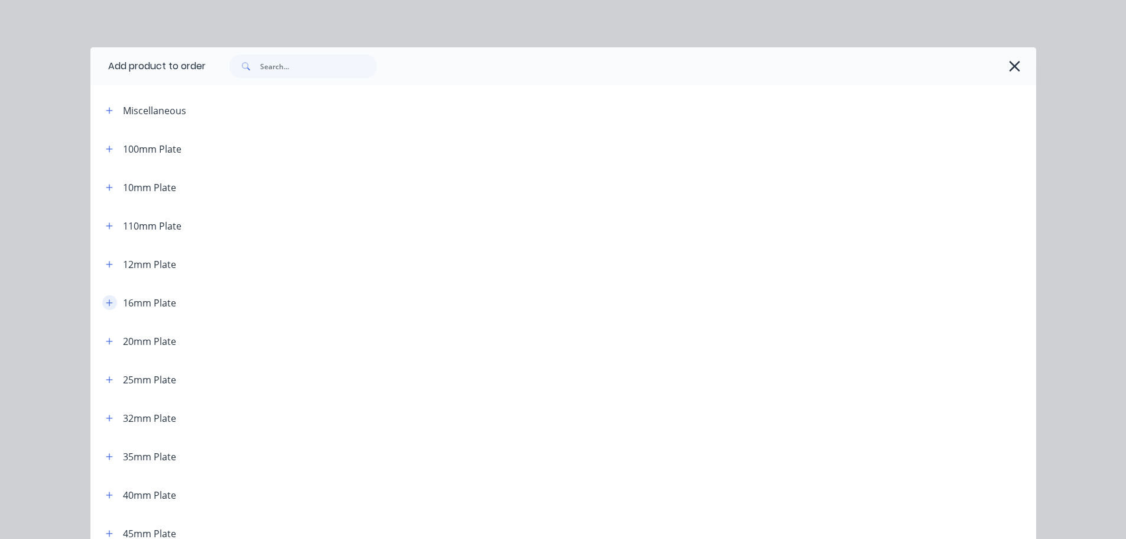
click at [106, 302] on icon "button" at bounding box center [109, 302] width 7 height 7
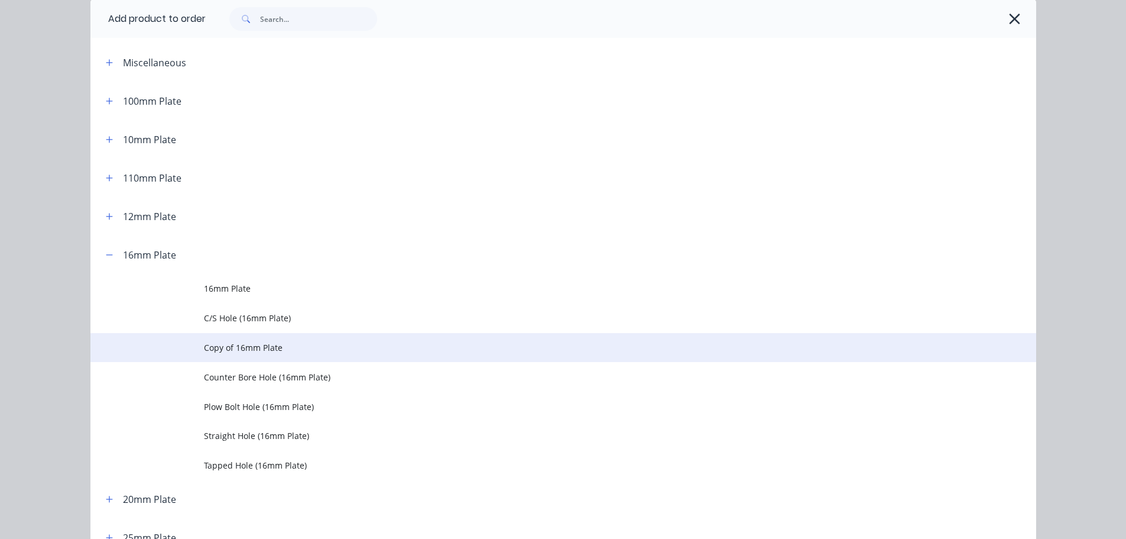
scroll to position [118, 0]
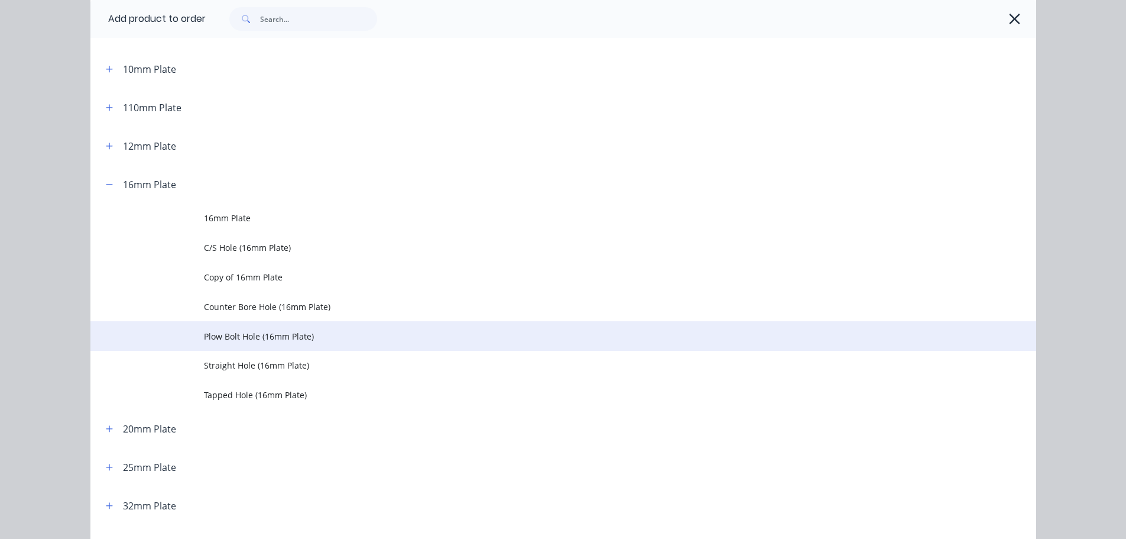
click at [228, 342] on td "Plow Bolt Hole (16mm Plate)" at bounding box center [620, 336] width 833 height 30
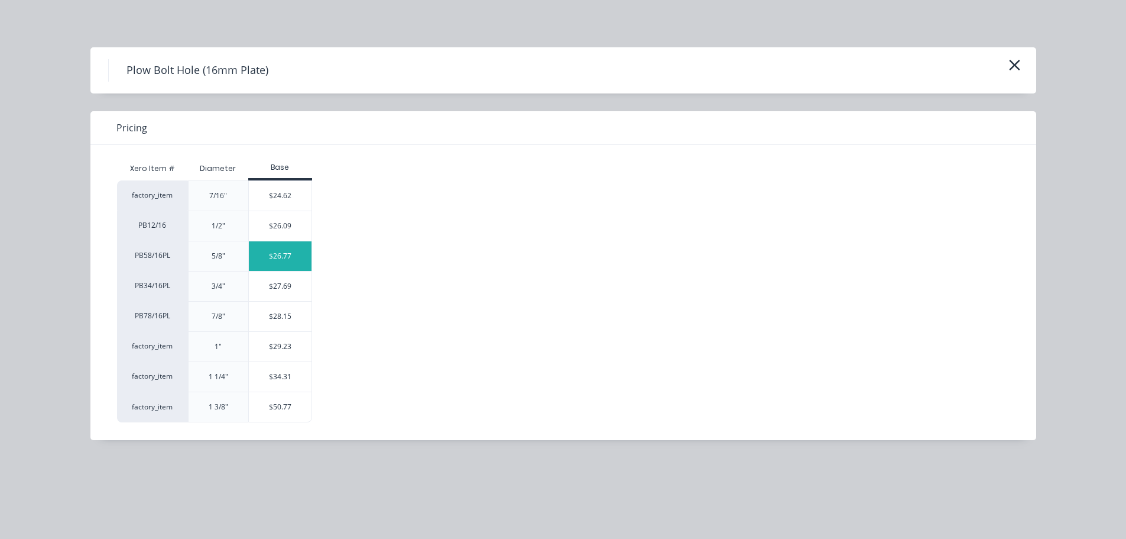
click at [274, 257] on div "$26.77" at bounding box center [280, 256] width 63 height 30
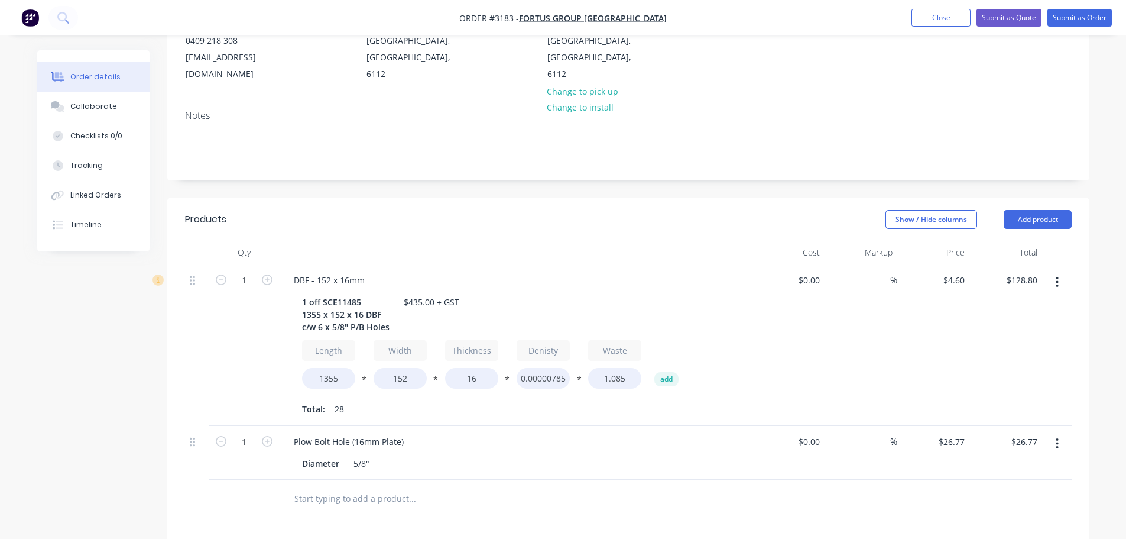
scroll to position [177, 0]
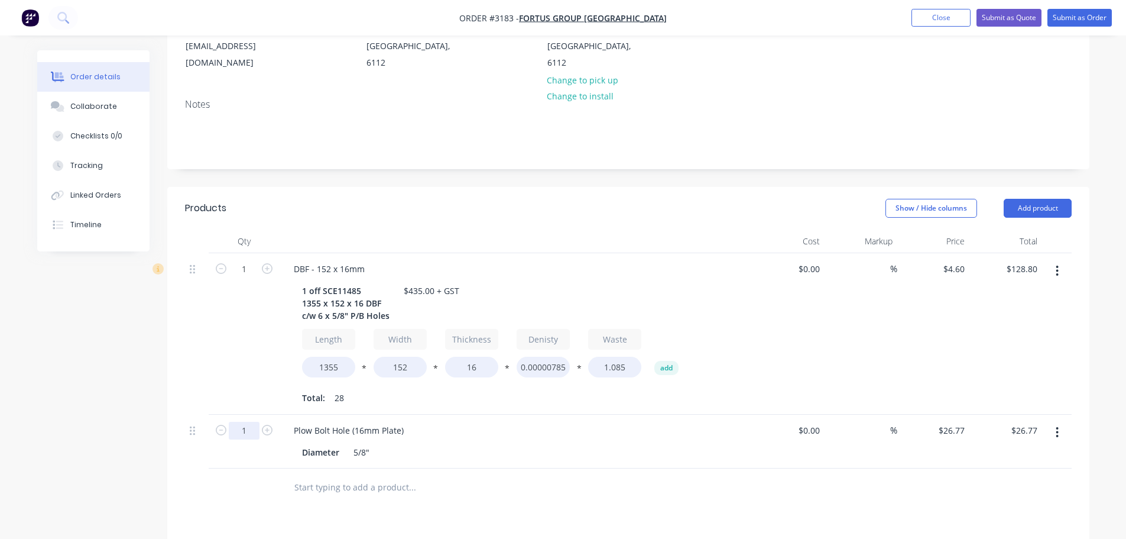
click at [248, 278] on input "1" at bounding box center [244, 269] width 31 height 18
type input "6"
type input "$160.62"
click at [252, 345] on div "1" at bounding box center [244, 333] width 71 height 161
click at [1031, 199] on button "Add product" at bounding box center [1038, 208] width 68 height 19
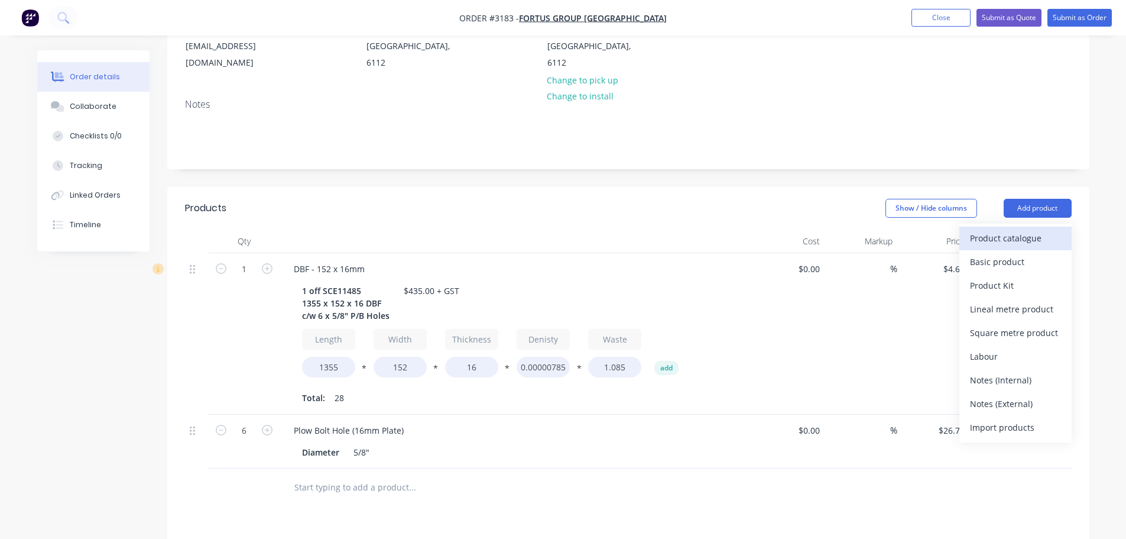
click at [1024, 229] on div "Product catalogue" at bounding box center [1015, 237] width 91 height 17
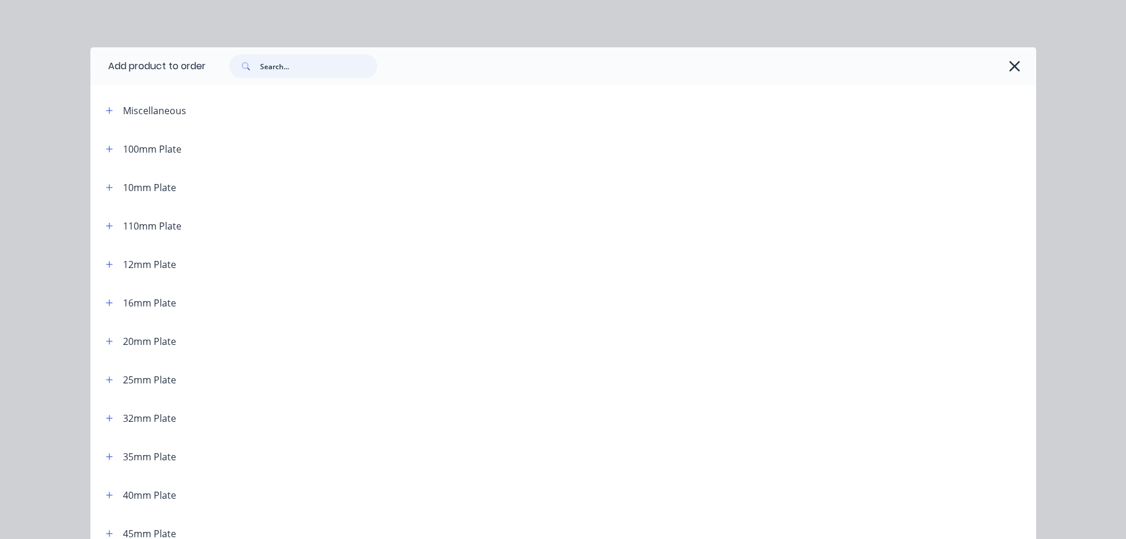
click at [312, 72] on input "text" at bounding box center [318, 66] width 117 height 24
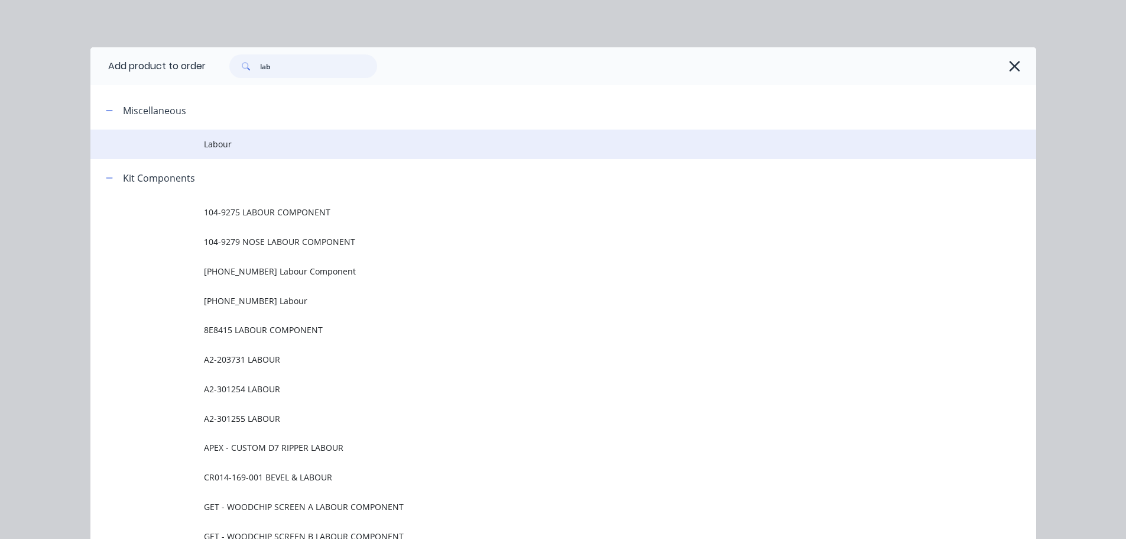
type input "lab"
click at [232, 144] on span "Labour" at bounding box center [537, 144] width 666 height 12
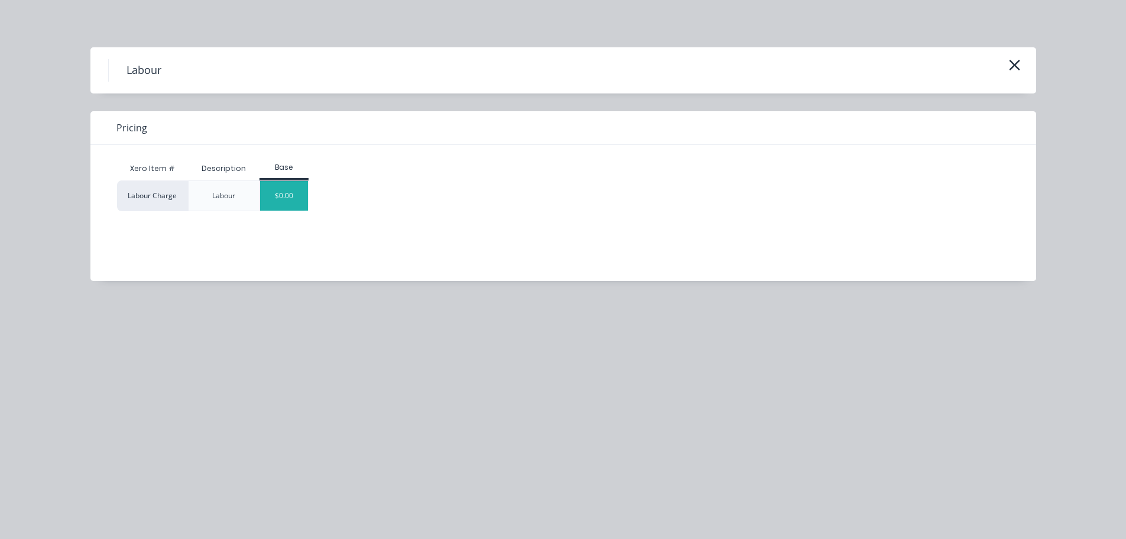
click at [277, 195] on div "$0.00" at bounding box center [284, 196] width 48 height 30
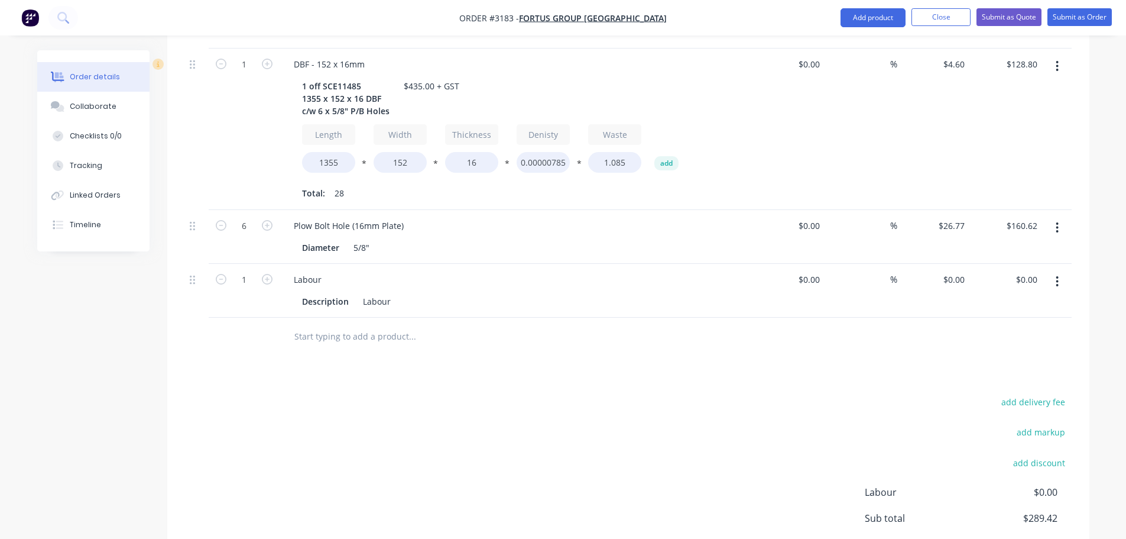
scroll to position [484, 0]
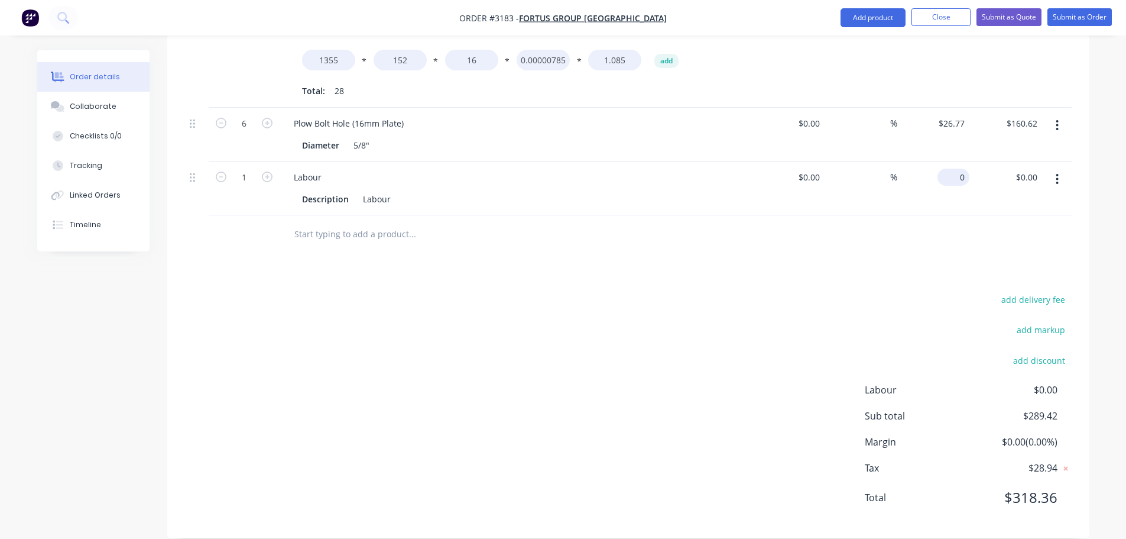
click at [965, 169] on input "0" at bounding box center [956, 177] width 27 height 17
type input "$145.58"
click at [647, 372] on div "add delivery fee add markup add discount Labour $0.00 Sub total $289.42 Margin …" at bounding box center [628, 406] width 887 height 228
click at [79, 87] on button "Order details" at bounding box center [93, 77] width 112 height 30
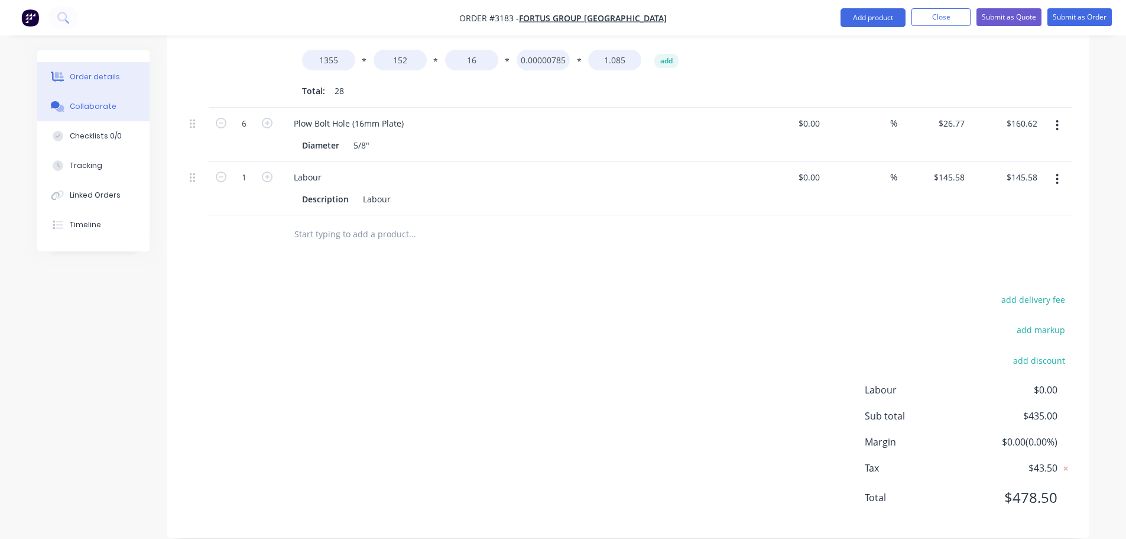
click at [79, 99] on button "Collaborate" at bounding box center [93, 107] width 112 height 30
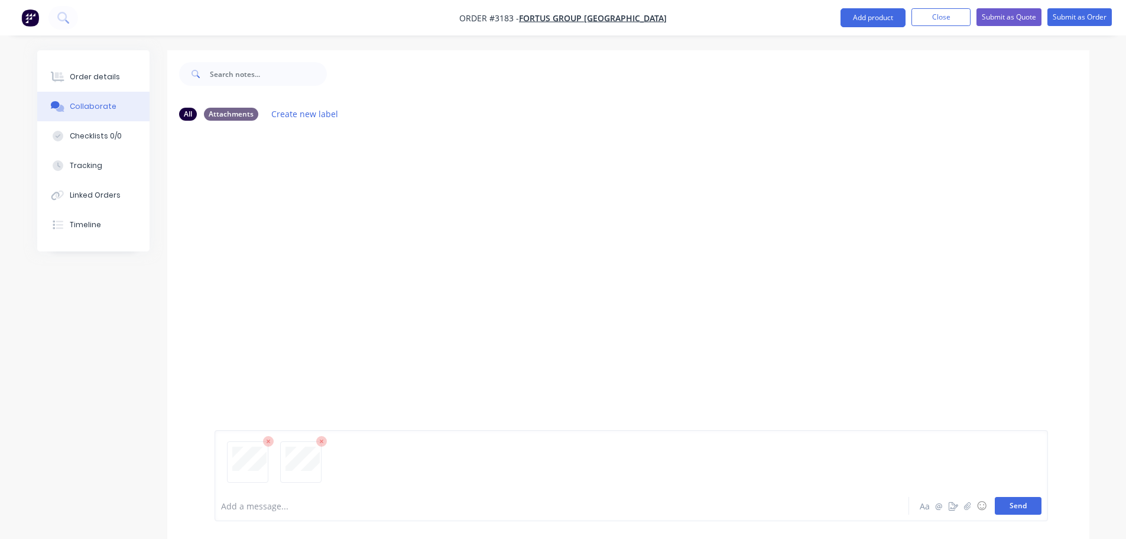
click at [1016, 513] on button "Send" at bounding box center [1018, 506] width 47 height 18
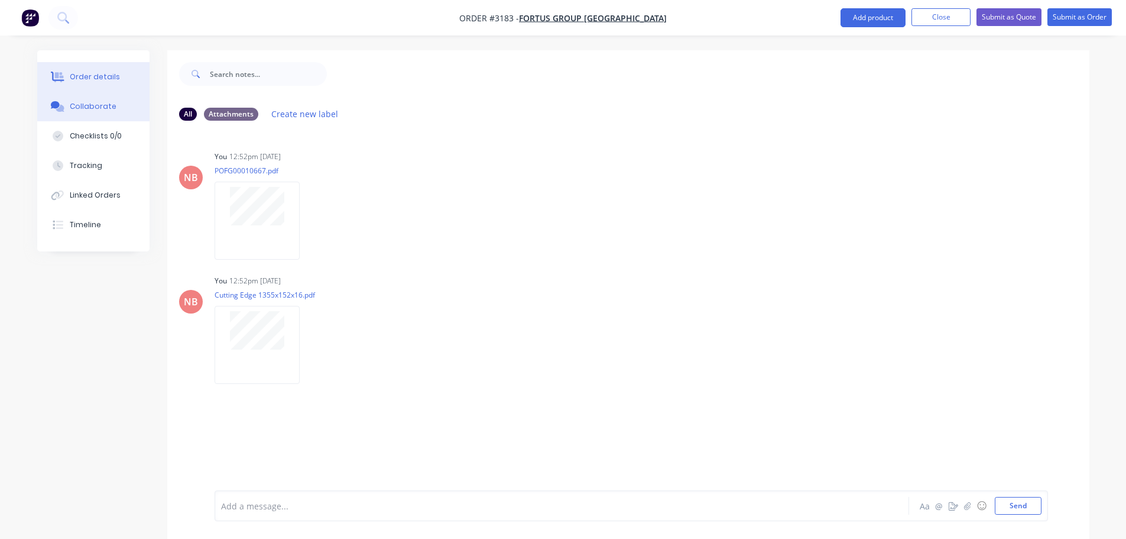
click at [106, 72] on div "Order details" at bounding box center [95, 77] width 50 height 11
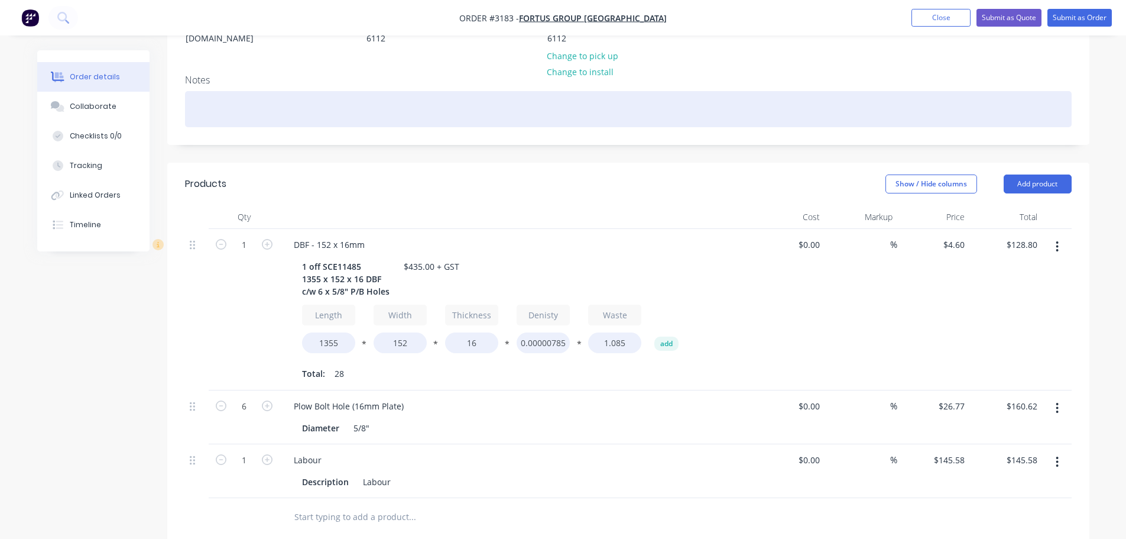
scroll to position [189, 0]
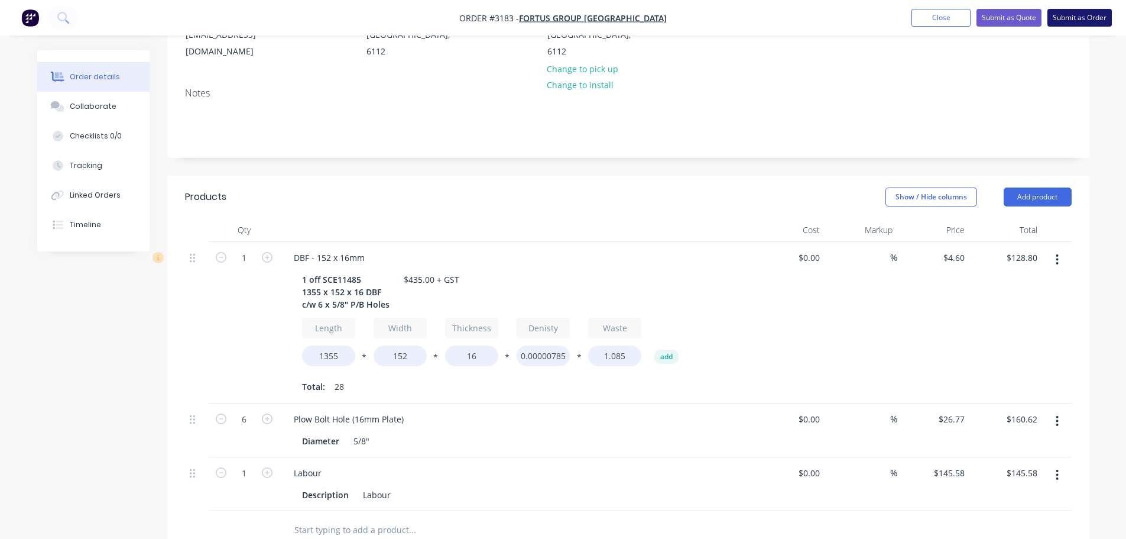
click at [1077, 19] on button "Submit as Order" at bounding box center [1080, 18] width 64 height 18
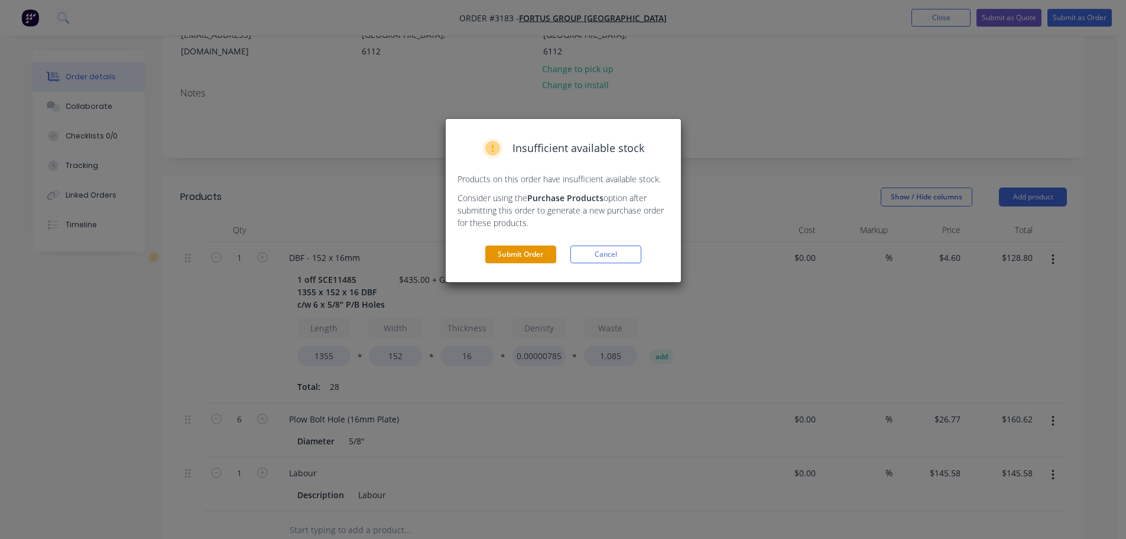
click at [538, 258] on button "Submit Order" at bounding box center [520, 254] width 71 height 18
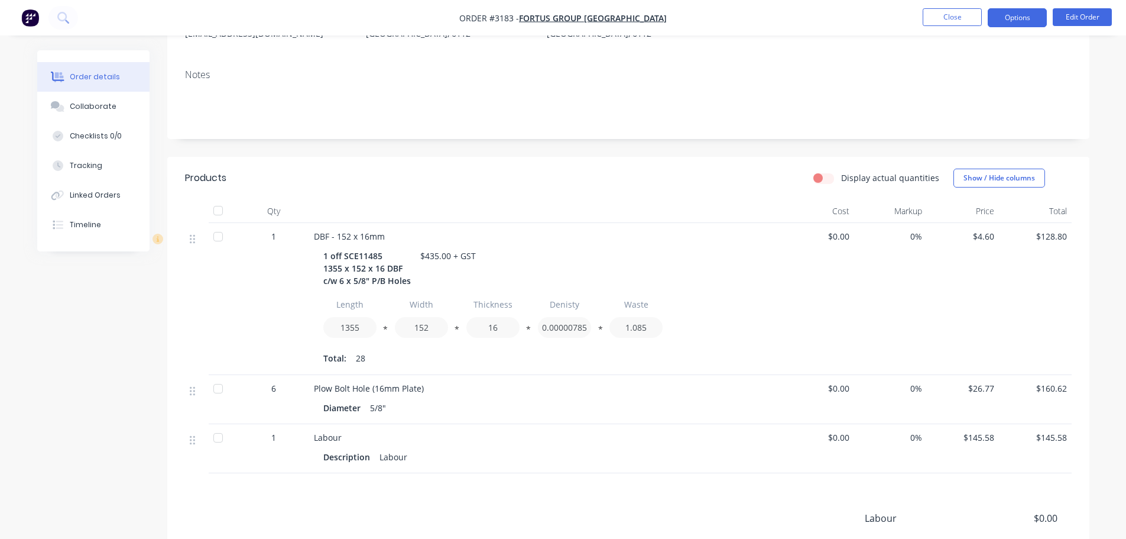
click at [1016, 18] on button "Options" at bounding box center [1017, 17] width 59 height 19
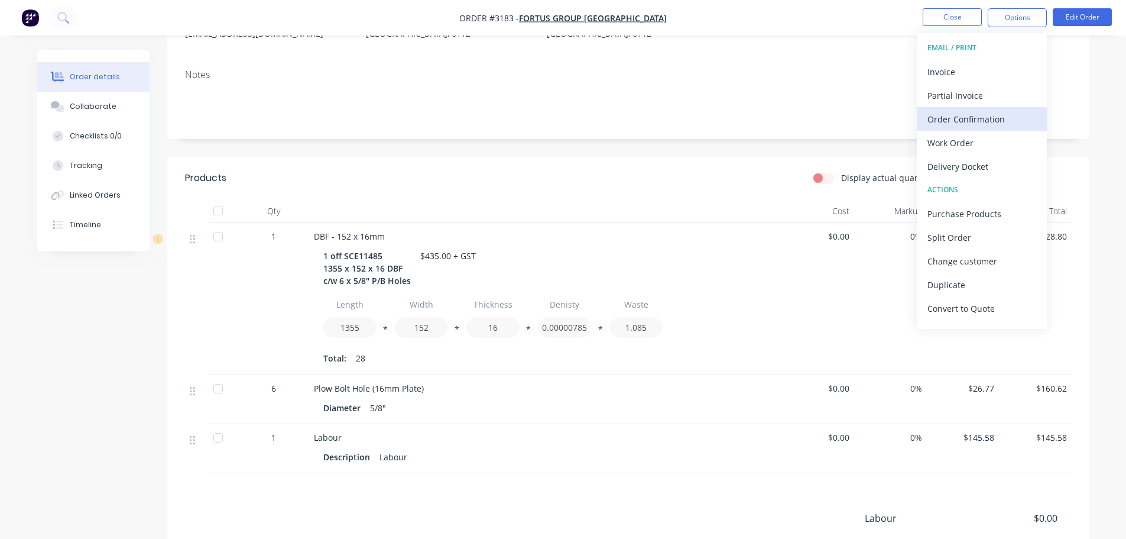
click at [964, 127] on div "Order Confirmation" at bounding box center [982, 119] width 109 height 17
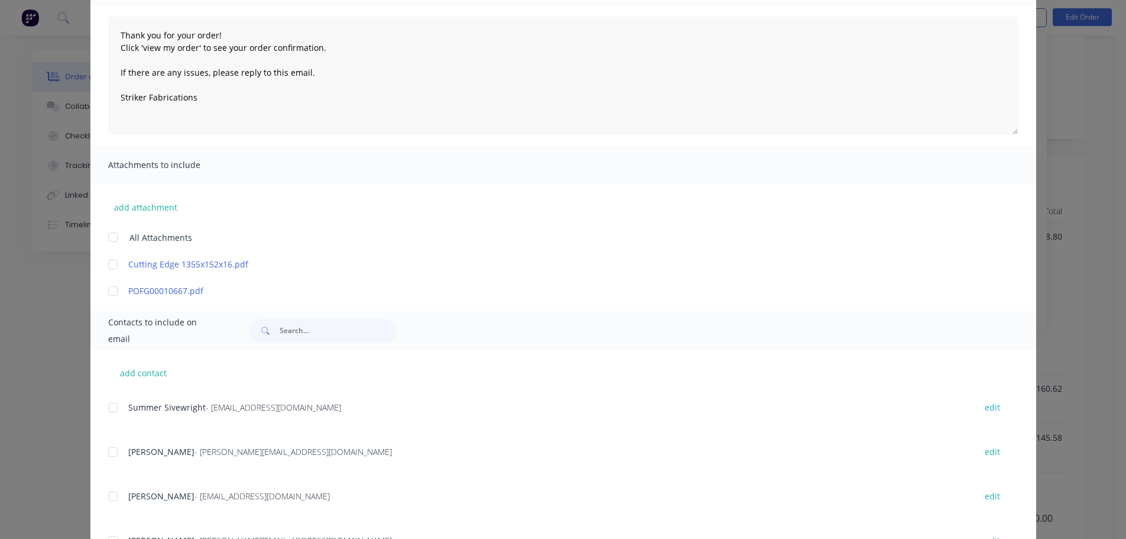
scroll to position [261, 0]
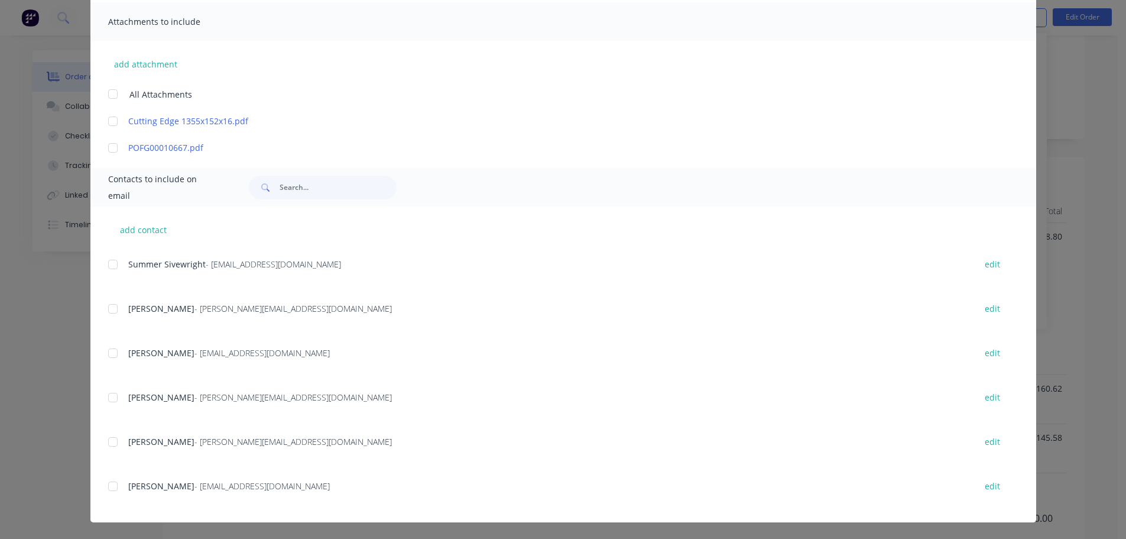
drag, startPoint x: 111, startPoint y: 485, endPoint x: 127, endPoint y: 481, distance: 15.8
click at [110, 485] on div at bounding box center [113, 486] width 24 height 24
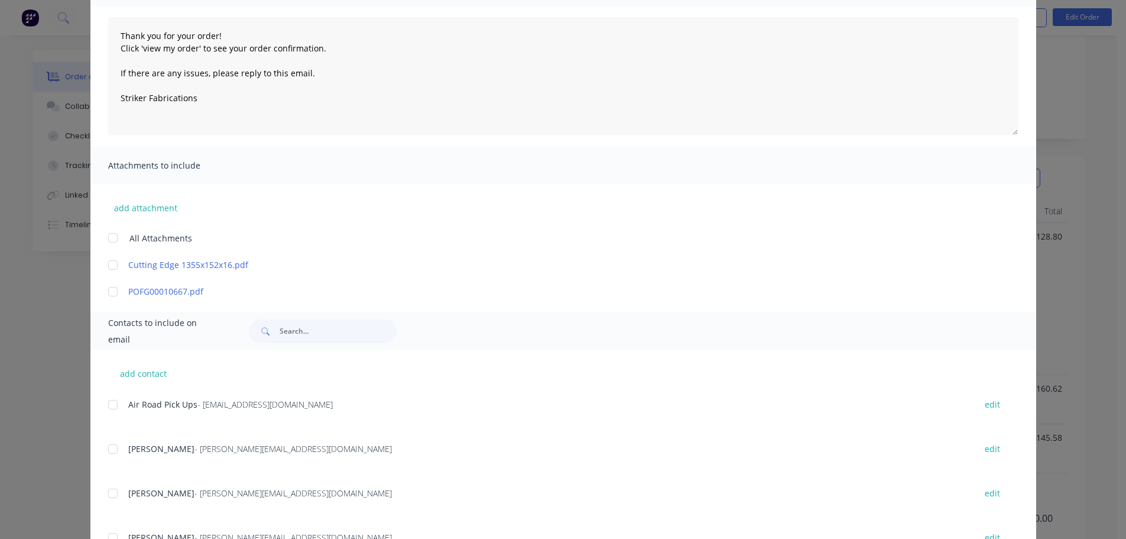
type textarea "Thank you for your order! Click 'view my order' to see your order confirmation.…"
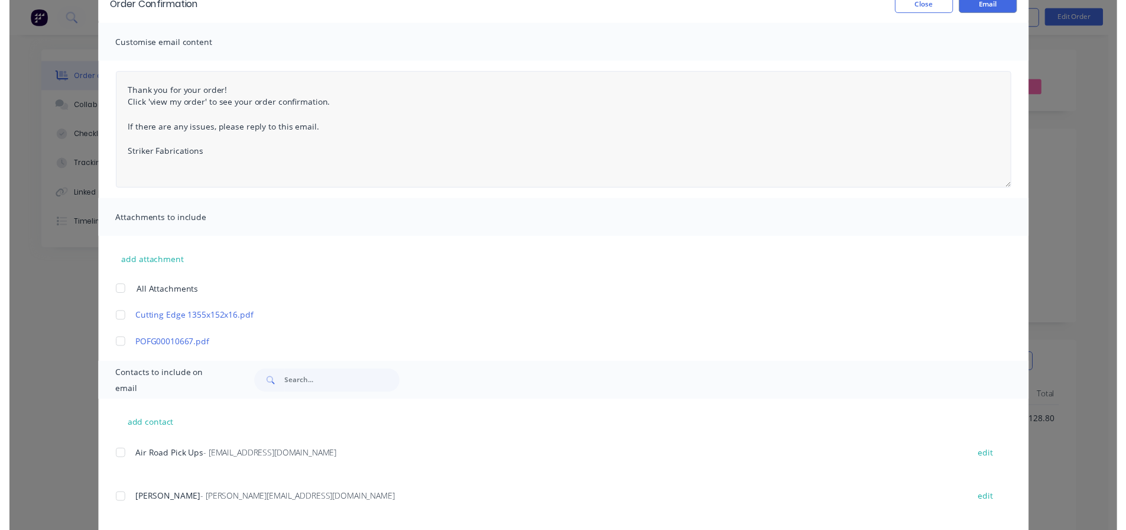
scroll to position [0, 0]
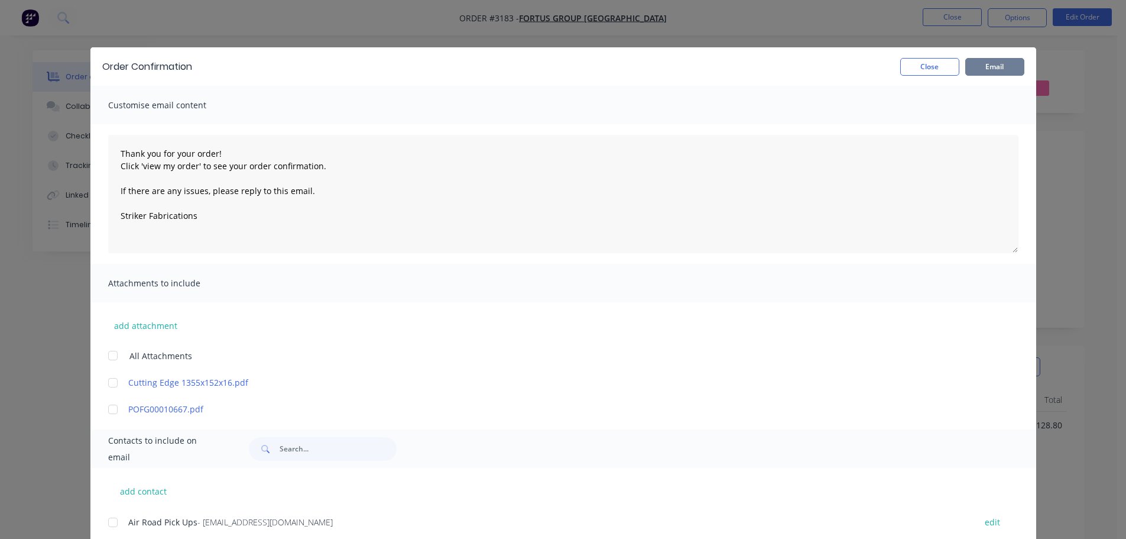
click at [995, 66] on button "Email" at bounding box center [995, 67] width 59 height 18
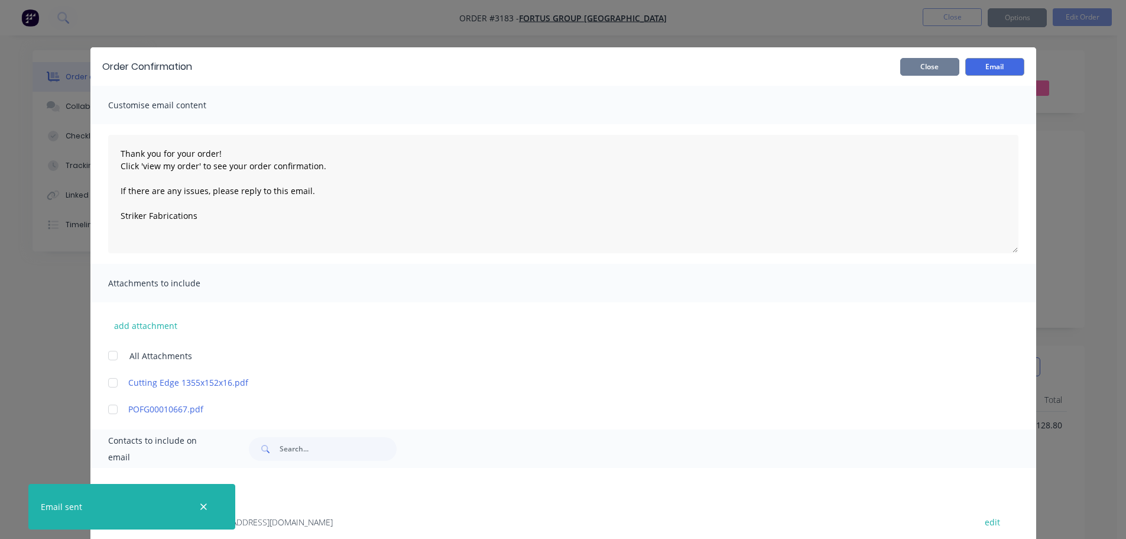
click at [934, 67] on button "Close" at bounding box center [930, 67] width 59 height 18
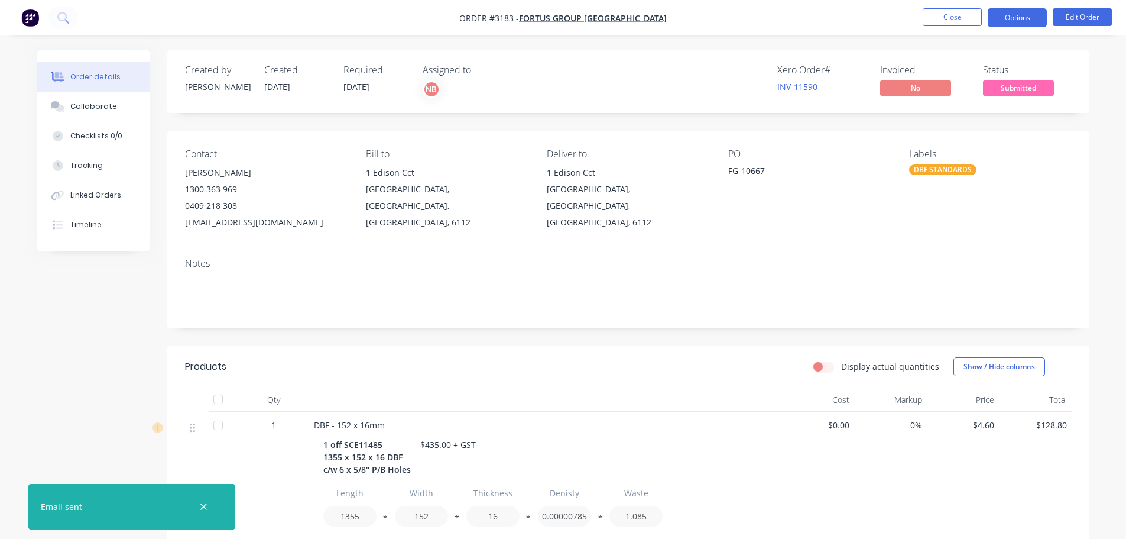
click at [1018, 23] on button "Options" at bounding box center [1017, 17] width 59 height 19
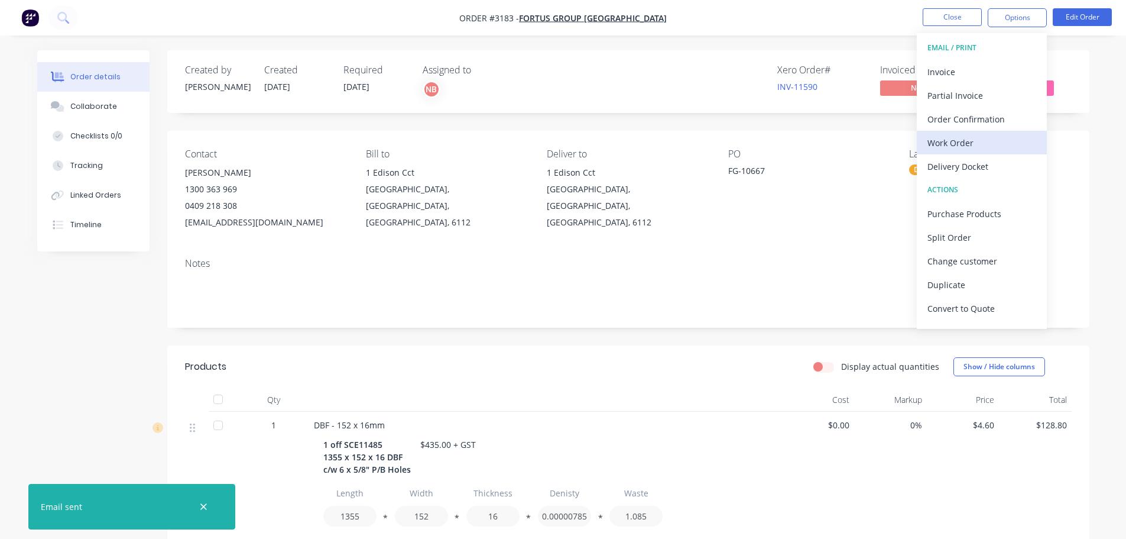
click at [943, 138] on div "Work Order" at bounding box center [982, 142] width 109 height 17
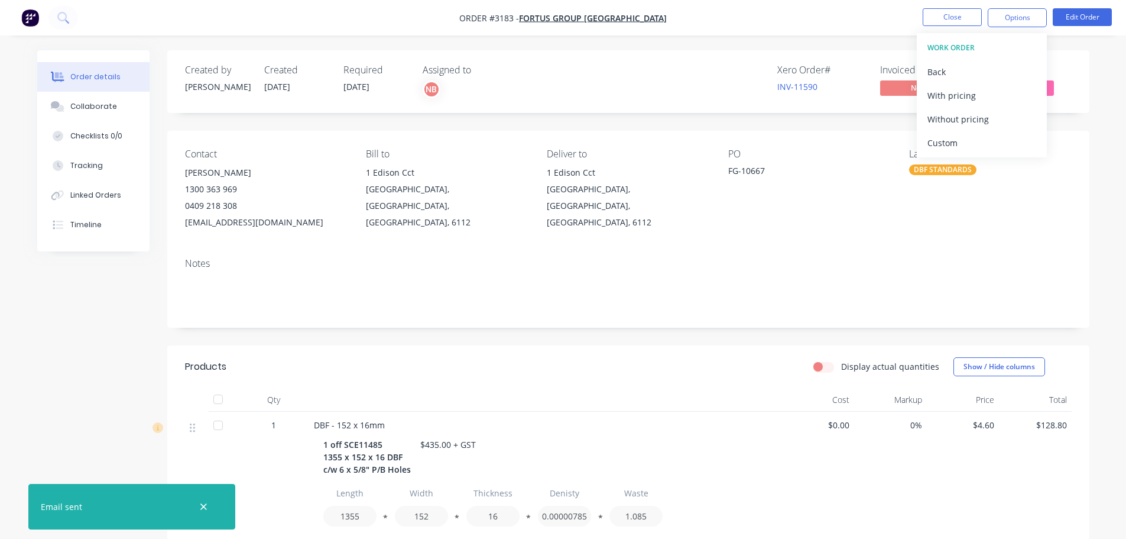
click at [943, 138] on div "Custom" at bounding box center [982, 142] width 109 height 17
click at [935, 122] on div "Without pricing" at bounding box center [982, 119] width 109 height 17
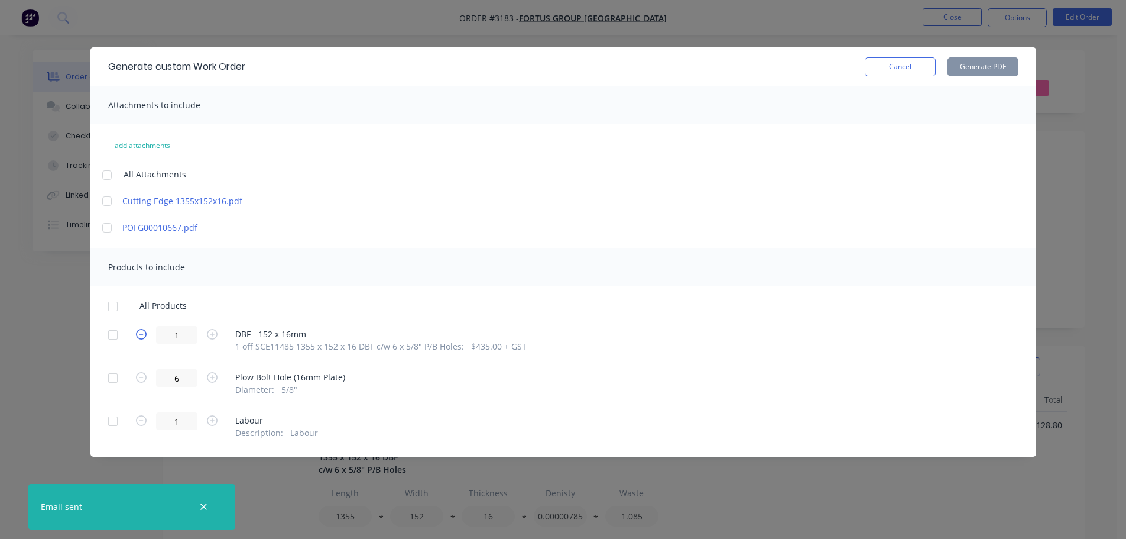
click at [116, 339] on div at bounding box center [113, 335] width 24 height 24
click at [958, 67] on button "Generate PDF" at bounding box center [983, 66] width 71 height 19
click at [892, 62] on button "Cancel" at bounding box center [900, 66] width 71 height 19
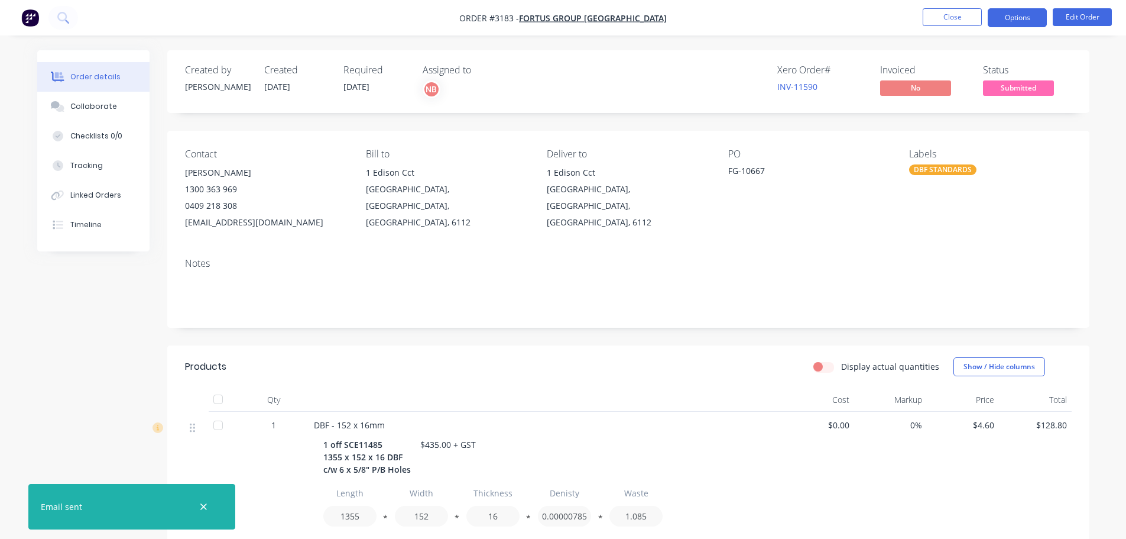
click at [1025, 14] on button "Options" at bounding box center [1017, 17] width 59 height 19
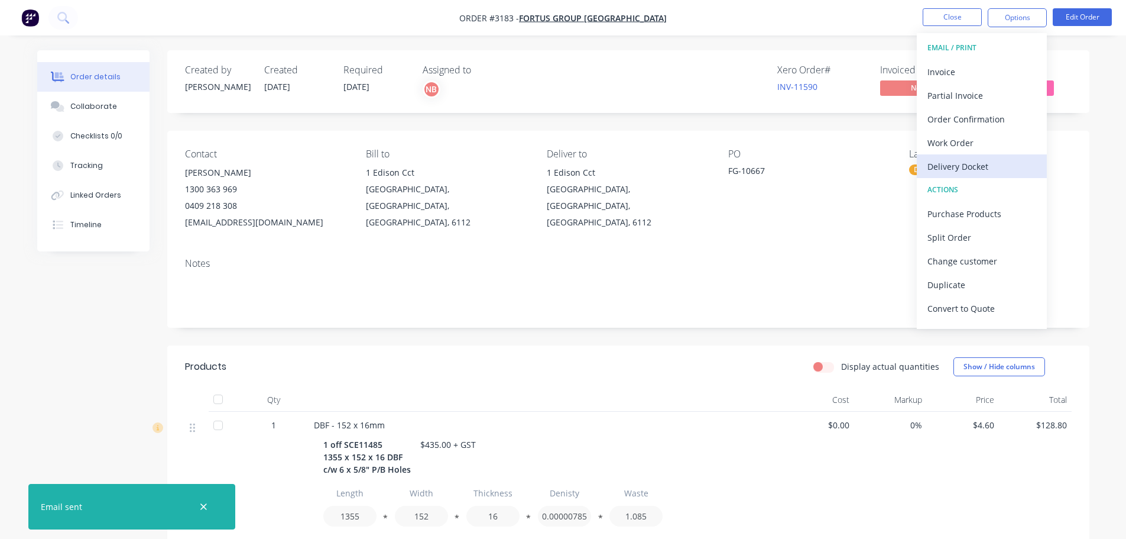
click at [989, 159] on div "Delivery Docket" at bounding box center [982, 166] width 109 height 17
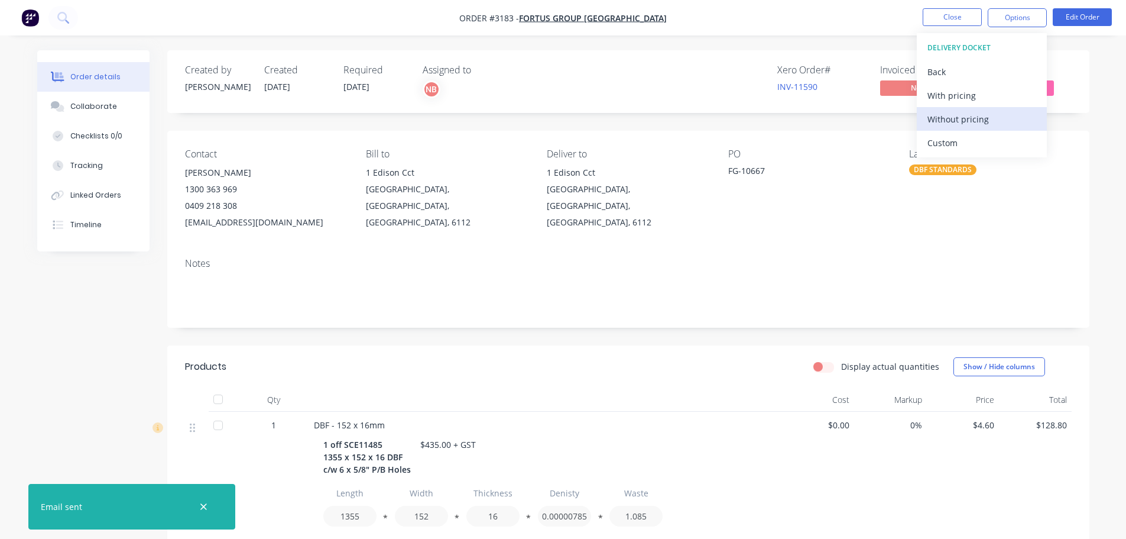
click at [983, 131] on button "Custom" at bounding box center [982, 143] width 130 height 24
click at [980, 115] on div "Without pricing" at bounding box center [982, 119] width 109 height 17
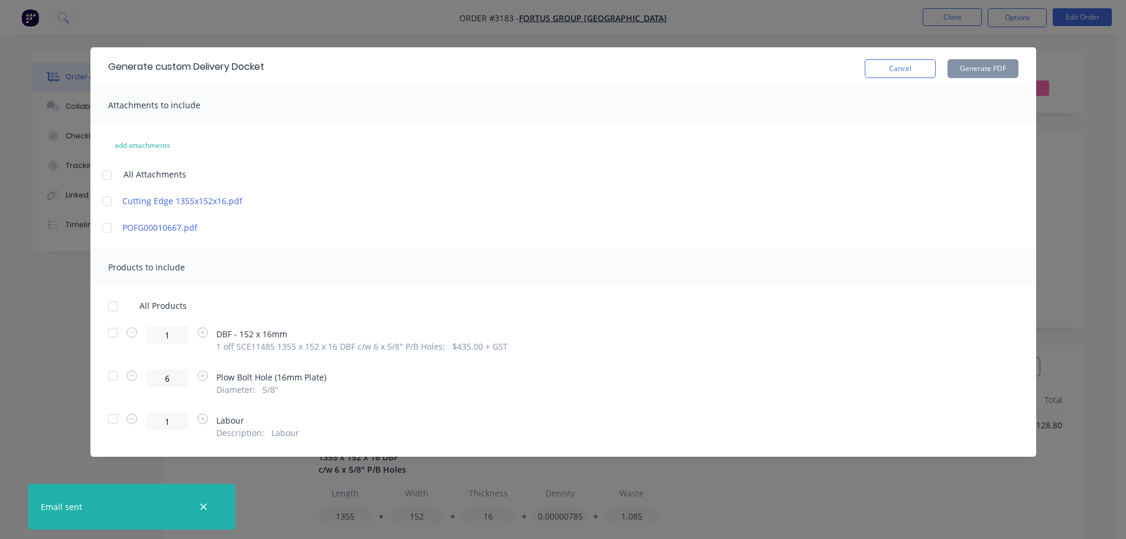
click at [116, 333] on div at bounding box center [113, 332] width 24 height 24
click at [984, 66] on button "Generate PDF" at bounding box center [983, 68] width 71 height 19
click at [896, 69] on button "Cancel" at bounding box center [900, 68] width 71 height 19
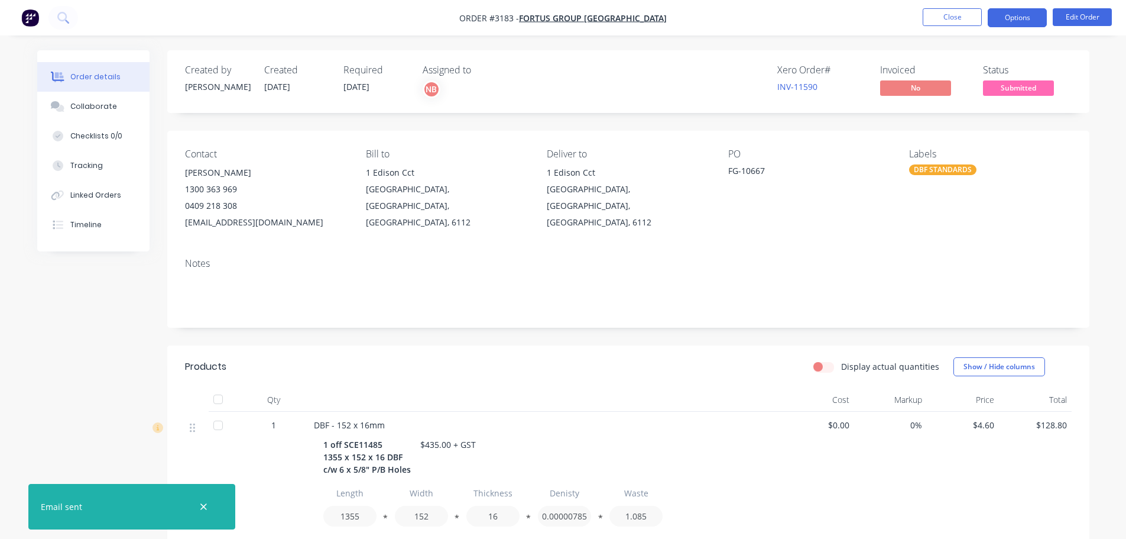
click at [1012, 20] on button "Options" at bounding box center [1017, 17] width 59 height 19
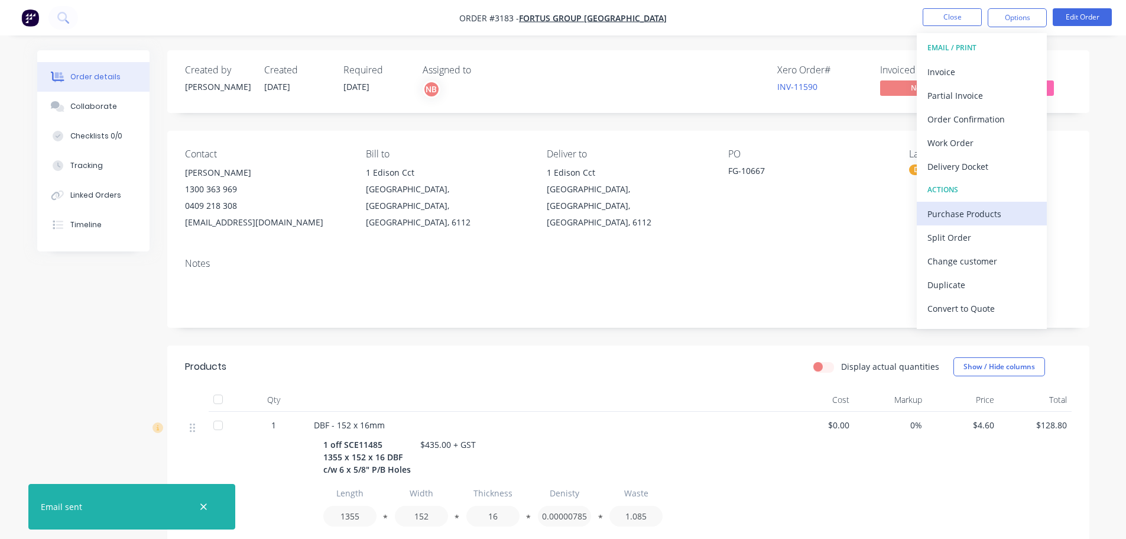
click at [966, 210] on div "Purchase Products" at bounding box center [982, 213] width 109 height 17
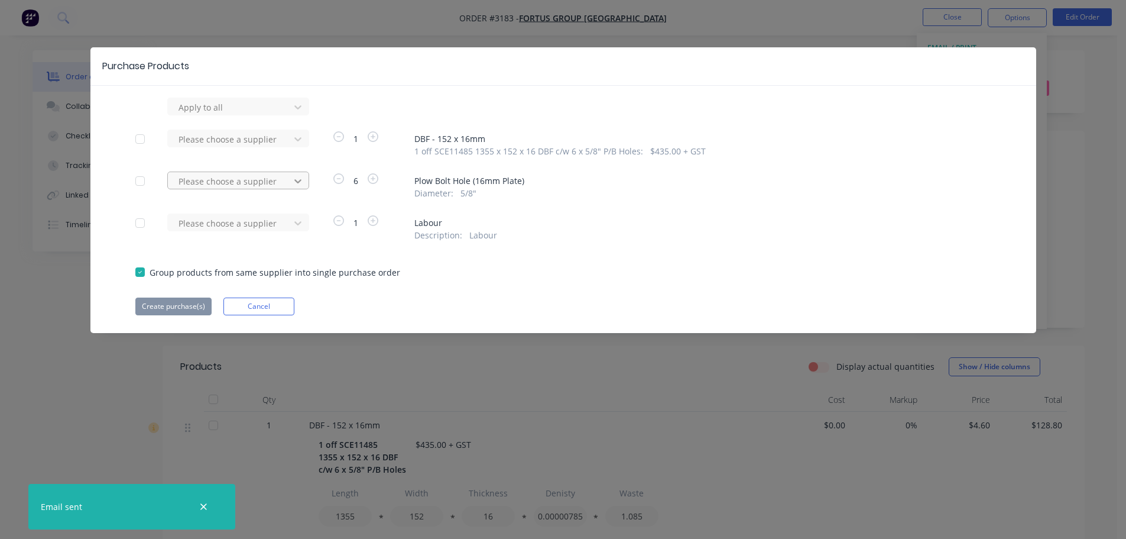
click at [297, 113] on icon at bounding box center [298, 107] width 12 height 12
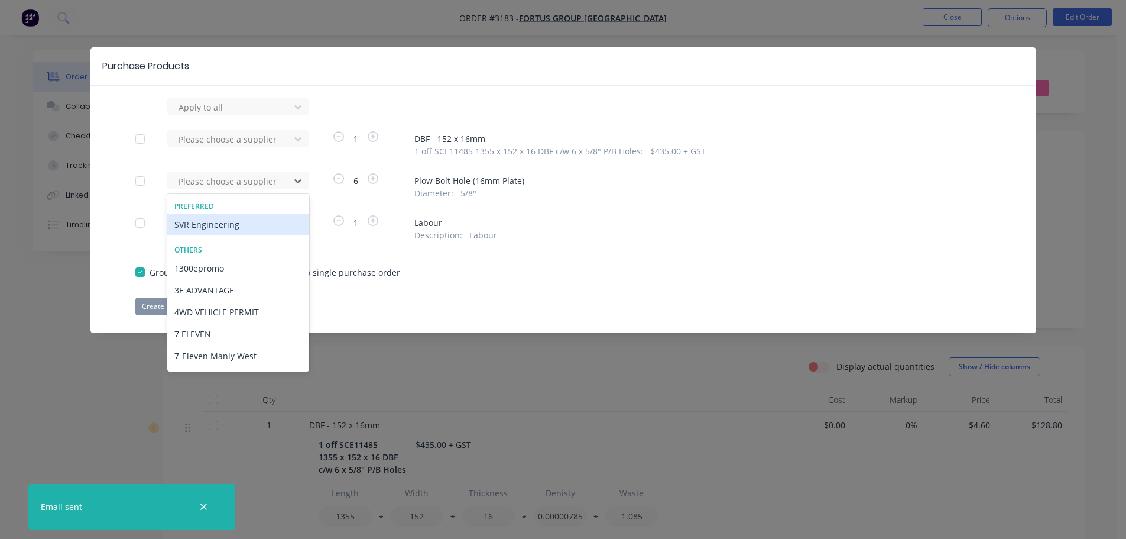
drag, startPoint x: 272, startPoint y: 222, endPoint x: 268, endPoint y: 228, distance: 6.4
click at [271, 223] on div "SVR Engineering" at bounding box center [238, 224] width 142 height 22
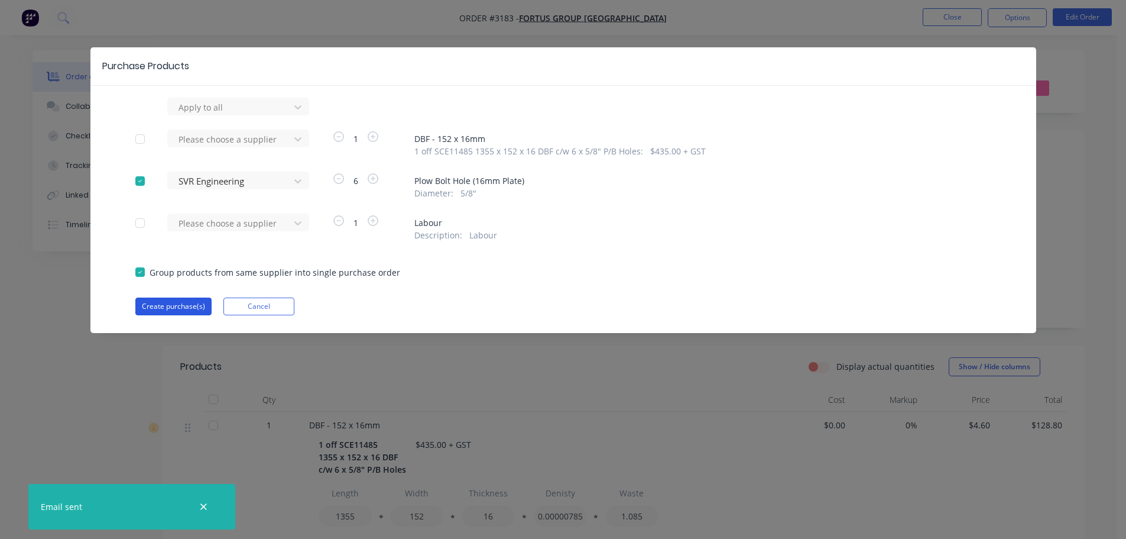
click at [183, 301] on button "Create purchase(s)" at bounding box center [173, 306] width 76 height 18
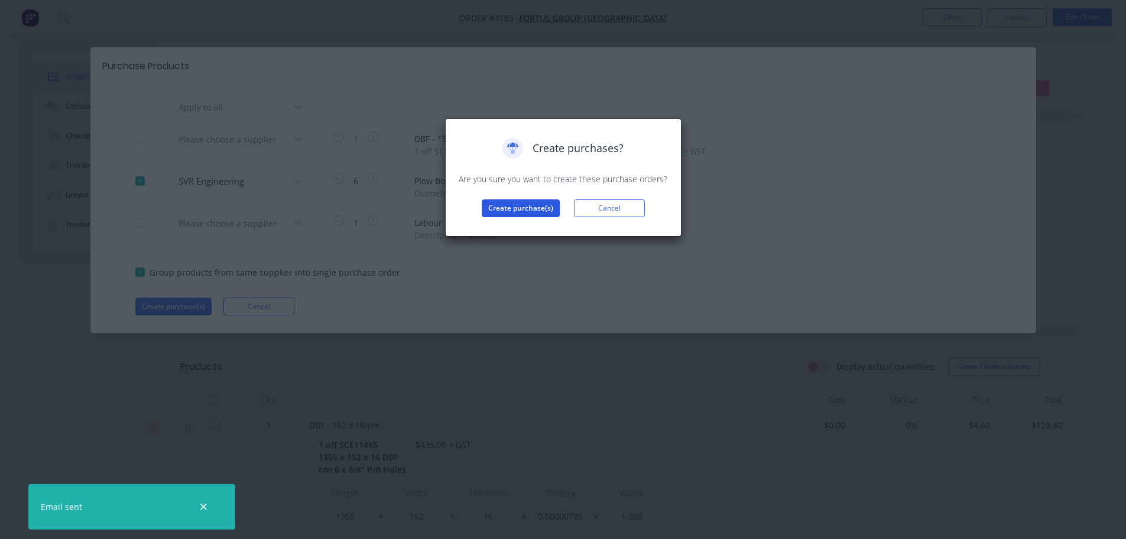
click at [496, 213] on button "Create purchase(s)" at bounding box center [521, 208] width 78 height 18
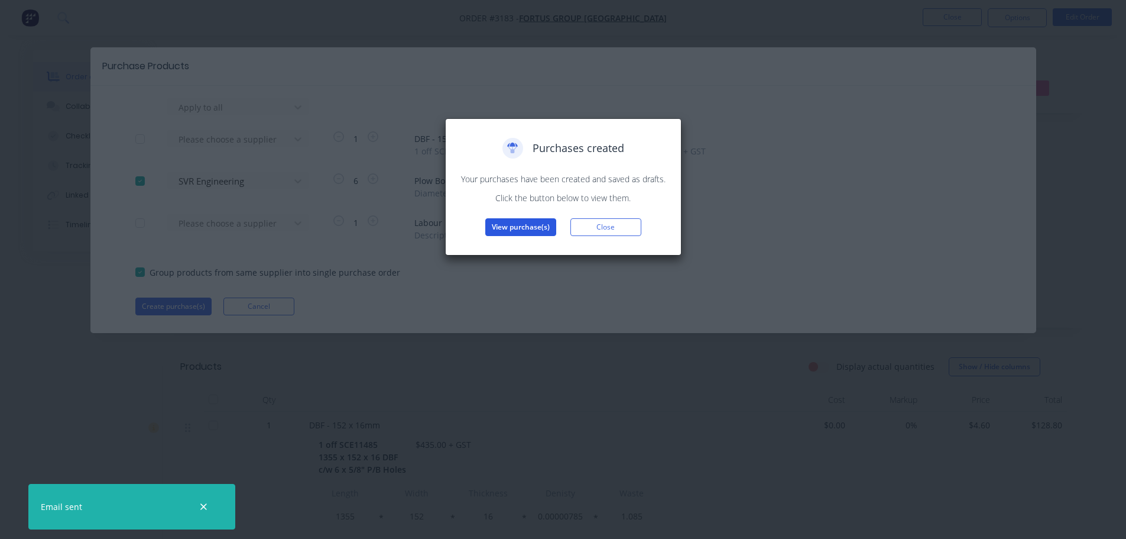
click at [516, 225] on button "View purchase(s)" at bounding box center [520, 227] width 71 height 18
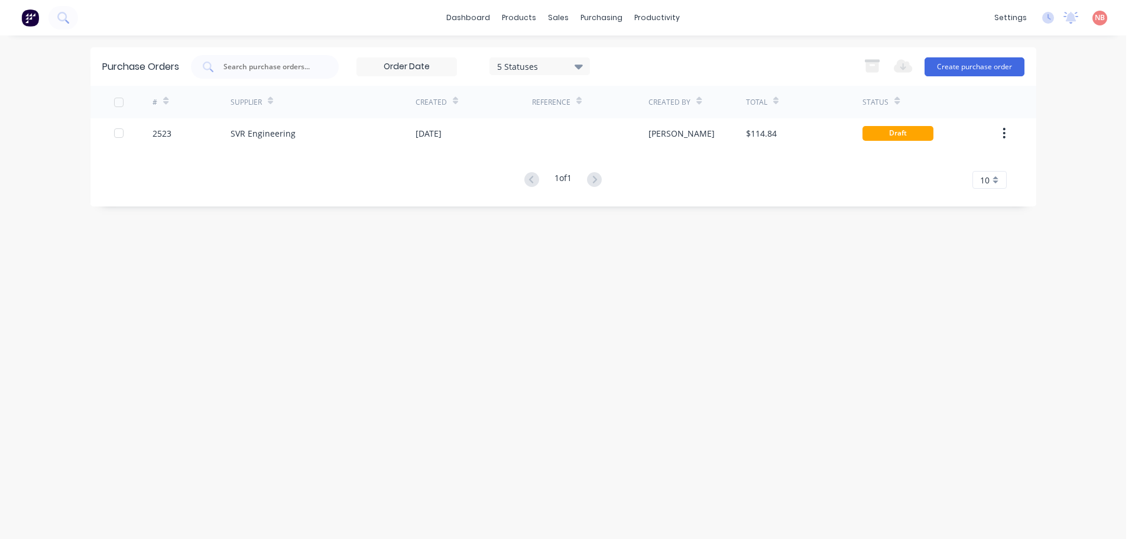
click at [486, 148] on div "# Supplier Created Reference Created By Total Status 2523 SVR Engineering [DATE…" at bounding box center [563, 137] width 946 height 103
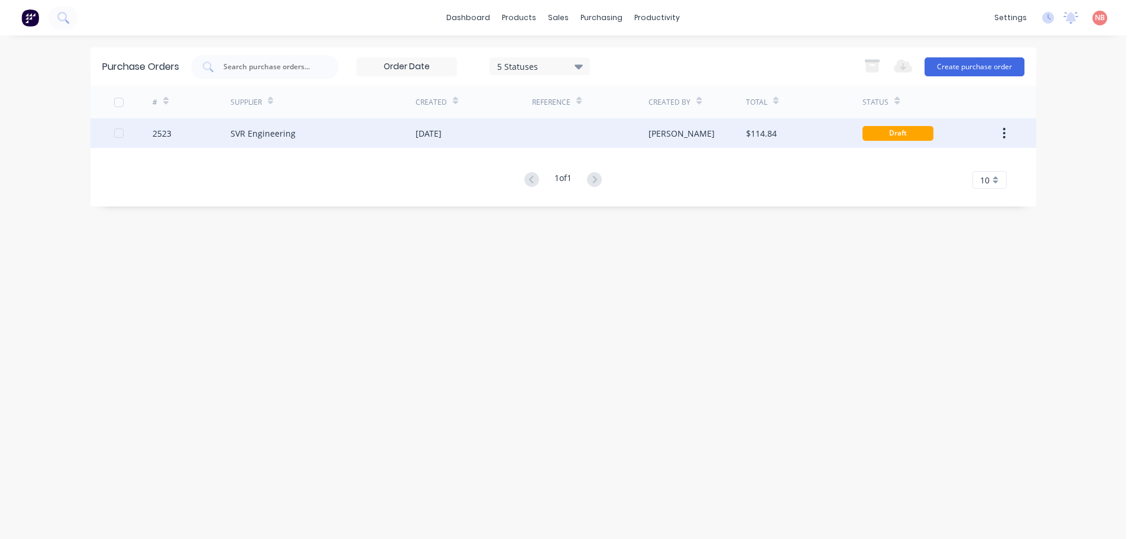
click at [489, 137] on div "[DATE]" at bounding box center [474, 133] width 116 height 30
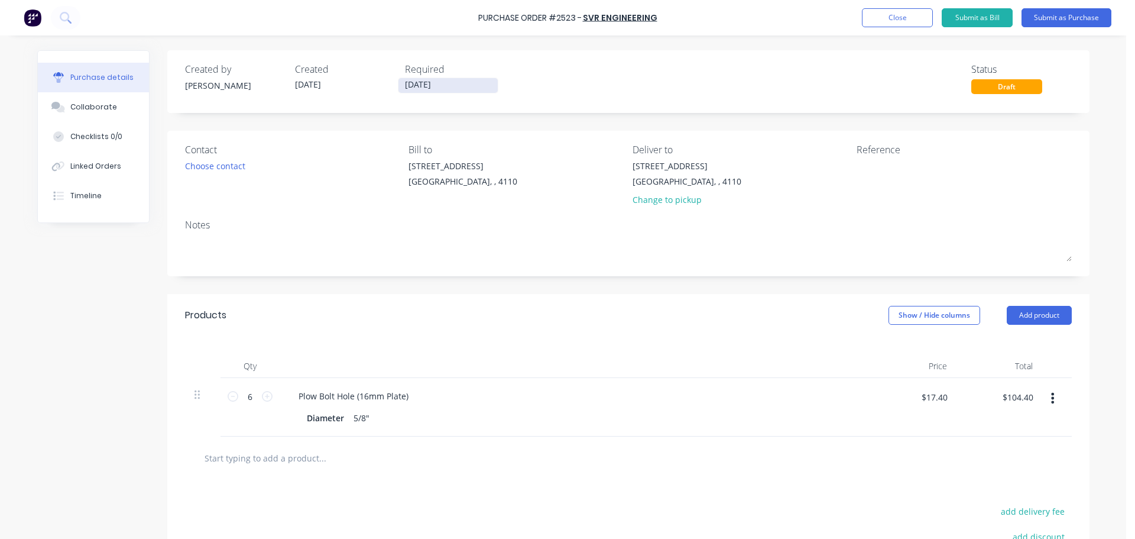
click at [435, 85] on input "[DATE]" at bounding box center [448, 85] width 99 height 15
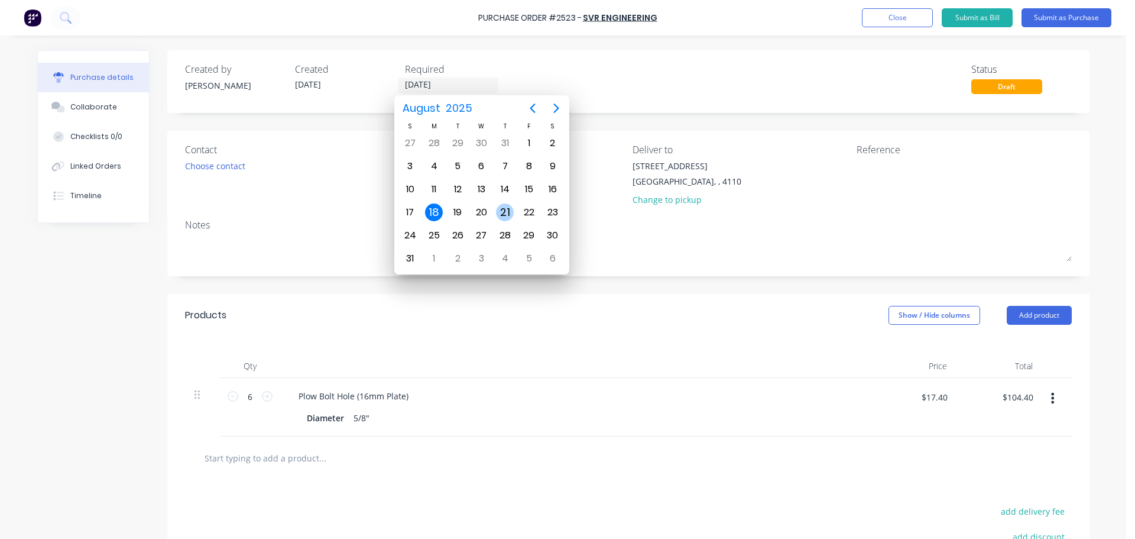
click at [514, 210] on div "21" at bounding box center [505, 212] width 24 height 22
type input "[DATE]"
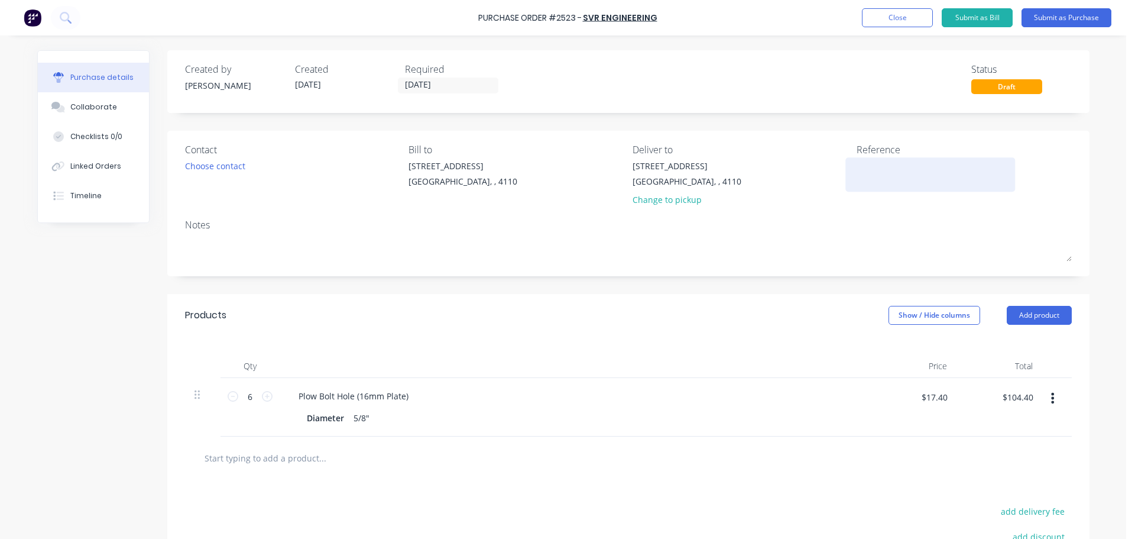
click at [866, 166] on textarea at bounding box center [931, 173] width 148 height 27
type textarea "[PERSON_NAME]-"
type textarea "x"
type textarea "[PERSON_NAME]-1"
type textarea "x"
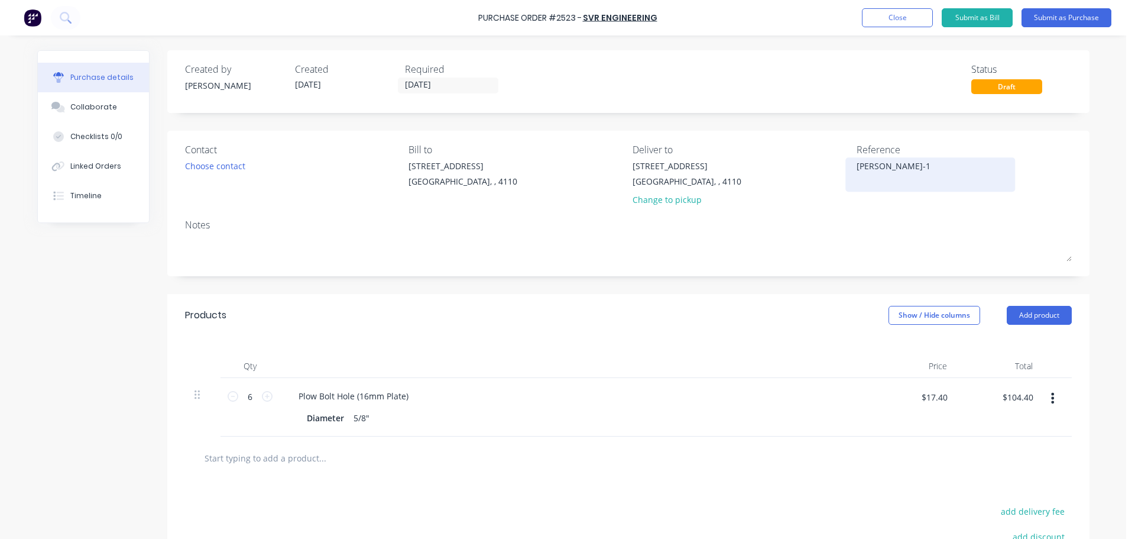
type textarea "[PERSON_NAME]-10"
type textarea "x"
type textarea "[PERSON_NAME]-106"
type textarea "x"
type textarea "[PERSON_NAME]-1066"
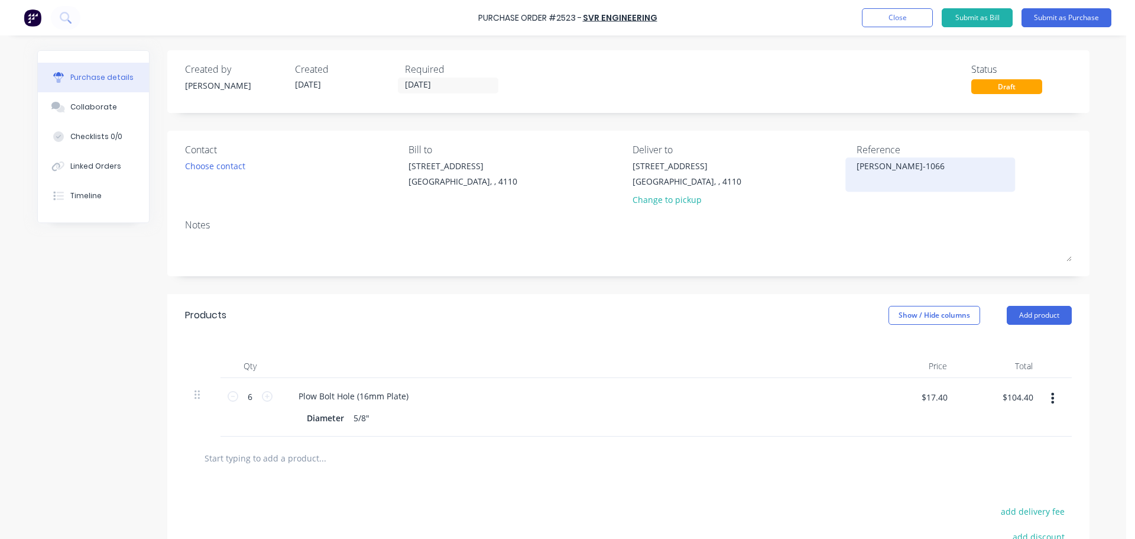
type textarea "x"
type textarea "[PERSON_NAME]-10667"
type textarea "x"
type textarea "[PERSON_NAME]-10667"
click at [1032, 17] on button "Submit as Purchase" at bounding box center [1067, 17] width 90 height 19
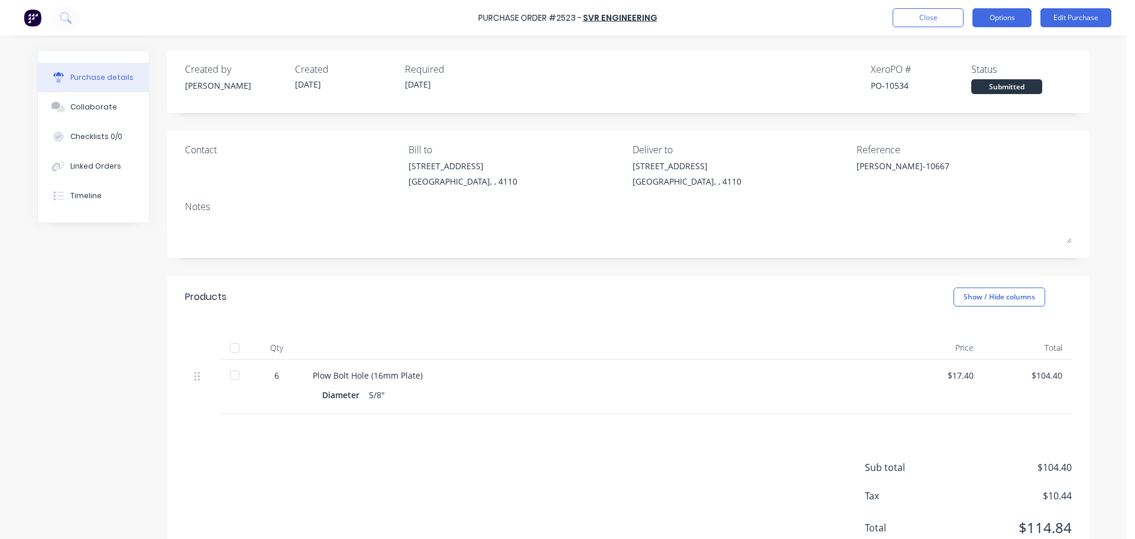
click at [992, 15] on button "Options" at bounding box center [1002, 17] width 59 height 19
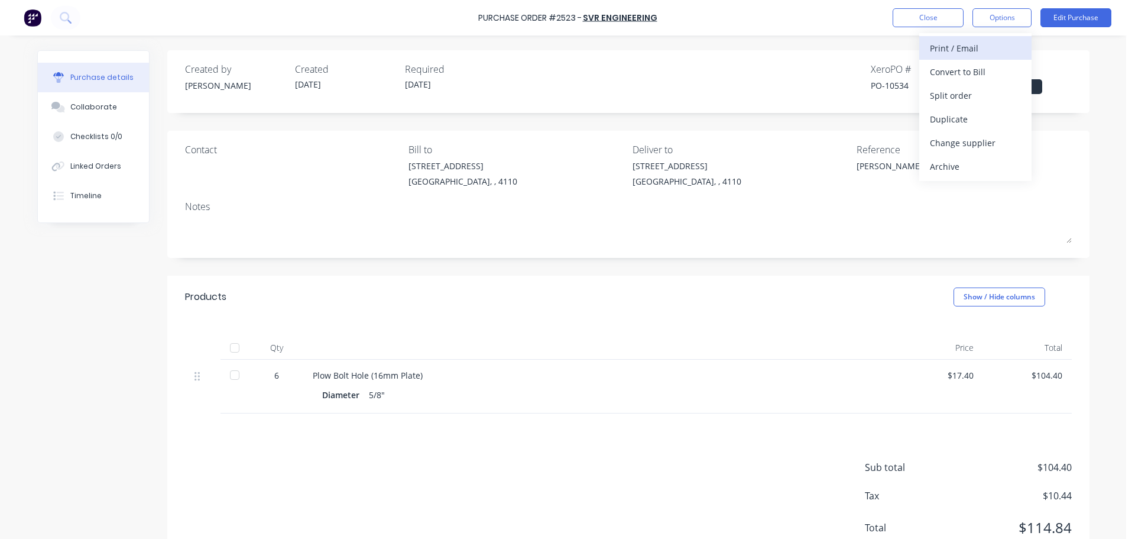
click at [963, 48] on div "Print / Email" at bounding box center [975, 48] width 91 height 17
click at [961, 63] on div "With pricing" at bounding box center [975, 71] width 91 height 17
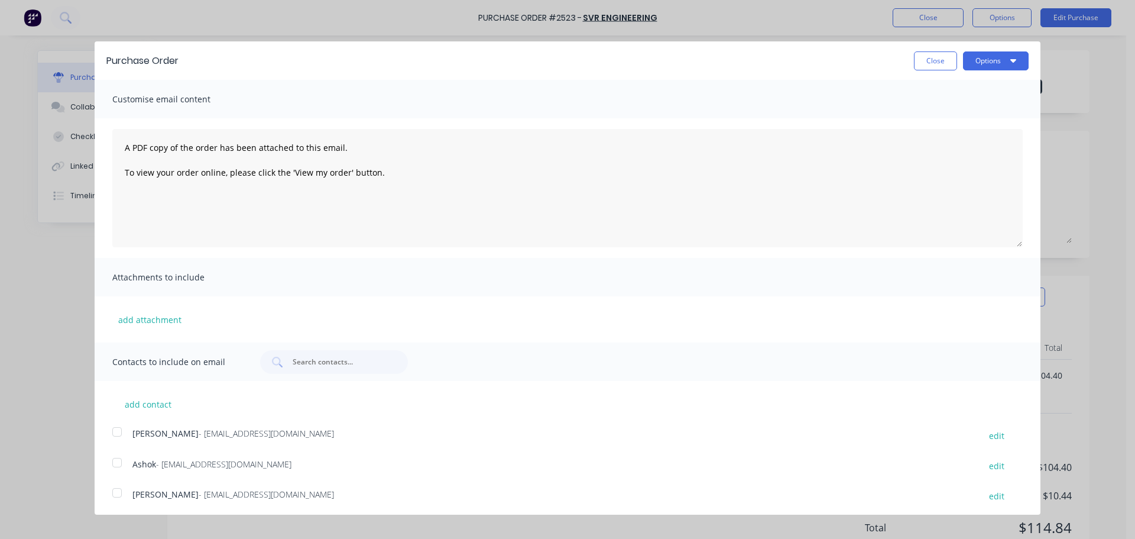
drag, startPoint x: 112, startPoint y: 461, endPoint x: 118, endPoint y: 454, distance: 8.9
click at [112, 461] on div at bounding box center [117, 463] width 24 height 24
click at [974, 71] on div "Purchase Order Close Options" at bounding box center [568, 60] width 946 height 38
click at [975, 68] on button "Options" at bounding box center [996, 60] width 66 height 19
click at [963, 82] on button "Print" at bounding box center [973, 91] width 112 height 24
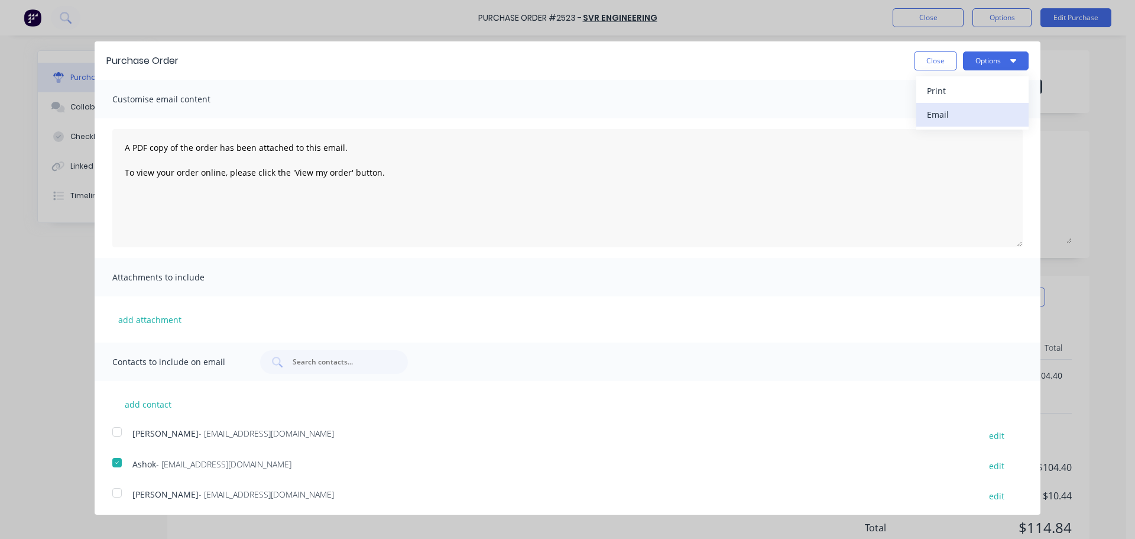
click at [927, 109] on div "Email" at bounding box center [972, 114] width 91 height 17
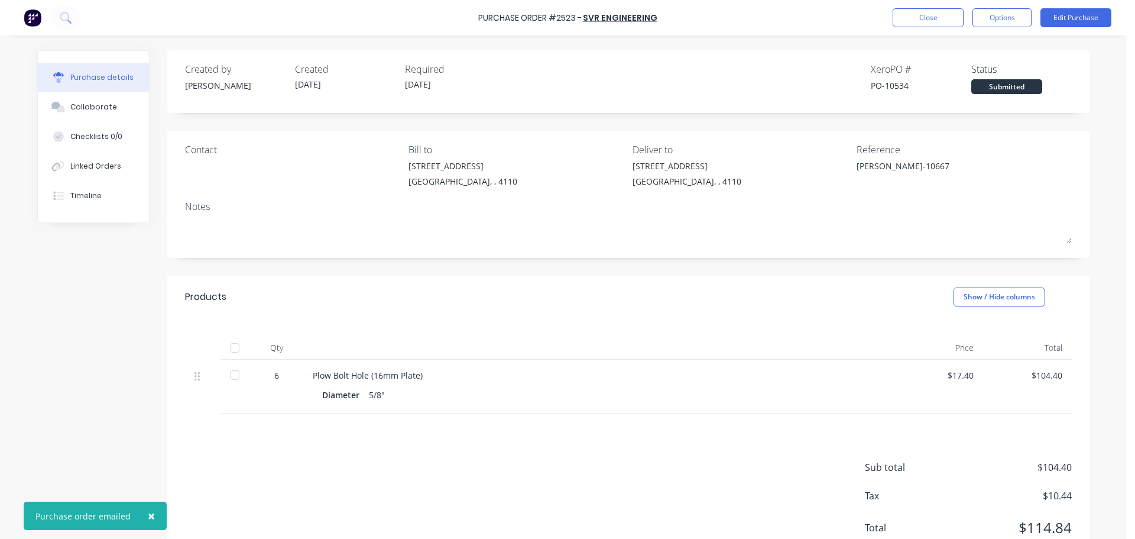
type textarea "x"
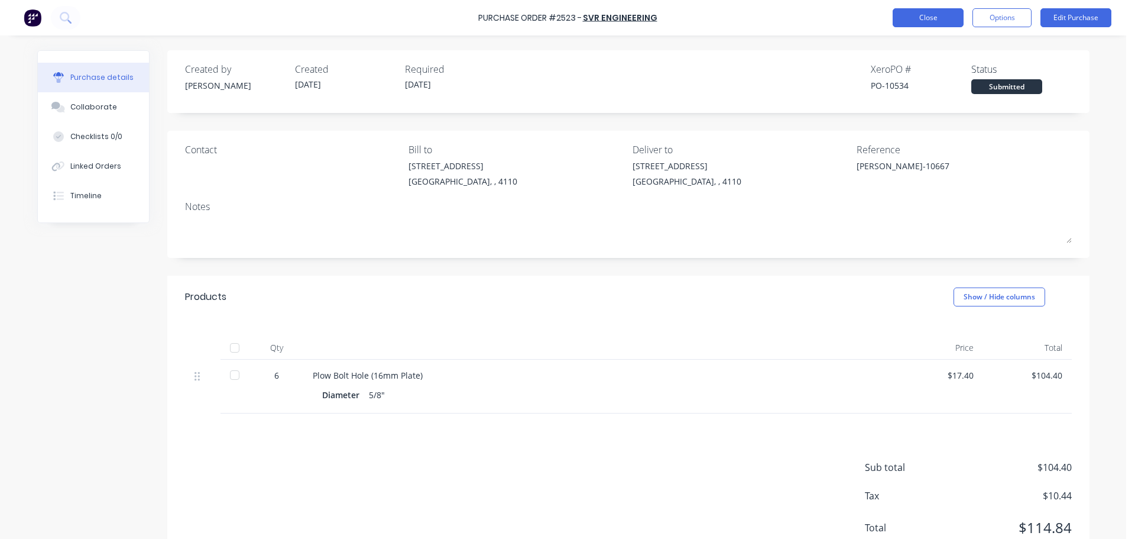
click at [915, 20] on button "Close" at bounding box center [928, 17] width 71 height 19
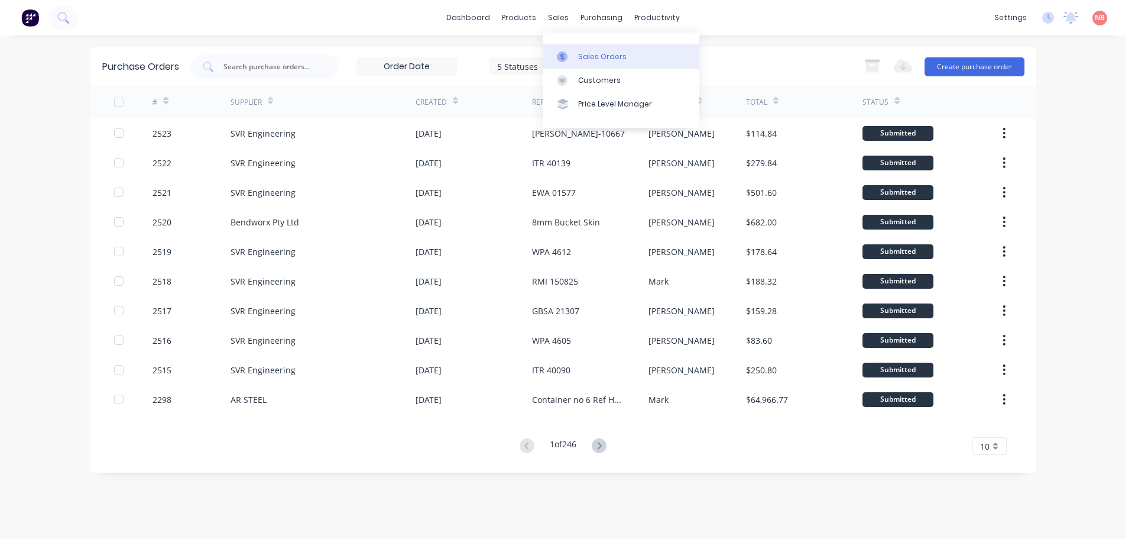
click at [579, 53] on div "Sales Orders" at bounding box center [602, 56] width 48 height 11
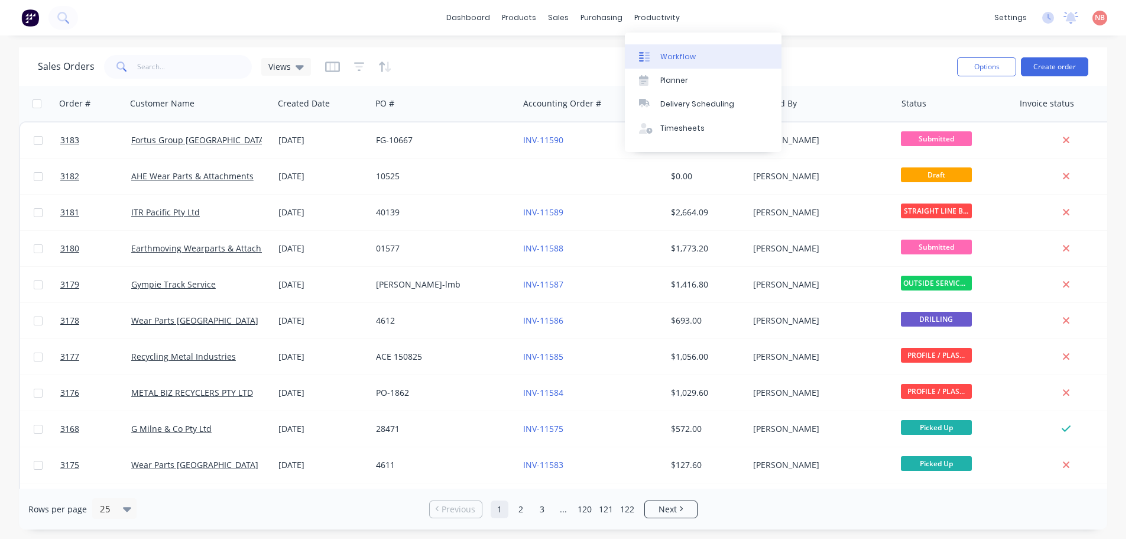
click at [659, 46] on link "Workflow" at bounding box center [703, 56] width 157 height 24
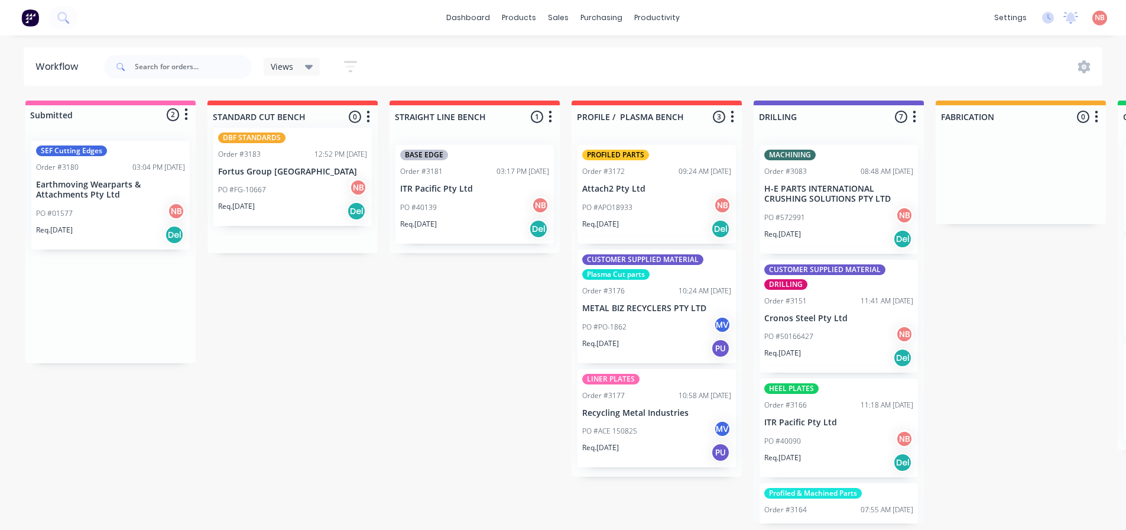
drag, startPoint x: 76, startPoint y: 289, endPoint x: 263, endPoint y: 160, distance: 227.5
click at [263, 160] on div "Submitted 2 Status colour #FF69B4 hex #FF69B4 Save Cancel Summaries Total order…" at bounding box center [977, 312] width 1972 height 423
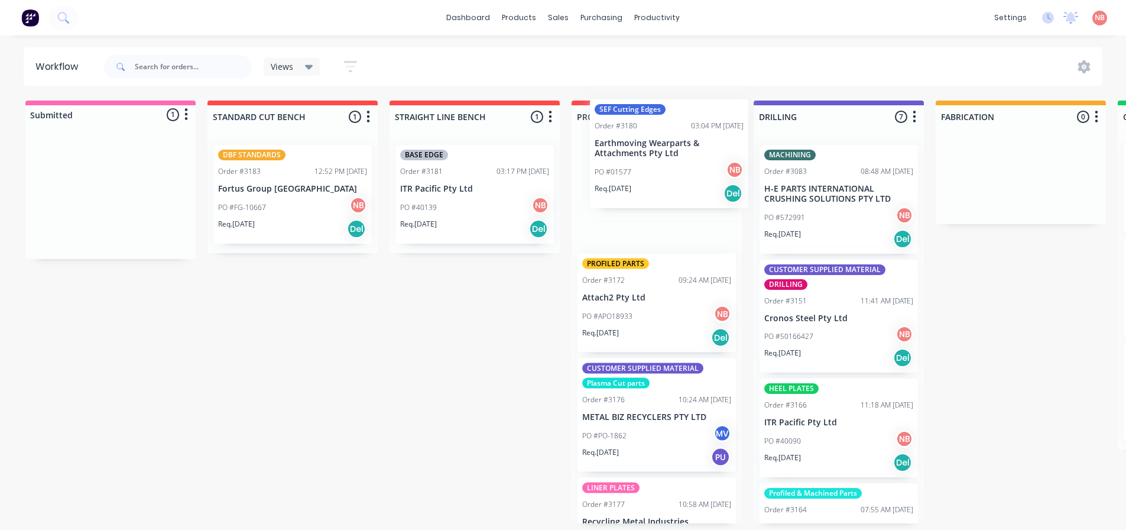
drag, startPoint x: 93, startPoint y: 196, endPoint x: 661, endPoint y: 153, distance: 569.3
click at [661, 153] on div "Submitted 1 Status colour #FF69B4 hex #FF69B4 Save Cancel Summaries Total order…" at bounding box center [977, 312] width 1972 height 423
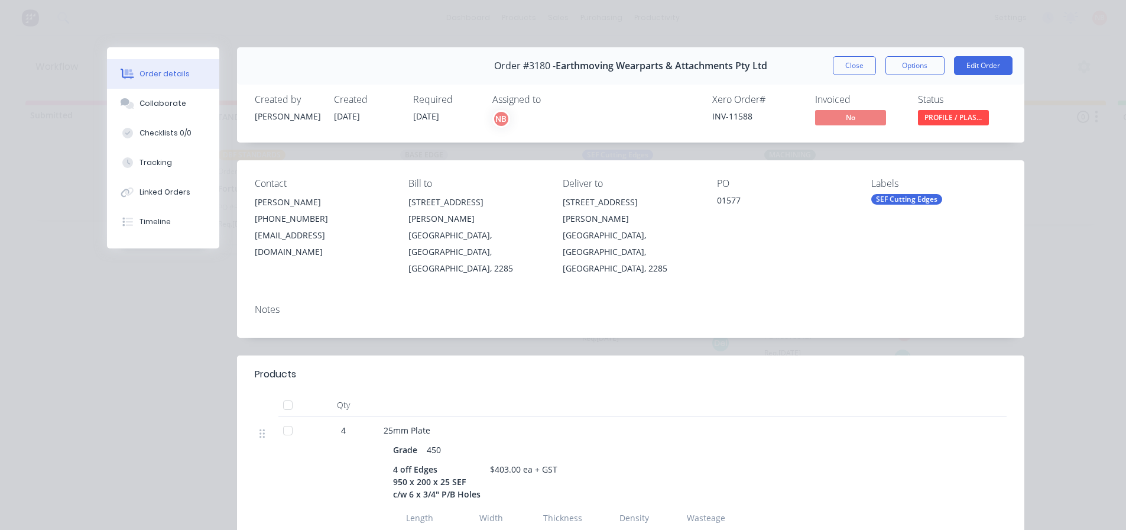
scroll to position [59, 0]
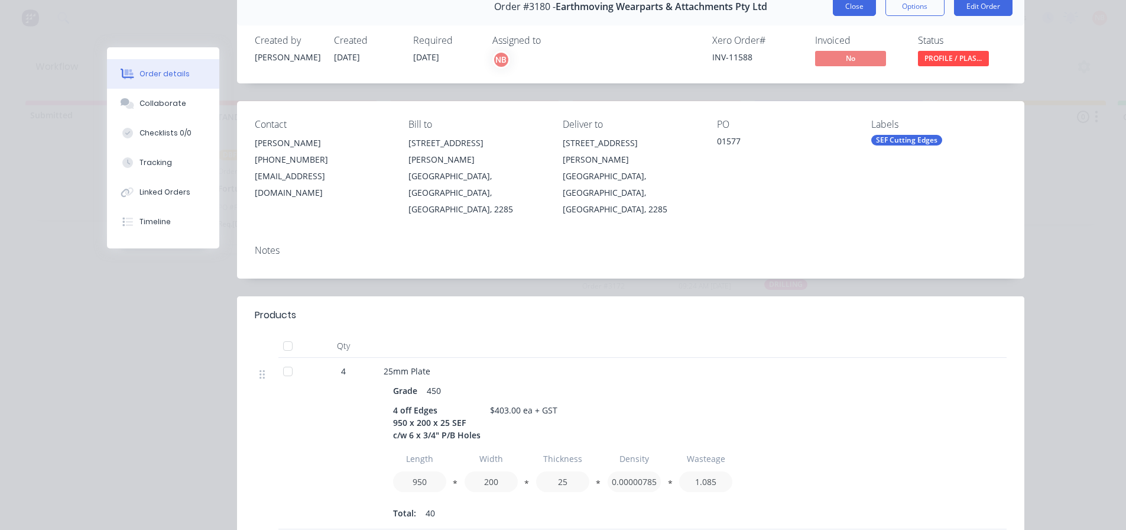
click at [852, 13] on button "Close" at bounding box center [854, 6] width 43 height 19
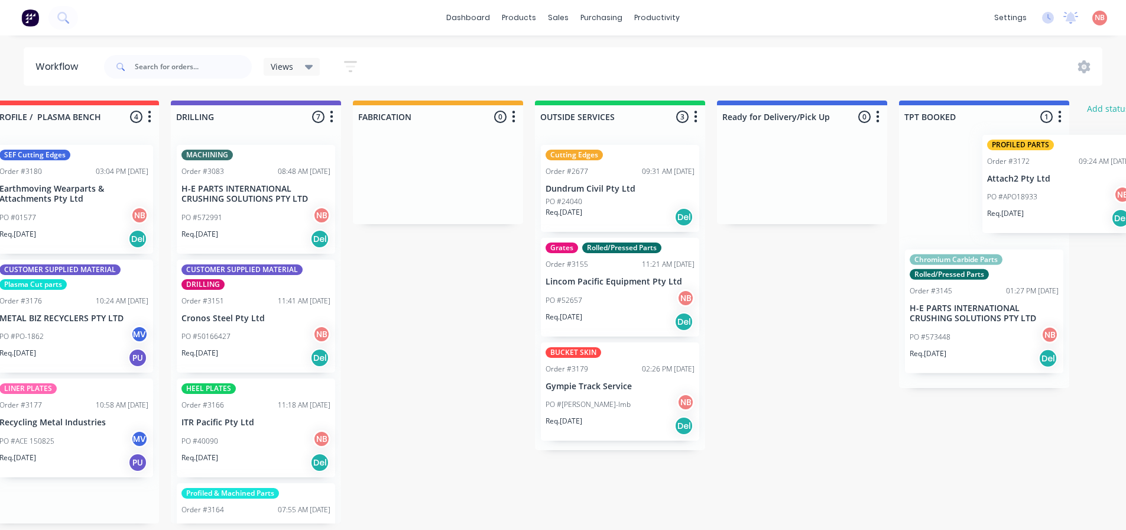
scroll to position [0, 585]
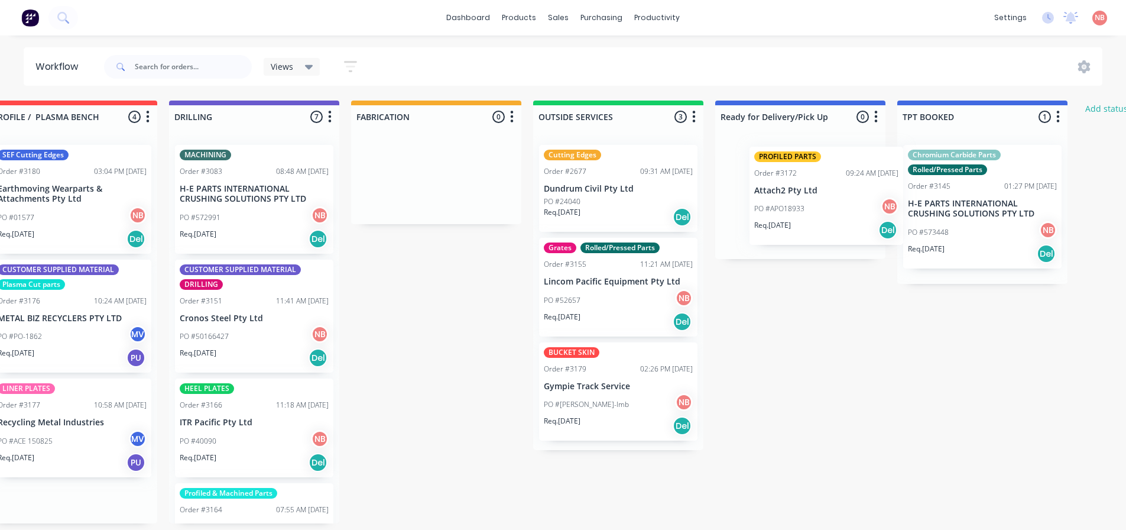
drag, startPoint x: 358, startPoint y: 296, endPoint x: 809, endPoint y: 183, distance: 465.2
click at [809, 183] on div "Submitted 0 Status colour #FF69B4 hex #FF69B4 Save Cancel Summaries Total order…" at bounding box center [392, 312] width 1972 height 423
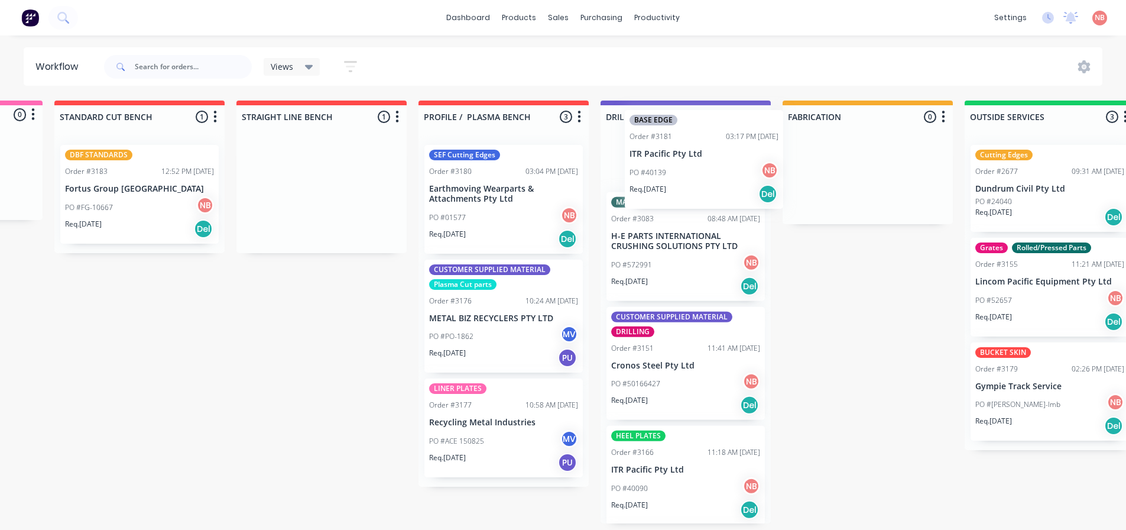
scroll to position [0, 0]
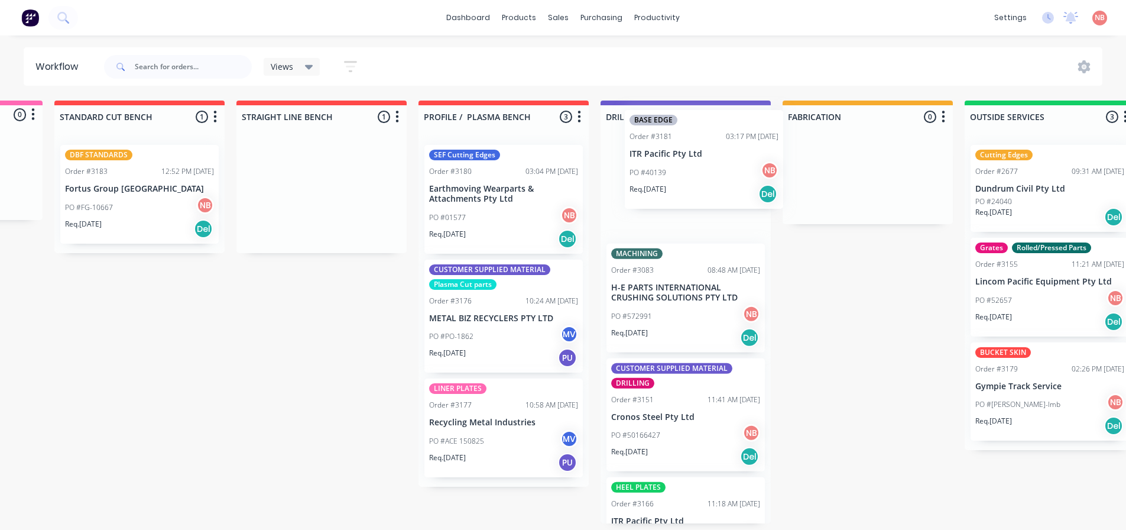
drag, startPoint x: 280, startPoint y: 186, endPoint x: 649, endPoint y: 160, distance: 369.9
click at [649, 160] on div "Submitted 0 Status colour #FF69B4 hex #FF69B4 Save Cancel Summaries Total order…" at bounding box center [824, 312] width 1972 height 423
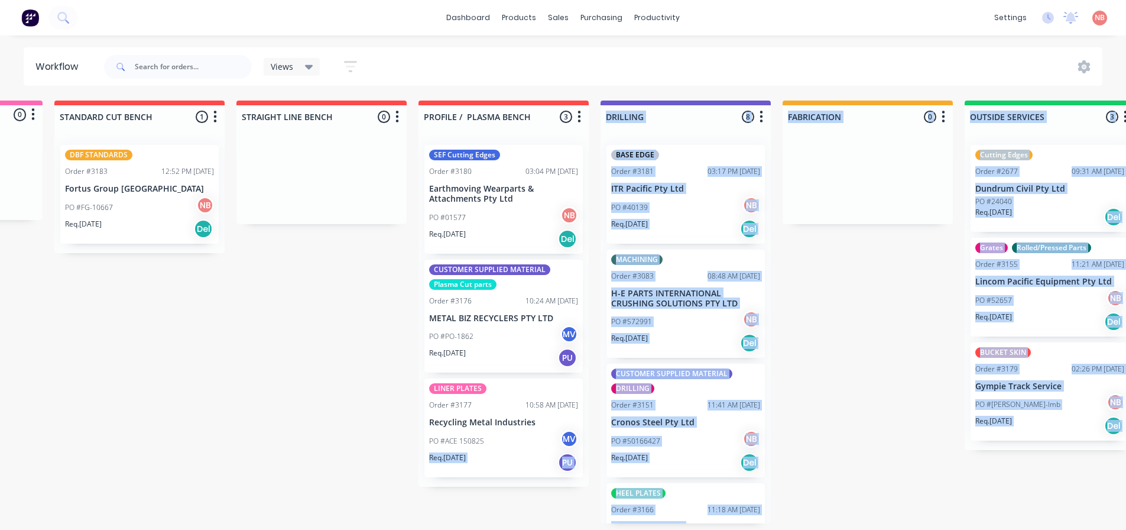
scroll to position [2, 153]
drag, startPoint x: 279, startPoint y: 530, endPoint x: 158, endPoint y: 555, distance: 123.2
click at [158, 459] on html "dashboard products sales purchasing productivity dashboard products Product Cat…" at bounding box center [410, 229] width 1126 height 459
click at [267, 487] on div "Submitted 0 Status colour #FF69B4 hex #FF69B4 Save Cancel Summaries Total order…" at bounding box center [824, 312] width 1972 height 423
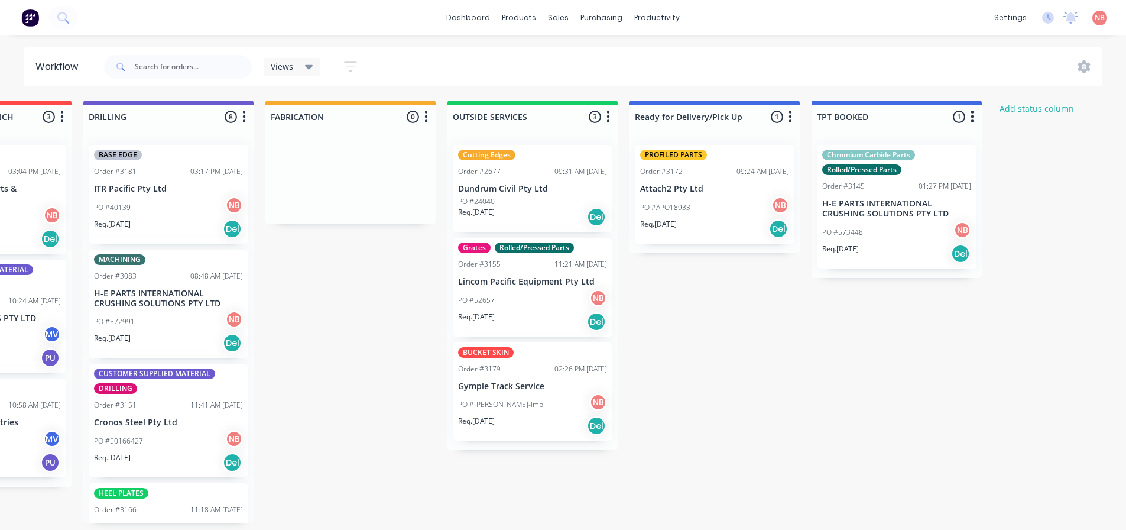
scroll to position [2, 846]
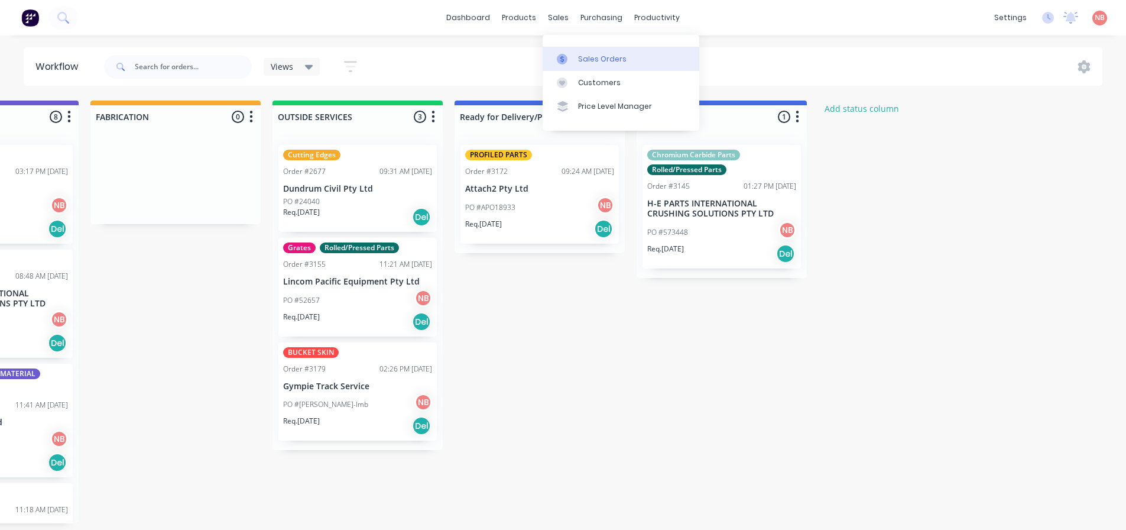
click at [564, 50] on link "Sales Orders" at bounding box center [621, 59] width 157 height 24
